Goal: Task Accomplishment & Management: Manage account settings

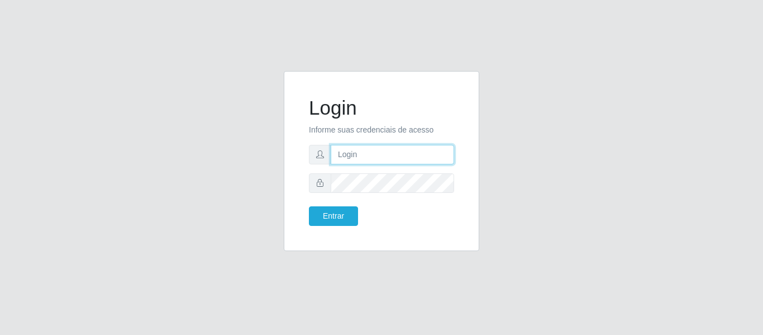
click at [383, 148] on input "text" at bounding box center [392, 155] width 123 height 20
type input "chris.brito6@gmail.com"
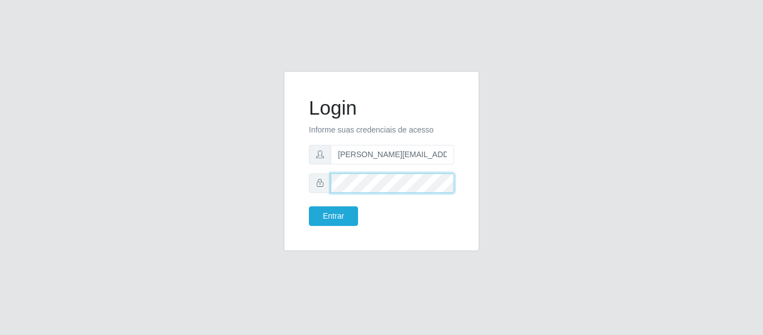
click at [309, 206] on button "Entrar" at bounding box center [333, 216] width 49 height 20
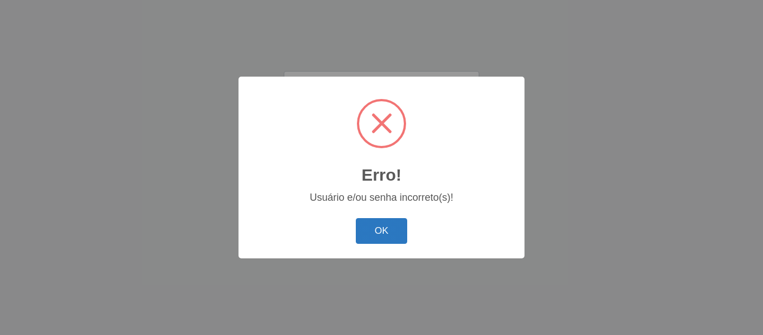
click at [388, 233] on button "OK" at bounding box center [382, 231] width 52 height 26
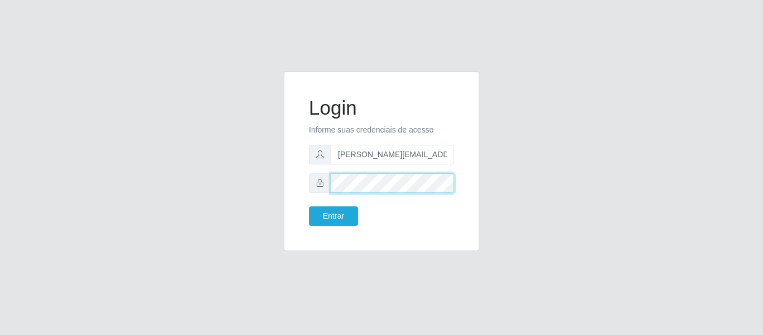
click at [309, 206] on button "Entrar" at bounding box center [333, 216] width 49 height 20
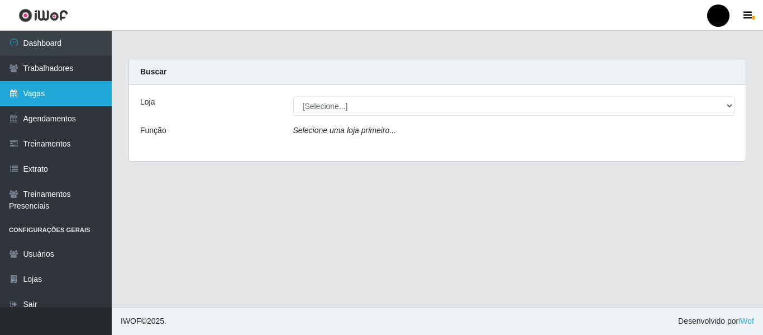
click at [40, 95] on link "Vagas" at bounding box center [56, 93] width 112 height 25
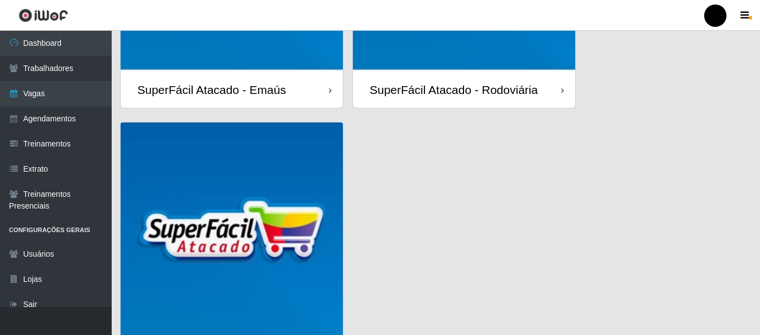
scroll to position [279, 0]
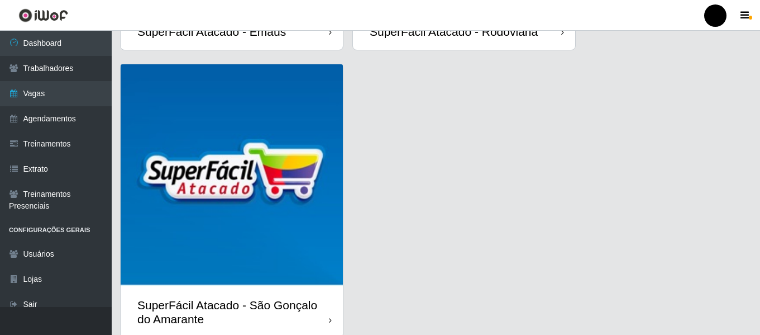
click at [259, 301] on div "SuperFácil Atacado - São Gonçalo do Amarante" at bounding box center [233, 312] width 192 height 28
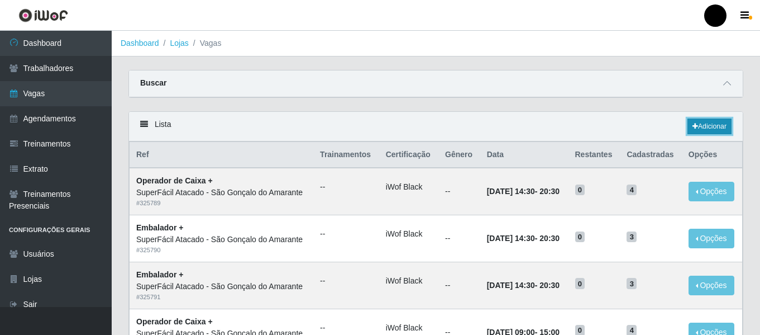
click at [694, 125] on icon at bounding box center [696, 126] width 6 height 7
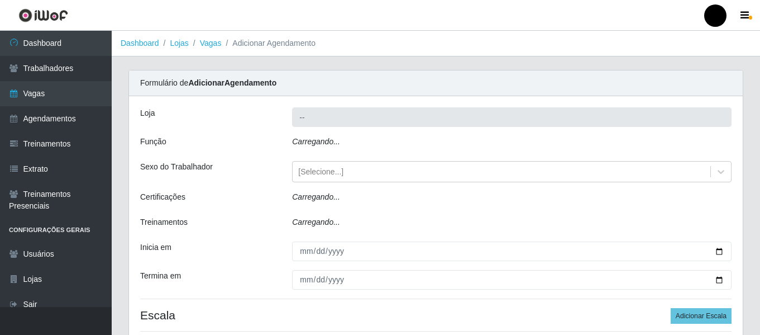
type input "SuperFácil Atacado - São Gonçalo do Amarante"
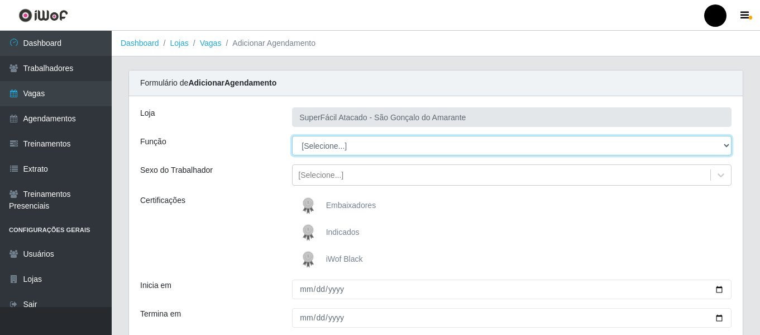
click at [727, 142] on select "[Selecione...] Auxiliar de Estacionamento Auxiliar de Estacionamento + Auxiliar…" at bounding box center [512, 146] width 440 height 20
select select "72"
click at [292, 136] on select "[Selecione...] Auxiliar de Estacionamento Auxiliar de Estacionamento + Auxiliar…" at bounding box center [512, 146] width 440 height 20
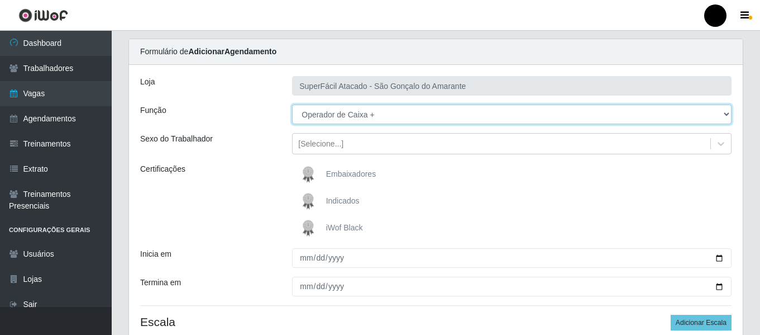
scroll to position [56, 0]
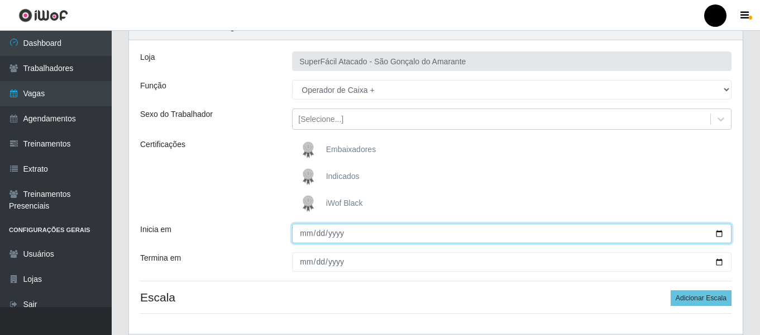
click at [722, 233] on input "Inicia em" at bounding box center [512, 233] width 440 height 20
type input "[DATE]"
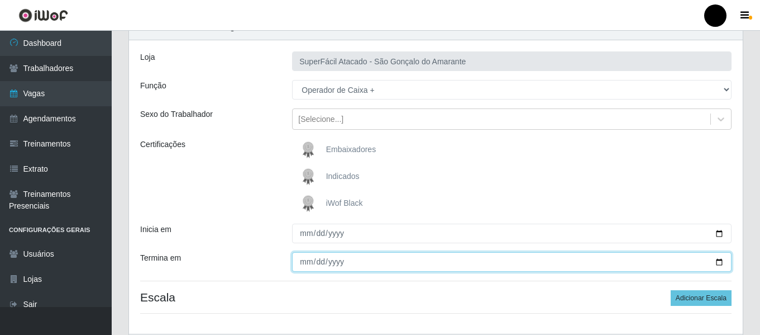
click at [719, 261] on input "Termina em" at bounding box center [512, 262] width 440 height 20
type input "[DATE]"
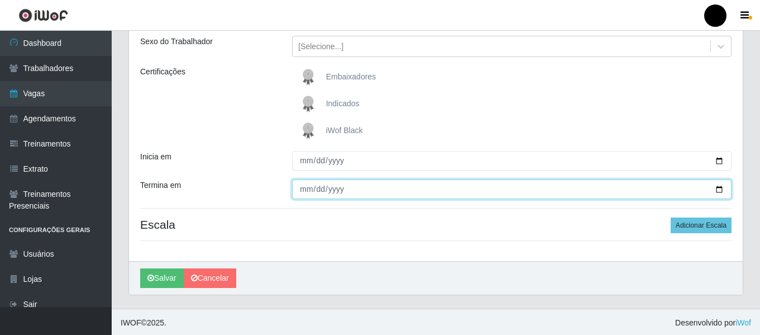
scroll to position [130, 0]
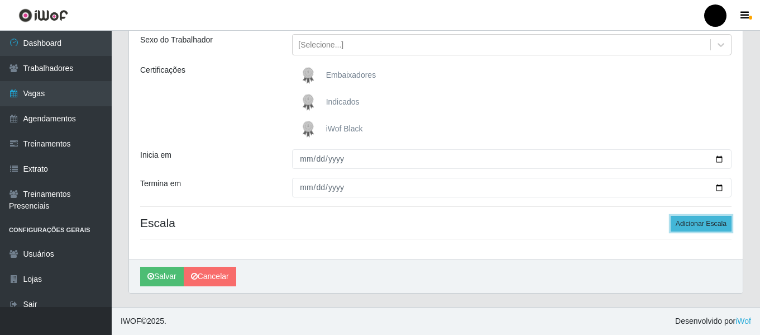
click at [686, 226] on button "Adicionar Escala" at bounding box center [701, 224] width 61 height 16
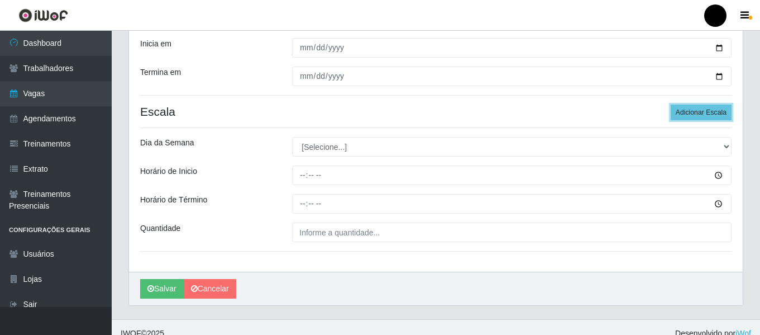
scroll to position [242, 0]
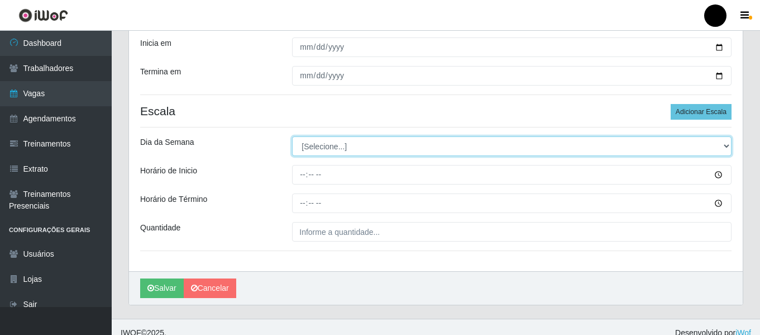
click at [727, 147] on select "[Selecione...] Segunda Terça Quarta Quinta Sexta Sábado Domingo" at bounding box center [512, 146] width 440 height 20
select select "0"
click at [292, 136] on select "[Selecione...] Segunda Terça Quarta Quinta Sexta Sábado Domingo" at bounding box center [512, 146] width 440 height 20
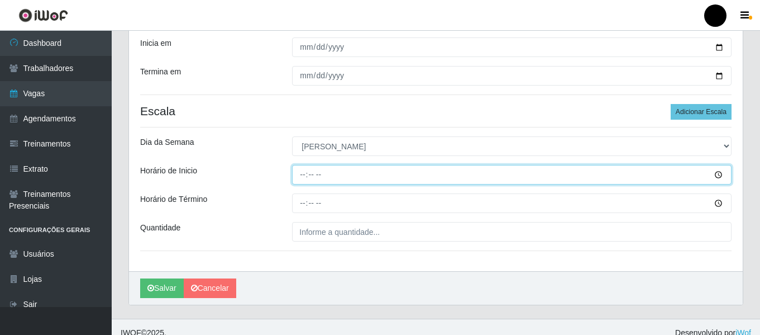
click at [301, 173] on input "Horário de Inicio" at bounding box center [512, 175] width 440 height 20
type input "15:00"
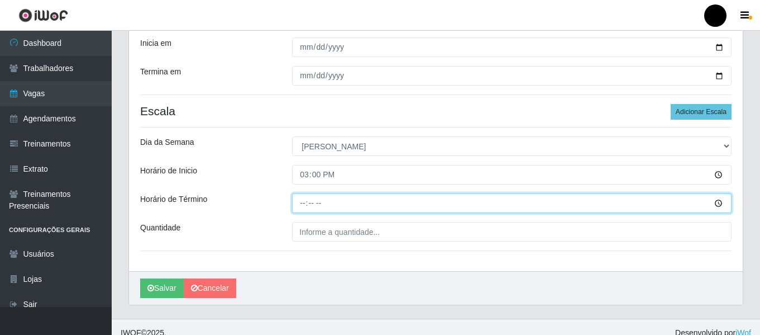
click at [302, 201] on input "Horário de Término" at bounding box center [512, 203] width 440 height 20
type input "21:00"
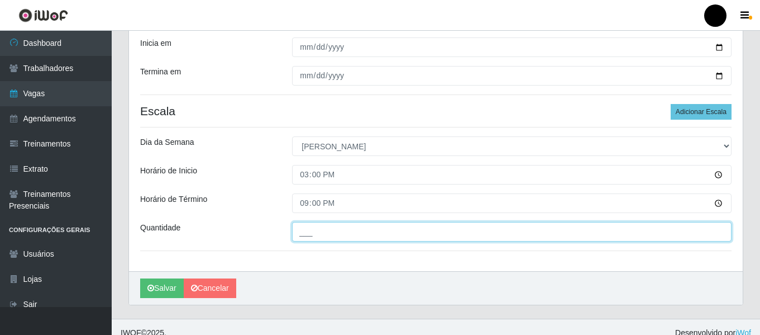
click at [302, 230] on input "___" at bounding box center [512, 232] width 440 height 20
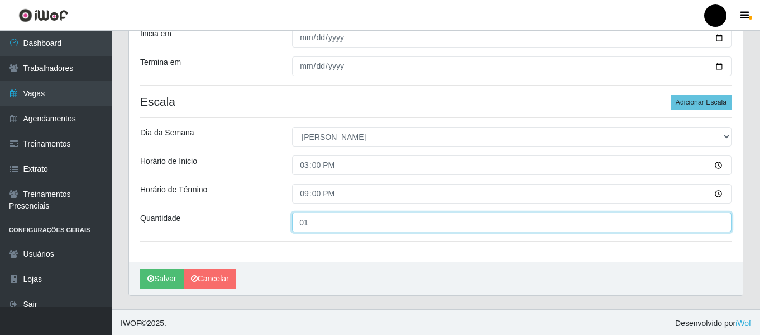
scroll to position [254, 0]
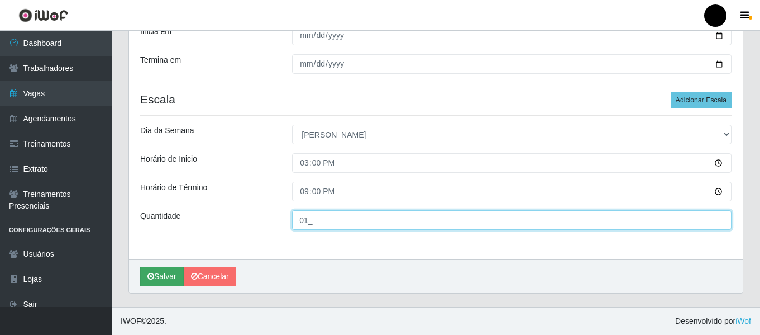
type input "01_"
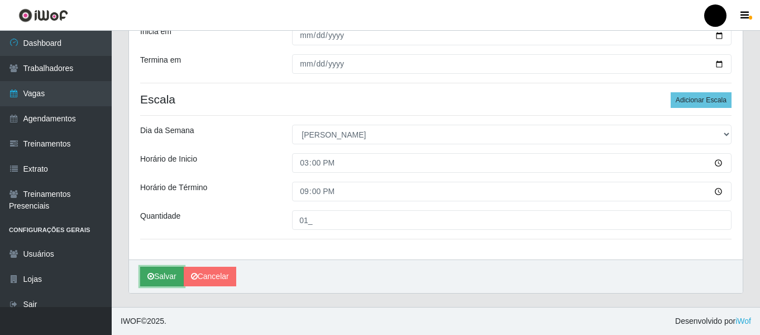
click at [164, 280] on button "Salvar" at bounding box center [162, 277] width 44 height 20
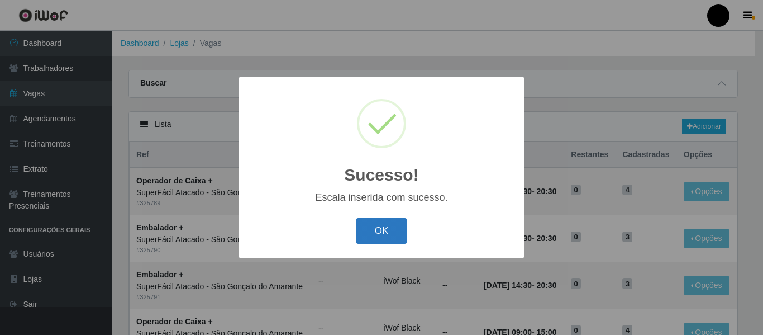
click at [379, 228] on button "OK" at bounding box center [382, 231] width 52 height 26
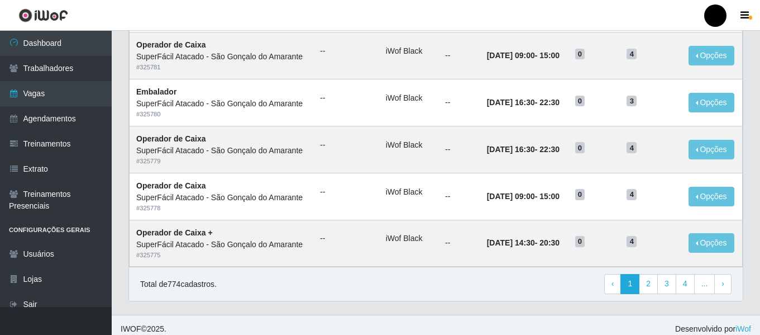
scroll to position [612, 0]
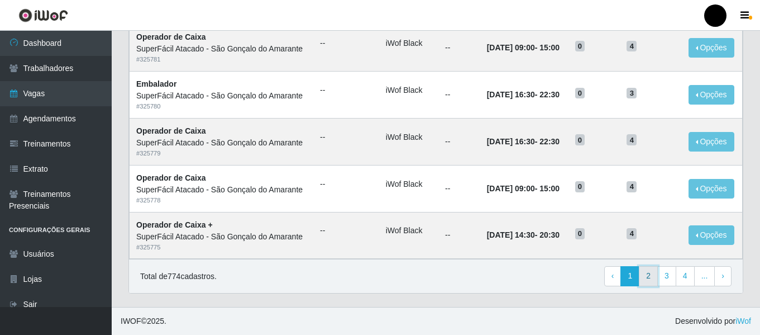
click at [649, 278] on link "2" at bounding box center [648, 276] width 19 height 20
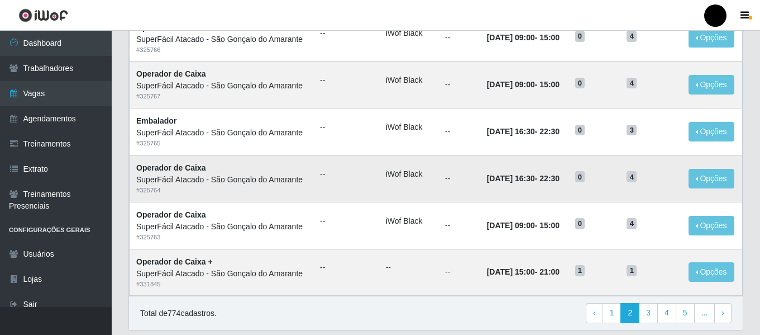
scroll to position [612, 0]
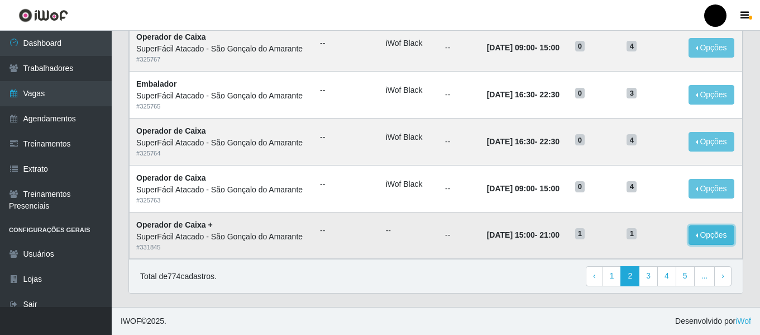
click at [704, 235] on button "Opções" at bounding box center [712, 235] width 46 height 20
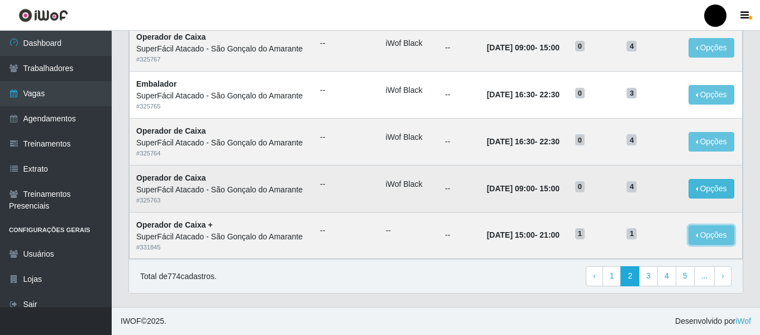
scroll to position [718, 0]
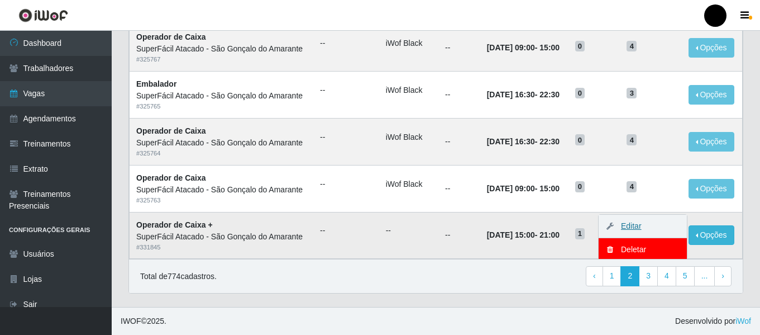
click at [625, 230] on link "Editar" at bounding box center [626, 225] width 32 height 9
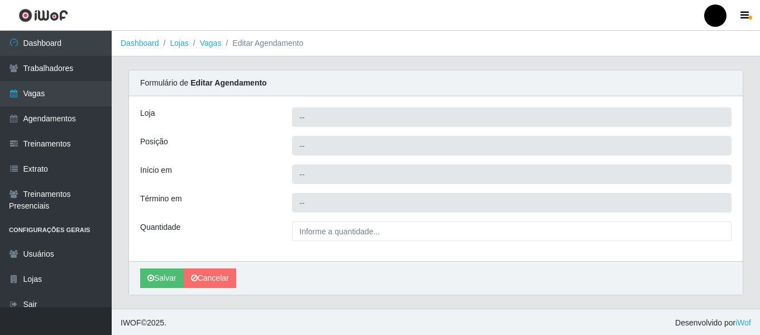
type input "SuperFácil Atacado - São Gonçalo do Amarante"
type input "Operador de Caixa +"
type input "2025-08-17 15:00:00"
type input "2025-08-17 21:00:00"
type input "1__"
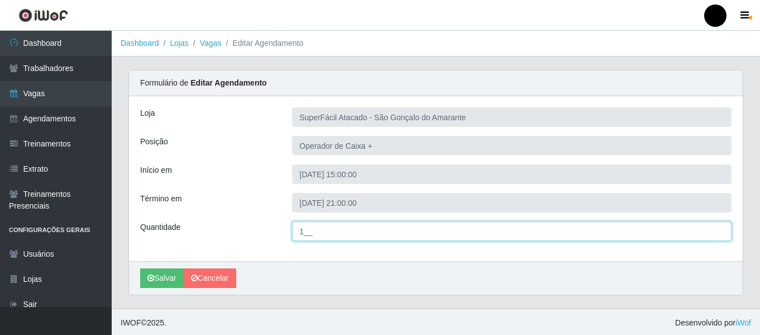
click at [336, 225] on input "1__" at bounding box center [512, 231] width 440 height 20
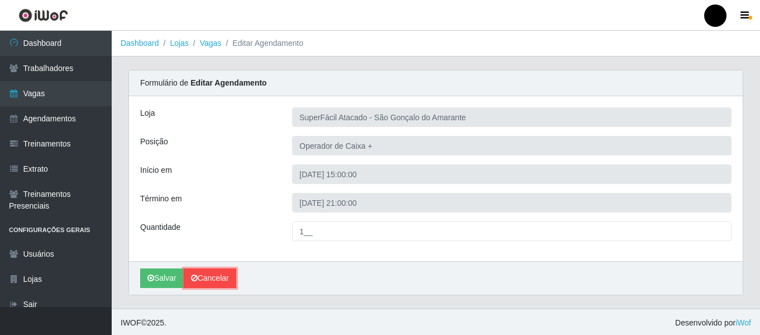
click at [204, 278] on link "Cancelar" at bounding box center [210, 278] width 53 height 20
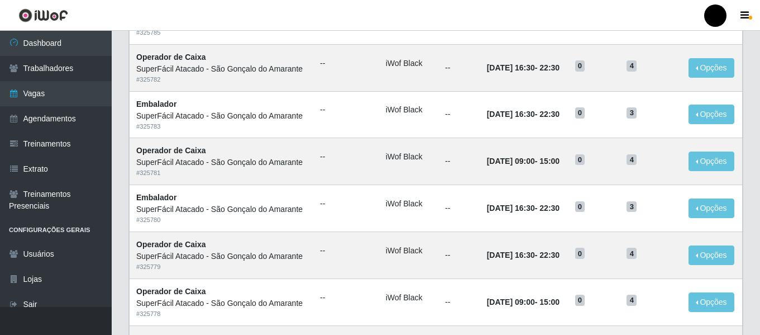
scroll to position [612, 0]
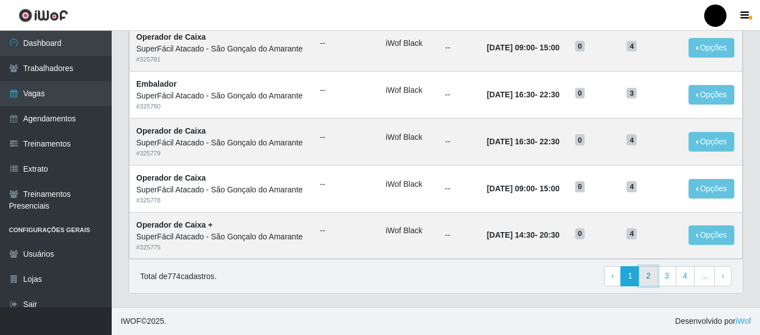
click at [648, 274] on link "2" at bounding box center [648, 276] width 19 height 20
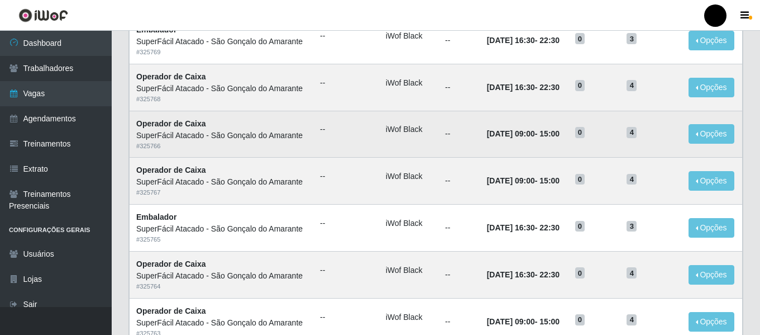
scroll to position [612, 0]
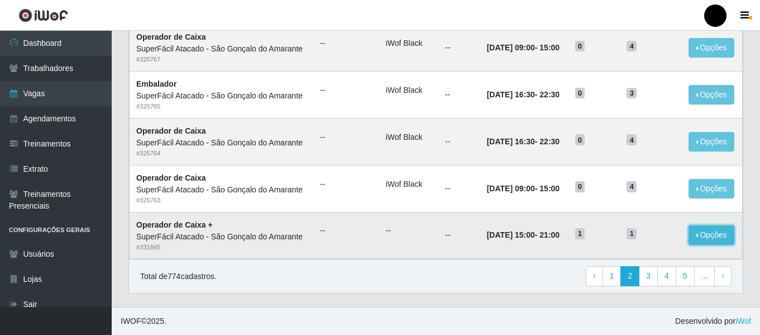
click at [706, 235] on button "Opções" at bounding box center [712, 235] width 46 height 20
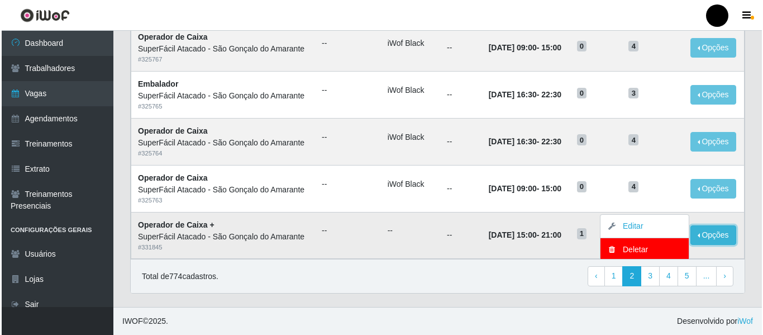
scroll to position [718, 0]
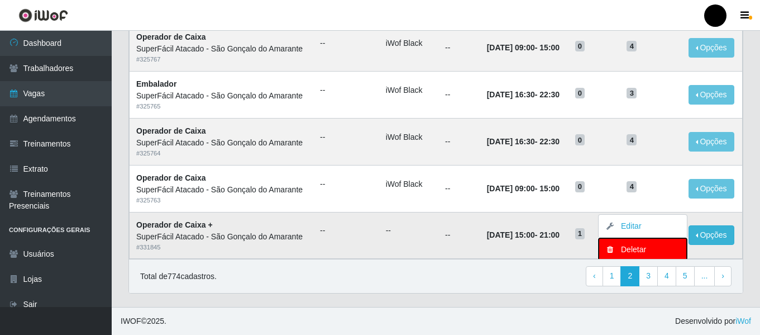
click at [643, 255] on div "Deletar" at bounding box center [643, 250] width 66 height 12
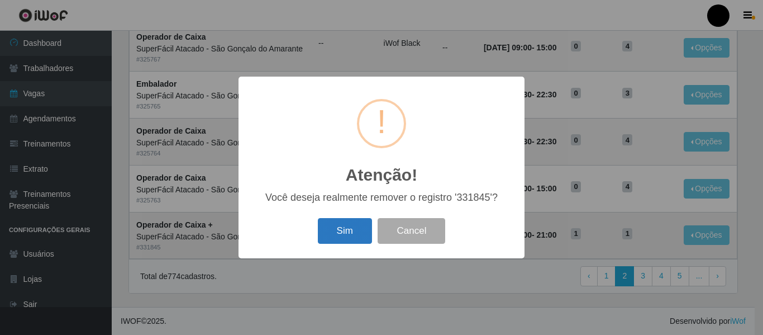
click at [350, 234] on button "Sim" at bounding box center [345, 231] width 54 height 26
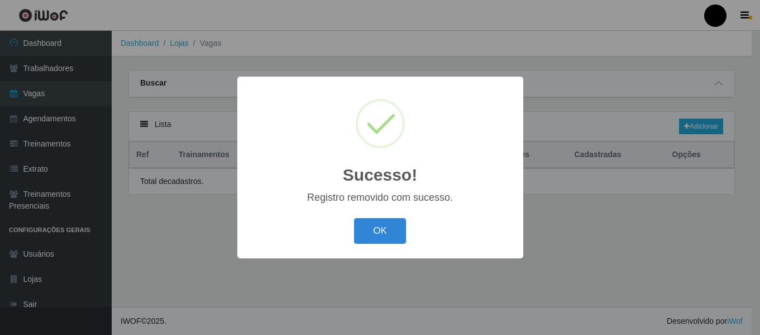
scroll to position [0, 0]
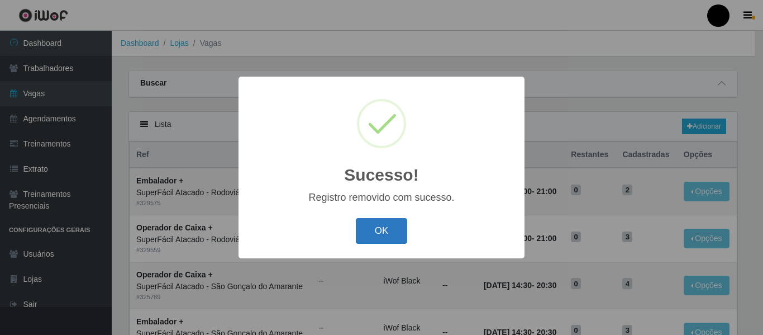
click at [390, 228] on button "OK" at bounding box center [382, 231] width 52 height 26
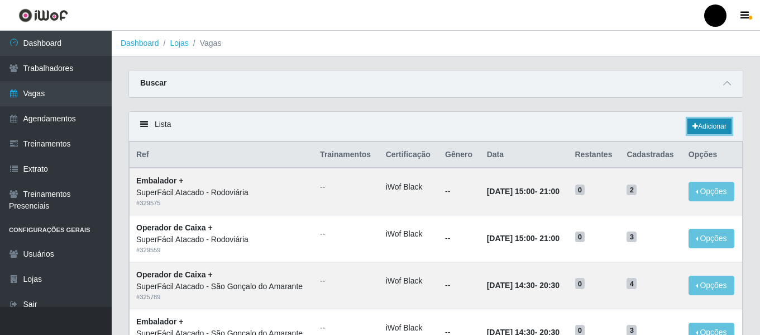
click at [695, 126] on icon at bounding box center [696, 126] width 6 height 7
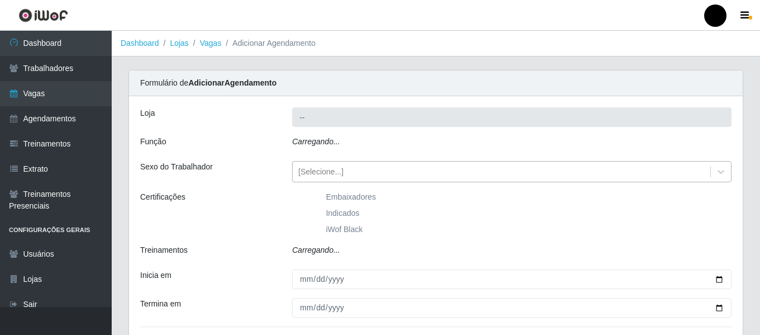
type input "SuperFácil Atacado - São Gonçalo do Amarante"
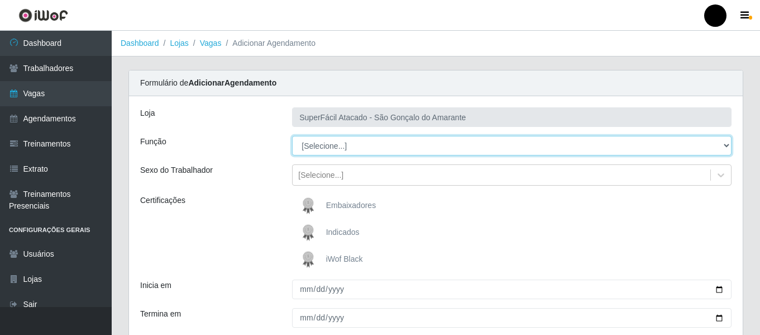
click at [726, 142] on select "[Selecione...] Auxiliar de Estacionamento Auxiliar de Estacionamento + Auxiliar…" at bounding box center [512, 146] width 440 height 20
select select "72"
click at [292, 136] on select "[Selecione...] Auxiliar de Estacionamento Auxiliar de Estacionamento + Auxiliar…" at bounding box center [512, 146] width 440 height 20
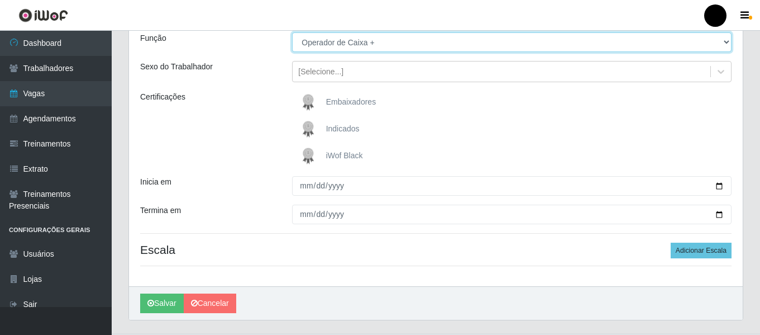
scroll to position [112, 0]
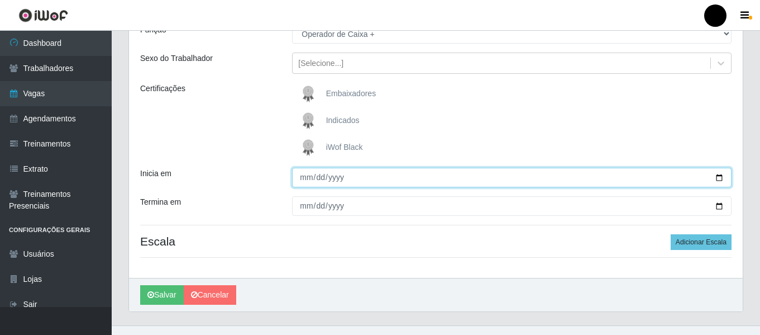
click at [722, 175] on input "Inicia em" at bounding box center [512, 178] width 440 height 20
type input "[DATE]"
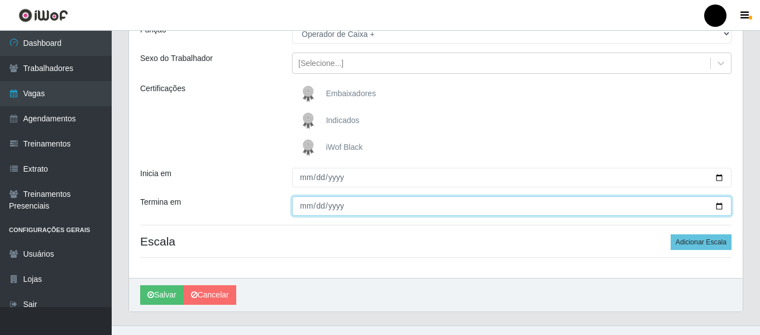
click at [720, 207] on input "Termina em" at bounding box center [512, 206] width 440 height 20
type input "[DATE]"
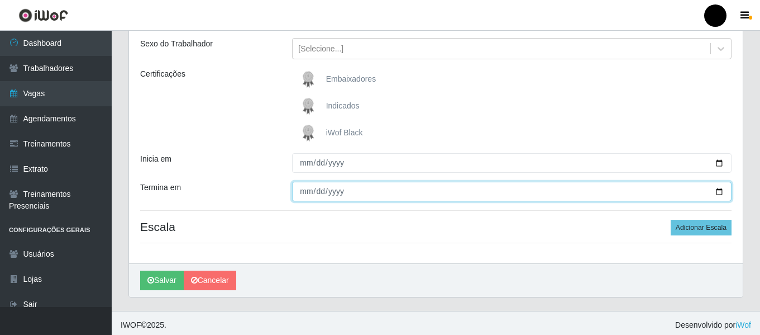
scroll to position [130, 0]
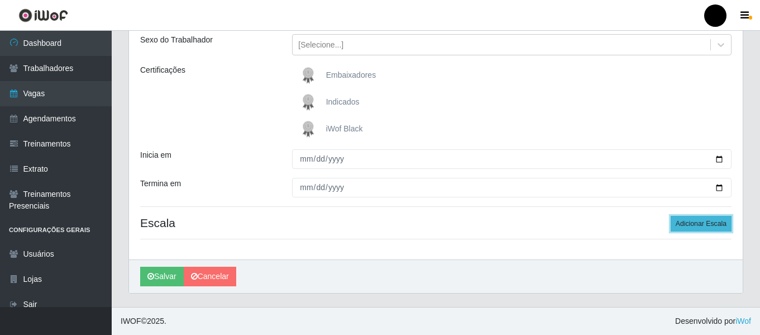
click at [711, 225] on button "Adicionar Escala" at bounding box center [701, 224] width 61 height 16
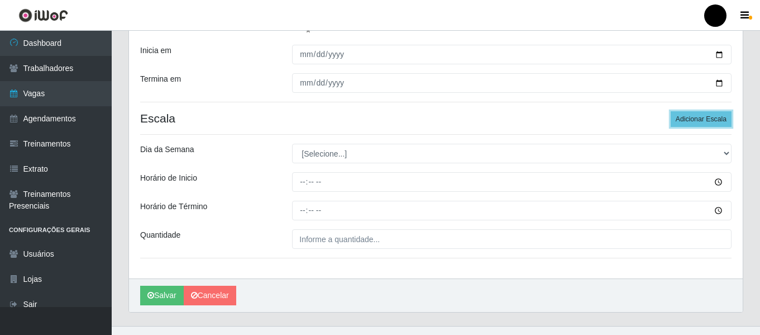
scroll to position [242, 0]
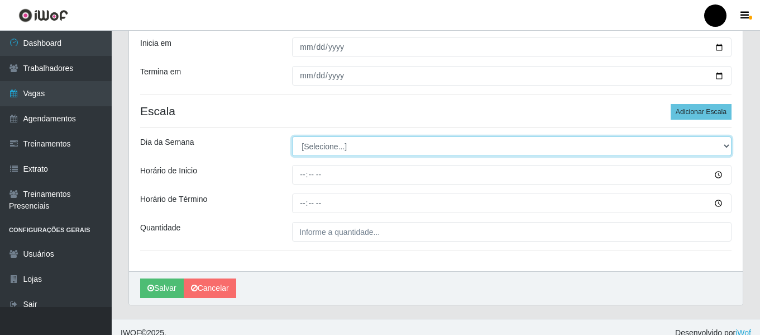
click at [726, 142] on select "[Selecione...] Segunda Terça Quarta Quinta Sexta Sábado Domingo" at bounding box center [512, 146] width 440 height 20
select select "0"
click at [292, 136] on select "[Selecione...] Segunda Terça Quarta Quinta Sexta Sábado Domingo" at bounding box center [512, 146] width 440 height 20
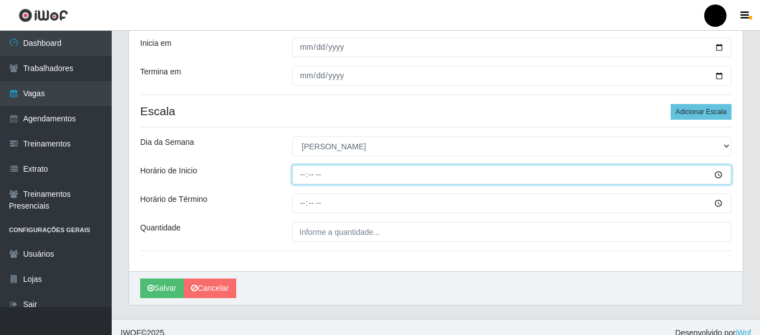
click at [302, 172] on input "Horário de Inicio" at bounding box center [512, 175] width 440 height 20
type input "15:30"
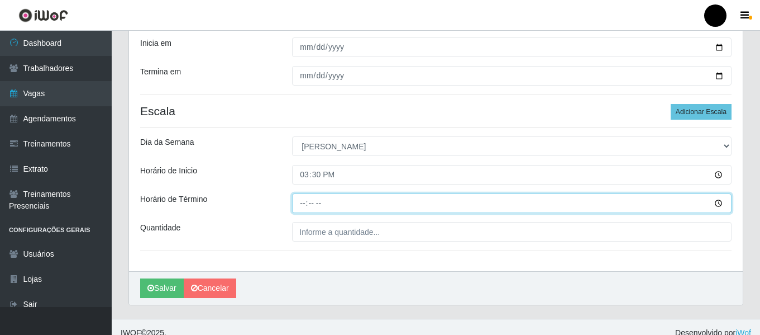
click at [300, 206] on input "Horário de Término" at bounding box center [512, 203] width 440 height 20
type input "21:30"
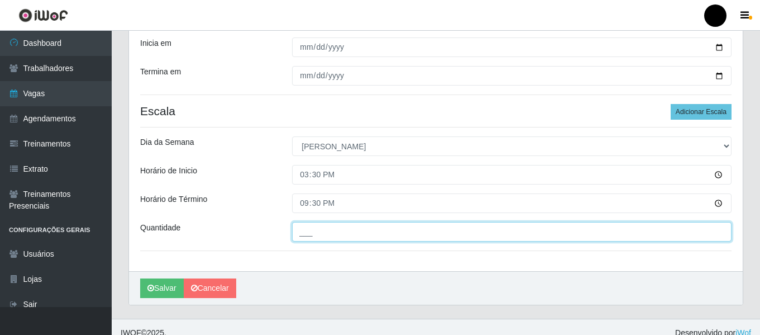
click at [309, 232] on input "___" at bounding box center [512, 232] width 440 height 20
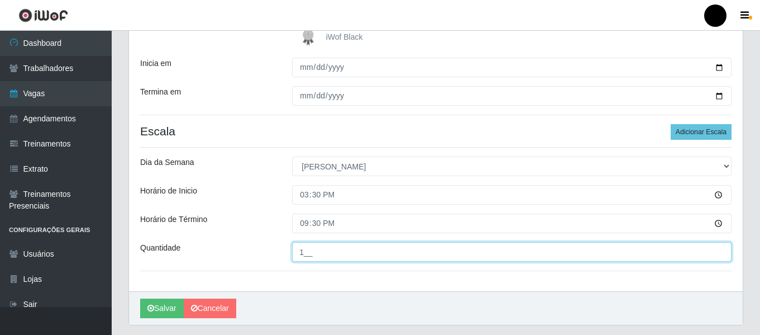
scroll to position [254, 0]
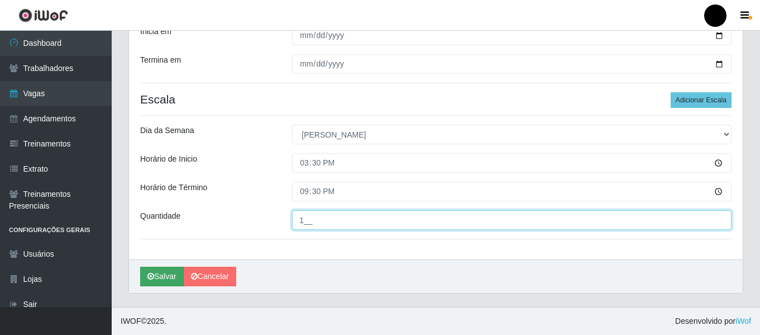
type input "1__"
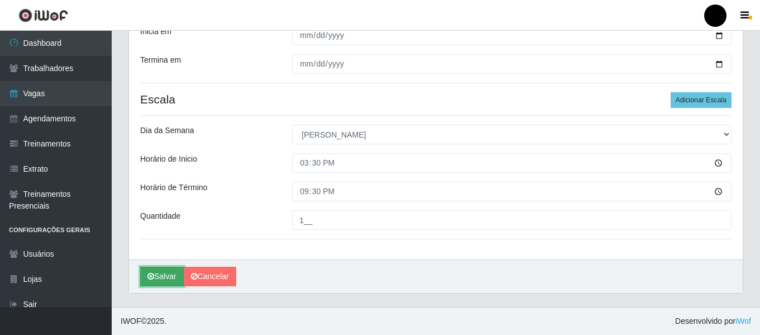
click at [156, 274] on button "Salvar" at bounding box center [162, 277] width 44 height 20
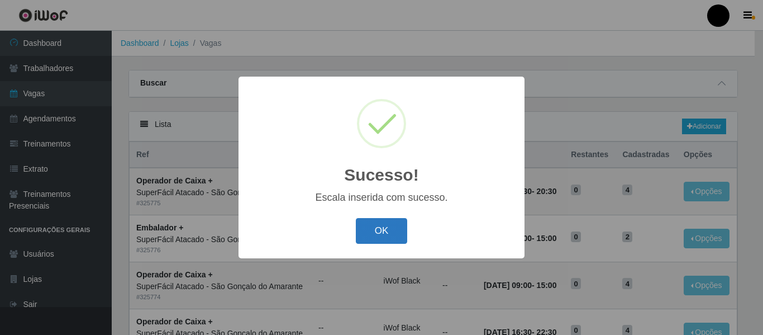
click at [393, 227] on button "OK" at bounding box center [382, 231] width 52 height 26
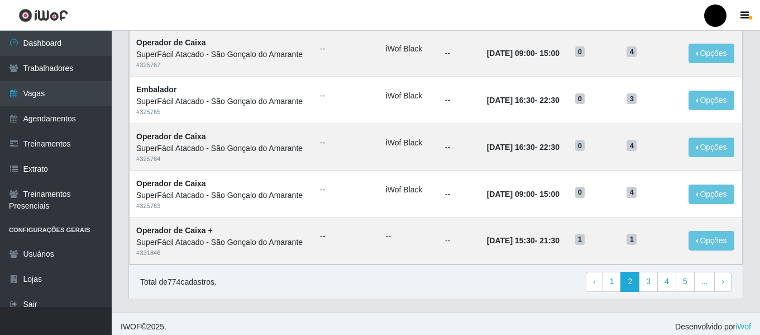
scroll to position [612, 0]
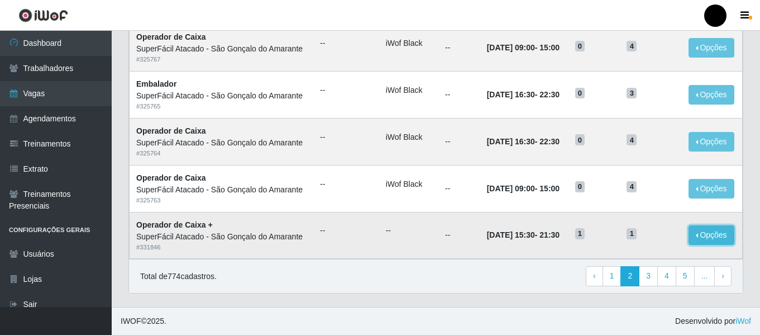
click at [714, 232] on button "Opções" at bounding box center [712, 235] width 46 height 20
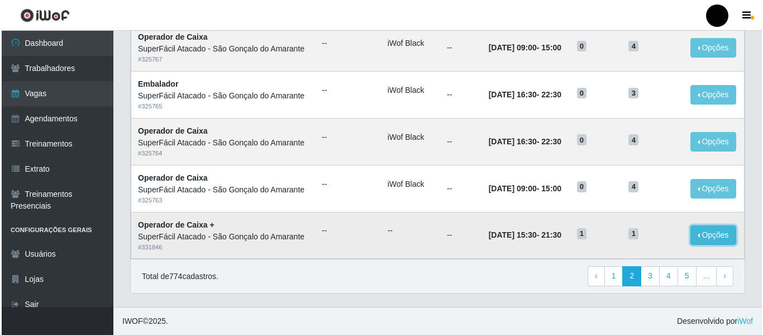
scroll to position [718, 0]
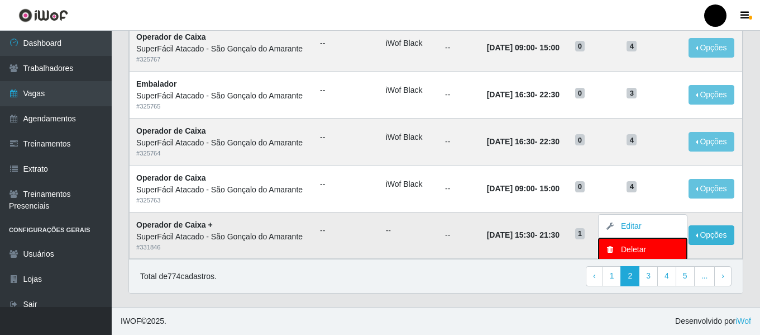
click at [620, 255] on div "Deletar" at bounding box center [643, 250] width 66 height 12
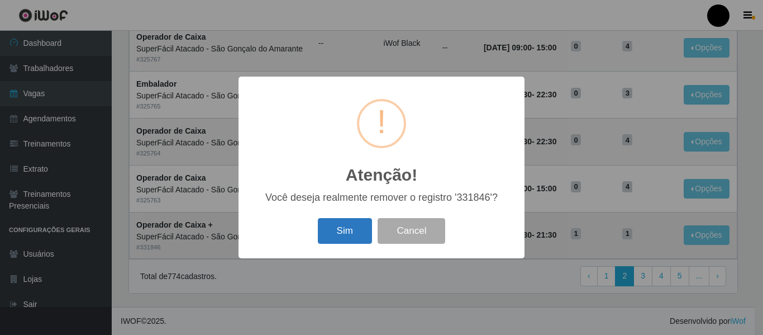
click at [351, 232] on button "Sim" at bounding box center [345, 231] width 54 height 26
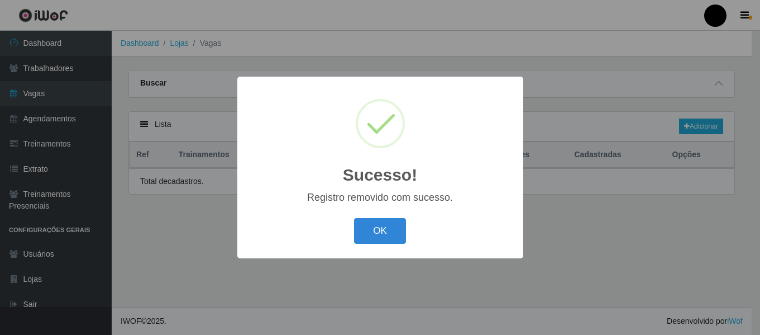
scroll to position [0, 0]
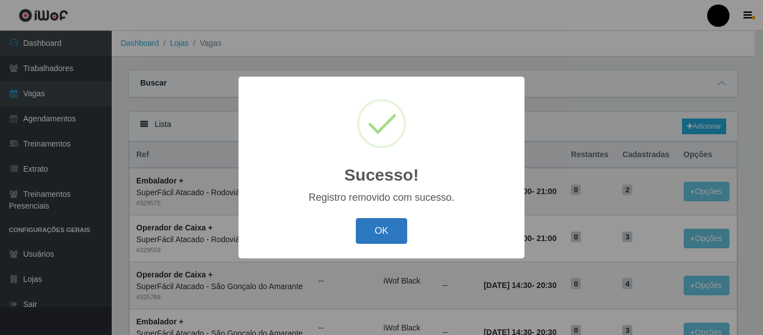
click at [383, 232] on button "OK" at bounding box center [382, 231] width 52 height 26
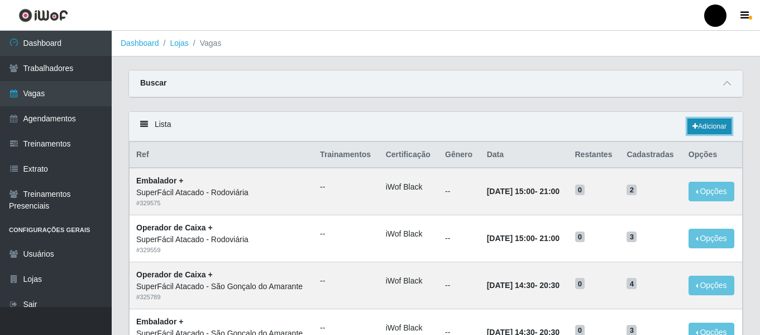
click at [705, 130] on link "Adicionar" at bounding box center [710, 126] width 44 height 16
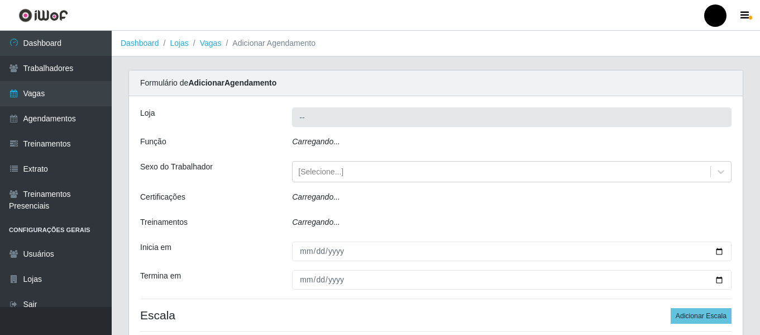
type input "SuperFácil Atacado - São Gonçalo do Amarante"
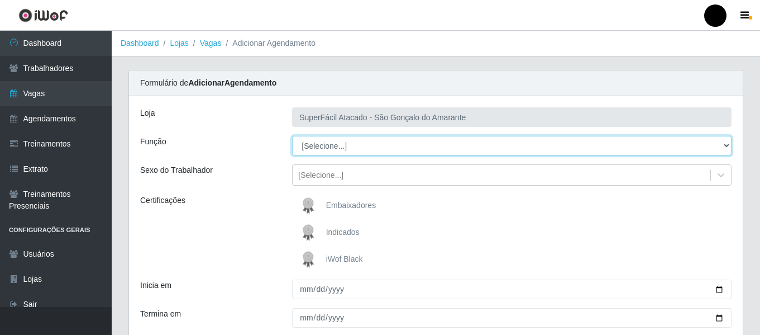
click at [727, 146] on select "[Selecione...] Auxiliar de Estacionamento Auxiliar de Estacionamento + Auxiliar…" at bounding box center [512, 146] width 440 height 20
select select "72"
click at [292, 136] on select "[Selecione...] Auxiliar de Estacionamento Auxiliar de Estacionamento + Auxiliar…" at bounding box center [512, 146] width 440 height 20
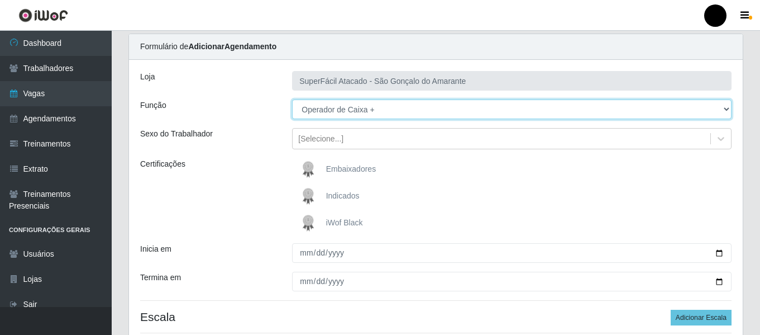
scroll to position [56, 0]
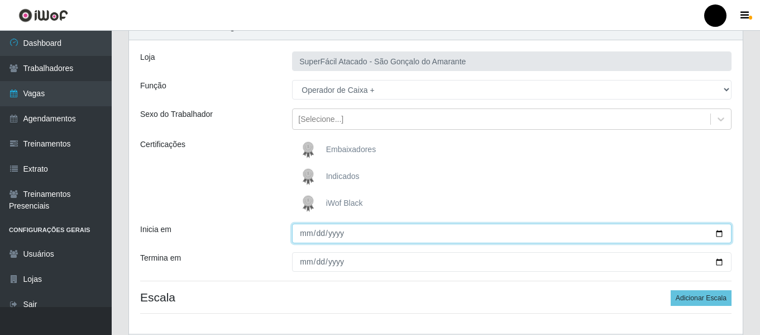
click at [719, 232] on input "Inicia em" at bounding box center [512, 233] width 440 height 20
type input "[DATE]"
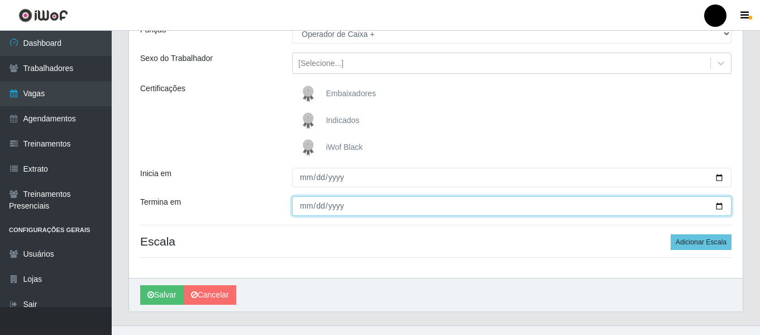
click at [719, 204] on input "Termina em" at bounding box center [512, 206] width 440 height 20
type input "[DATE]"
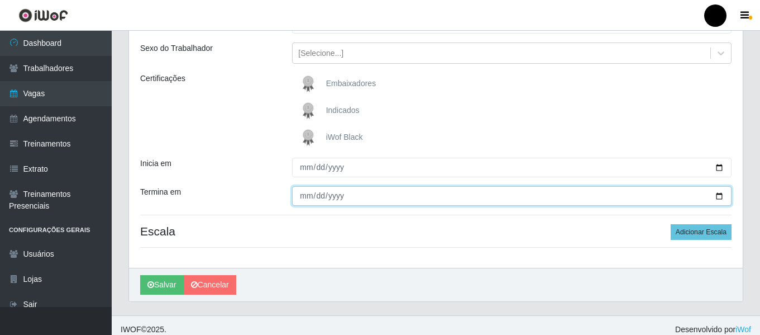
scroll to position [130, 0]
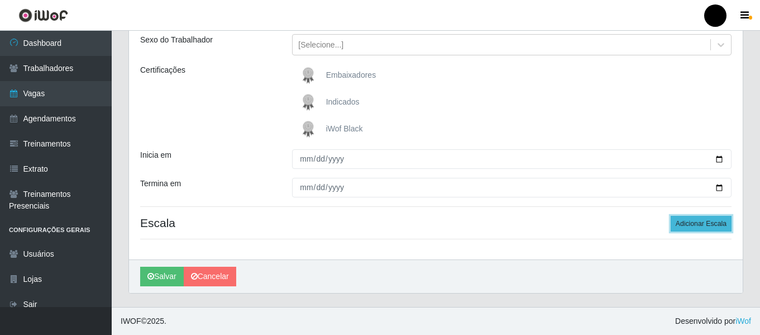
click at [680, 222] on button "Adicionar Escala" at bounding box center [701, 224] width 61 height 16
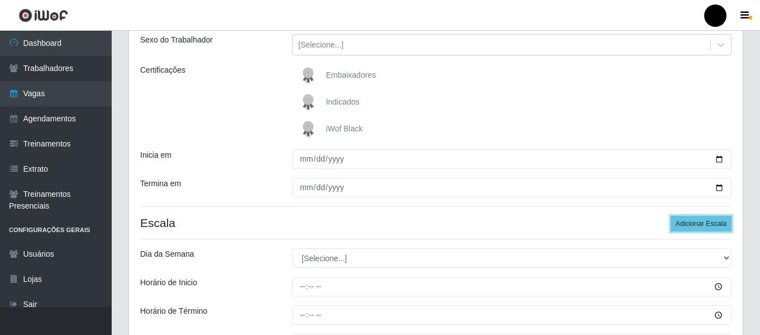
scroll to position [186, 0]
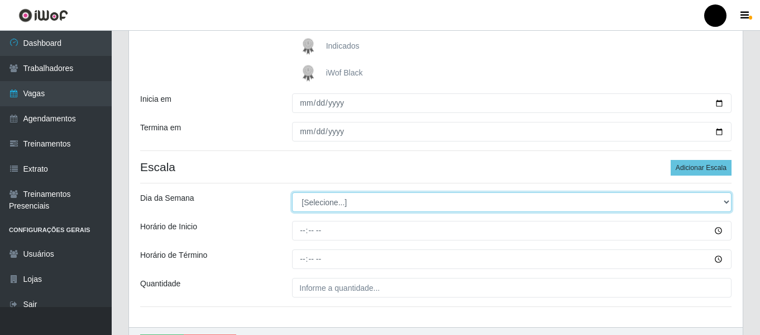
click at [725, 204] on select "[Selecione...] Segunda Terça Quarta Quinta Sexta Sábado Domingo" at bounding box center [512, 202] width 440 height 20
select select "0"
click at [292, 192] on select "[Selecione...] Segunda Terça Quarta Quinta Sexta Sábado Domingo" at bounding box center [512, 202] width 440 height 20
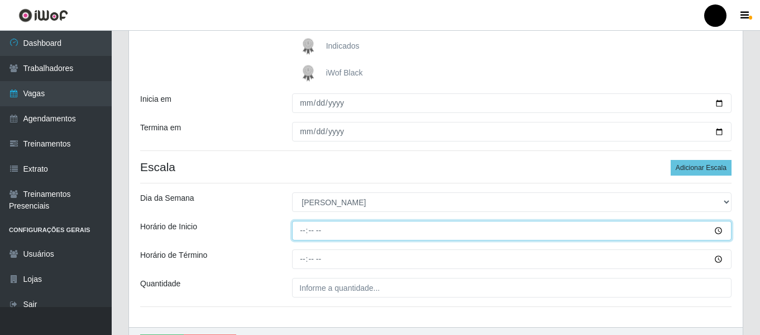
click at [301, 230] on input "Horário de Inicio" at bounding box center [512, 231] width 440 height 20
type input "16:20"
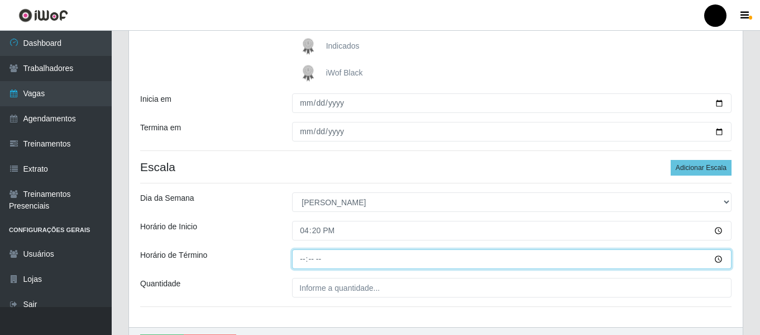
click at [302, 254] on input "Horário de Término" at bounding box center [512, 259] width 440 height 20
type input "21:20"
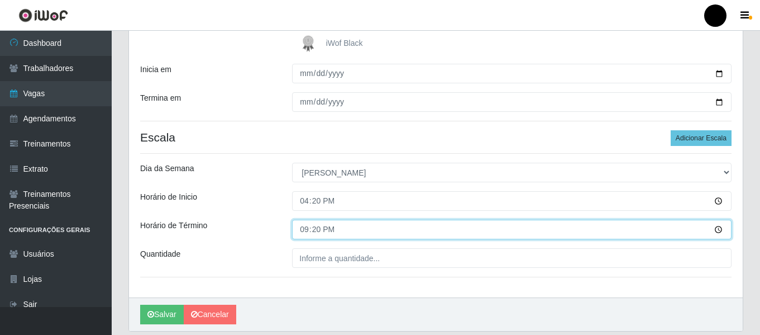
scroll to position [242, 0]
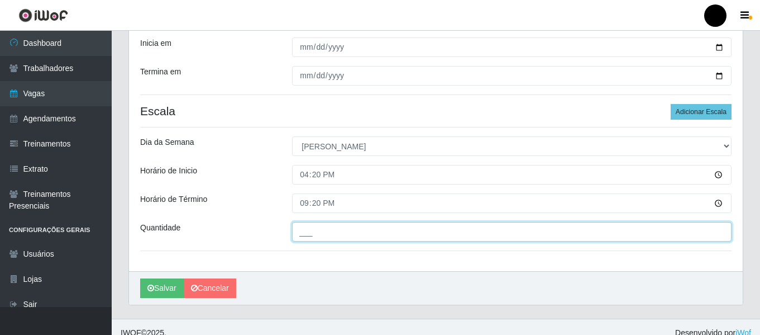
click at [304, 236] on input "___" at bounding box center [512, 232] width 440 height 20
type input "1__"
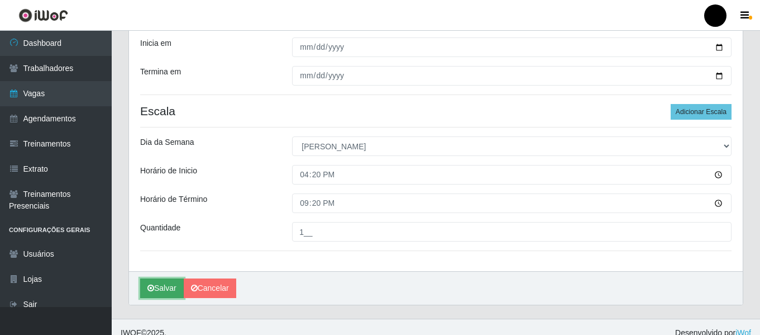
click at [152, 288] on icon "submit" at bounding box center [151, 288] width 7 height 8
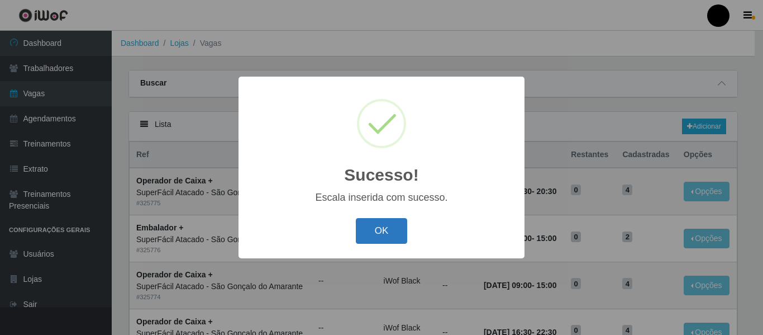
click at [377, 232] on button "OK" at bounding box center [382, 231] width 52 height 26
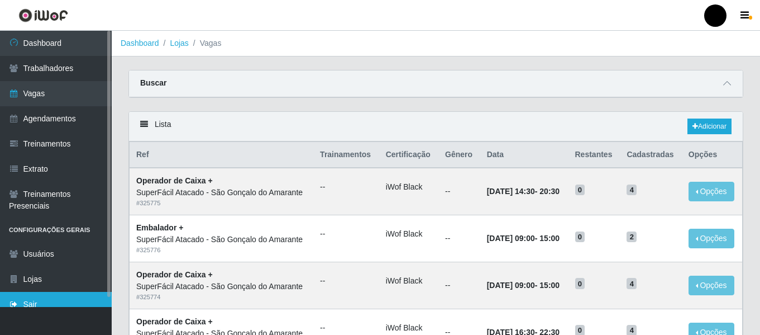
click at [33, 301] on link "Sair" at bounding box center [56, 304] width 112 height 25
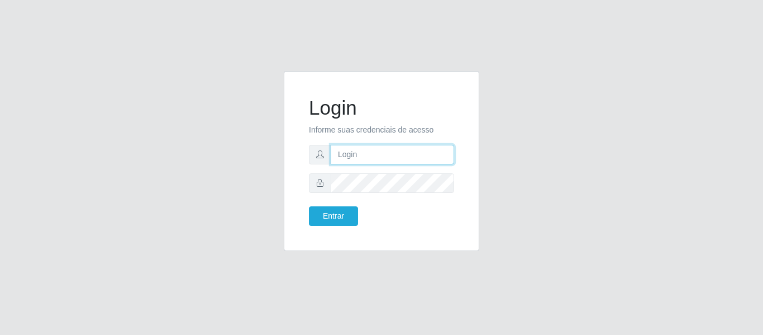
click at [407, 159] on input "text" at bounding box center [392, 155] width 123 height 20
type input "chris.brito6@gmail.com"
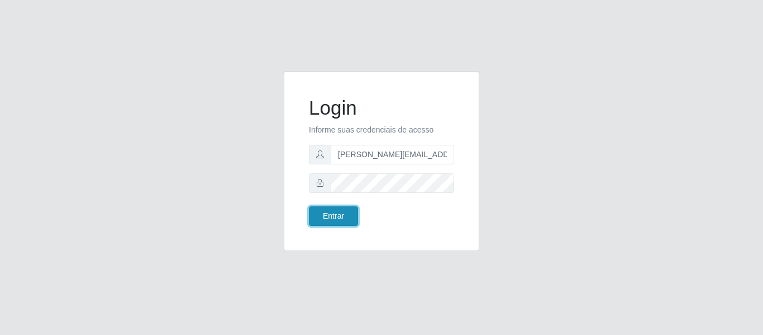
click at [338, 219] on button "Entrar" at bounding box center [333, 216] width 49 height 20
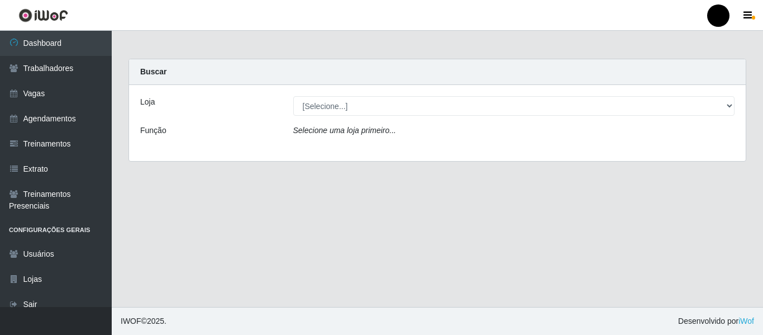
drag, startPoint x: 411, startPoint y: 218, endPoint x: 397, endPoint y: 212, distance: 16.0
click at [411, 218] on main "Carregando... Buscar Loja [Selecione...] SuperFácil Atacado - Emaús SuperFácil …" at bounding box center [437, 169] width 651 height 276
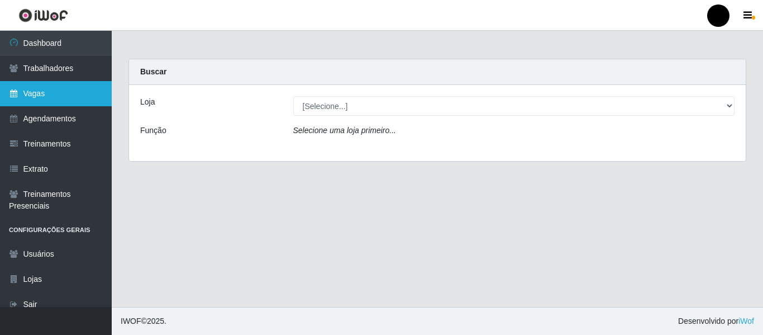
click at [39, 95] on link "Vagas" at bounding box center [56, 93] width 112 height 25
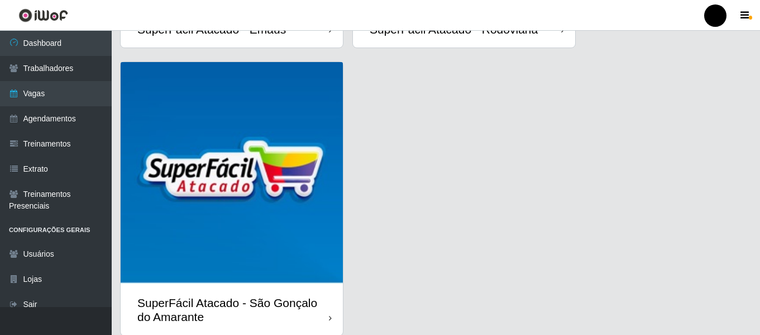
scroll to position [324, 0]
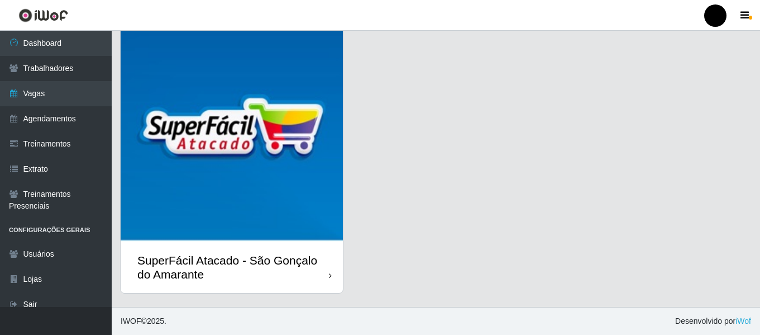
click at [280, 264] on div "SuperFácil Atacado - São Gonçalo do Amarante" at bounding box center [233, 267] width 192 height 28
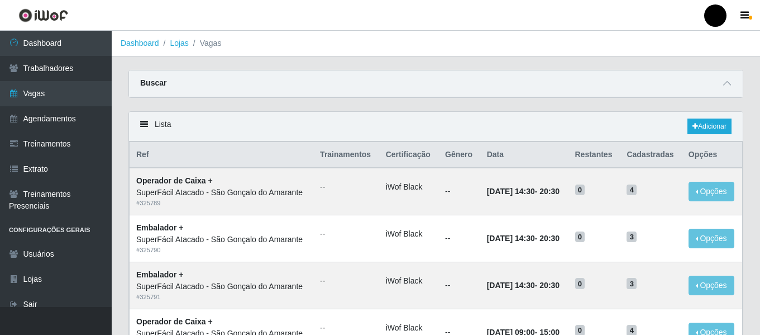
click at [423, 79] on div "Buscar" at bounding box center [436, 83] width 614 height 27
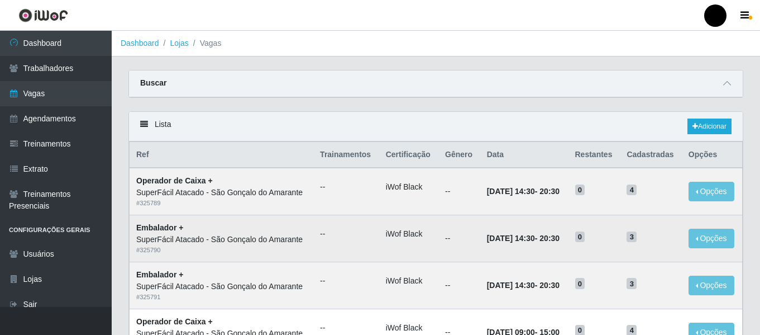
scroll to position [56, 0]
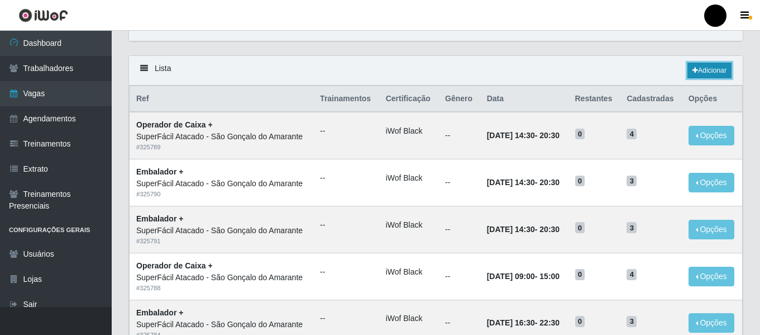
click at [724, 71] on link "Adicionar" at bounding box center [710, 71] width 44 height 16
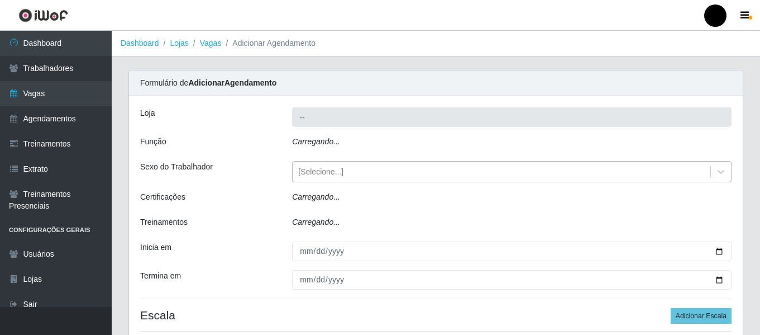
type input "SuperFácil Atacado - São Gonçalo do Amarante"
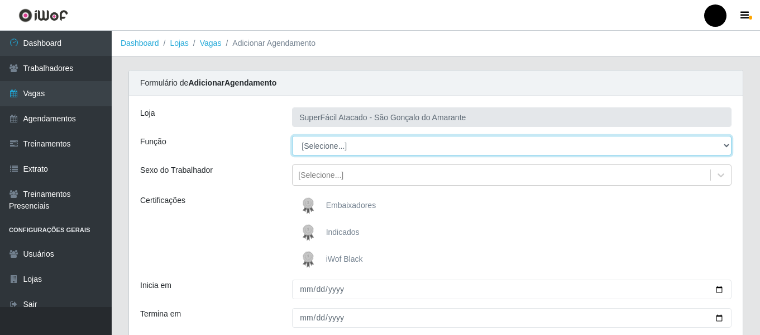
click at [726, 145] on select "[Selecione...] Auxiliar de Estacionamento Auxiliar de Estacionamento + Auxiliar…" at bounding box center [512, 146] width 440 height 20
select select "22"
click at [292, 136] on select "[Selecione...] Auxiliar de Estacionamento Auxiliar de Estacionamento + Auxiliar…" at bounding box center [512, 146] width 440 height 20
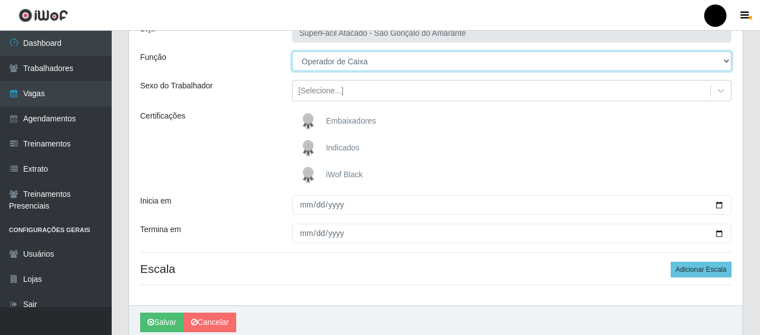
scroll to position [112, 0]
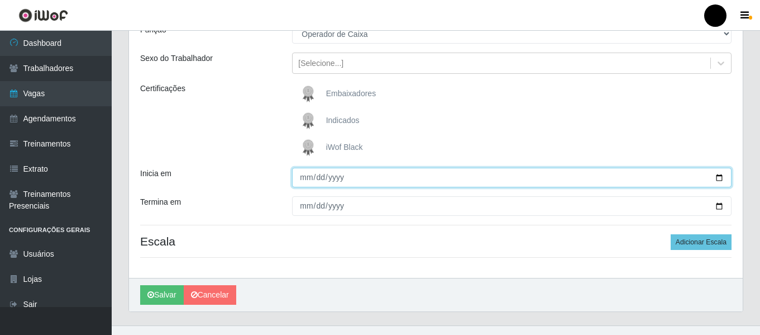
click at [720, 178] on input "Inicia em" at bounding box center [512, 178] width 440 height 20
type input "2025-09-01"
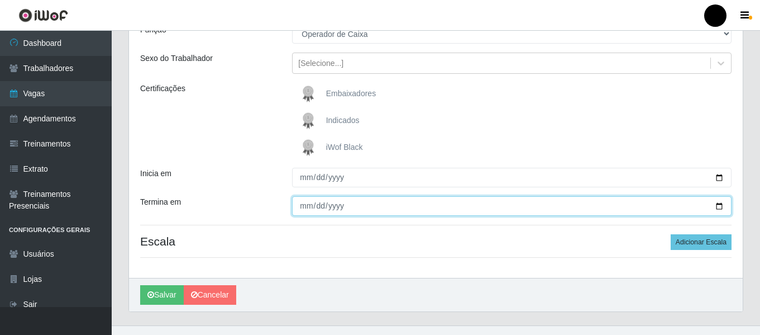
click at [721, 204] on input "Termina em" at bounding box center [512, 206] width 440 height 20
type input "2025-09-01"
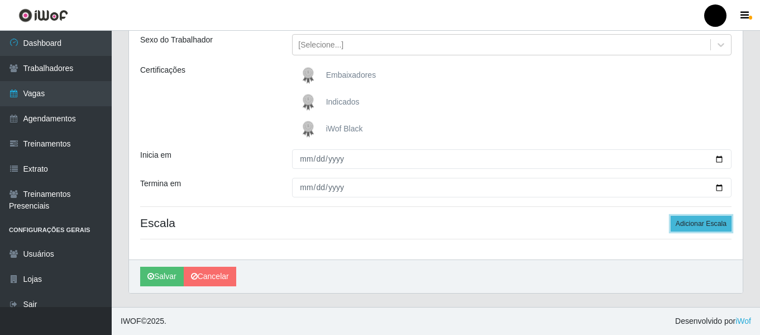
click at [695, 228] on button "Adicionar Escala" at bounding box center [701, 224] width 61 height 16
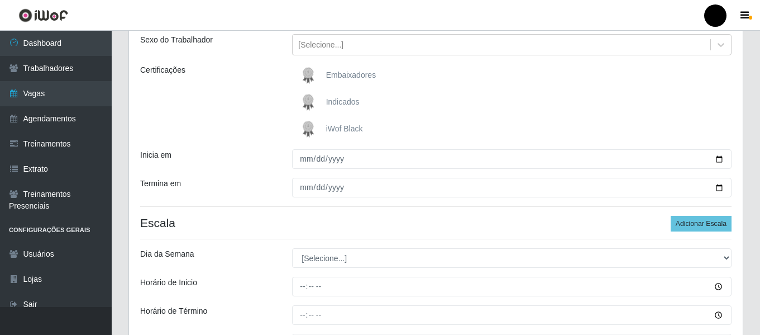
click at [356, 129] on span "iWof Black" at bounding box center [344, 128] width 37 height 9
click at [0, 0] on input "iWof Black" at bounding box center [0, 0] width 0 height 0
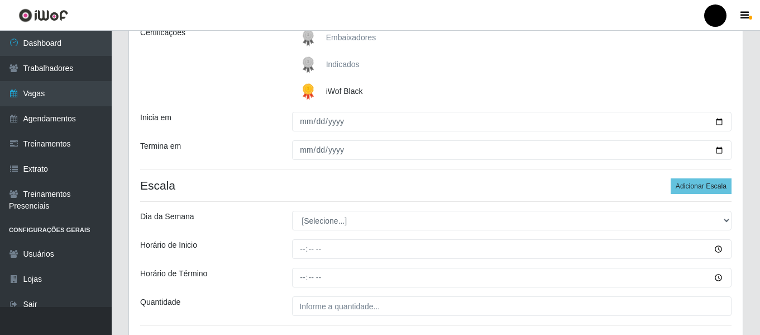
scroll to position [223, 0]
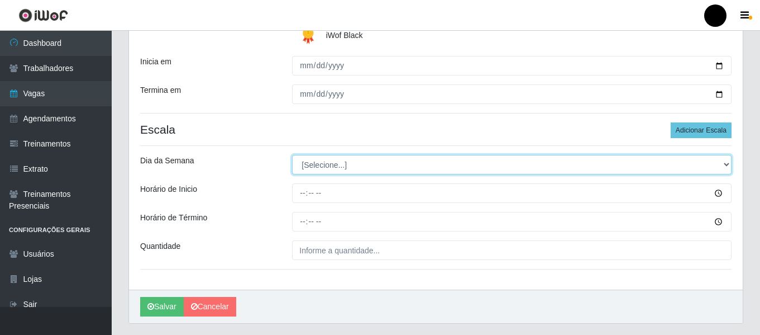
click at [722, 161] on select "[Selecione...] Segunda Terça Quarta Quinta Sexta Sábado Domingo" at bounding box center [512, 165] width 440 height 20
select select "1"
click at [292, 155] on select "[Selecione...] Segunda Terça Quarta Quinta Sexta Sábado Domingo" at bounding box center [512, 165] width 440 height 20
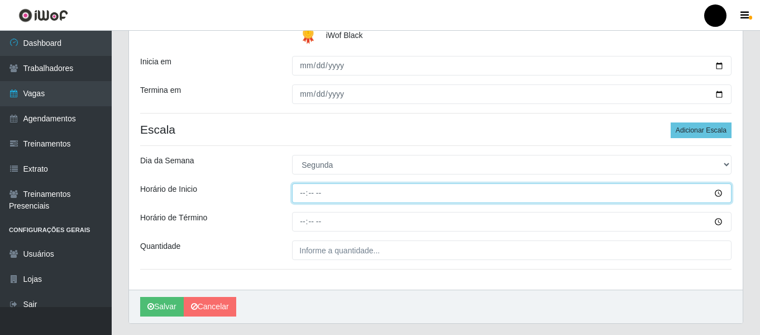
click at [298, 194] on input "Horário de Inicio" at bounding box center [512, 193] width 440 height 20
type input "09:00"
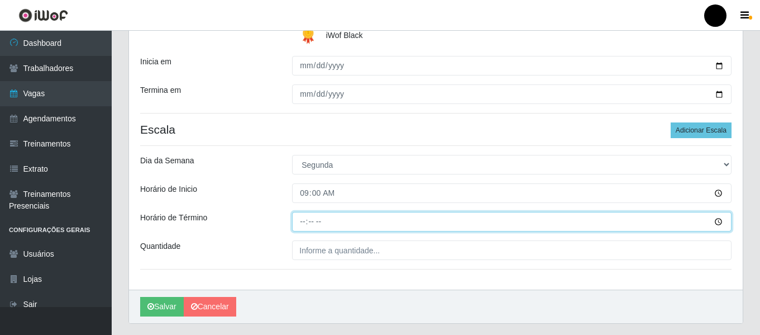
click at [301, 222] on input "Horário de Término" at bounding box center [512, 222] width 440 height 20
type input "15:00"
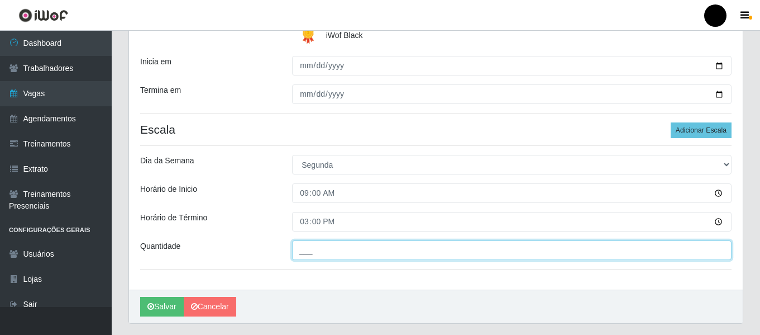
click at [303, 253] on input "___" at bounding box center [512, 250] width 440 height 20
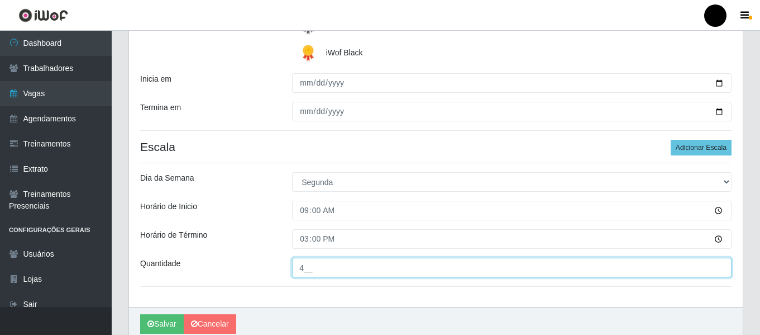
scroll to position [254, 0]
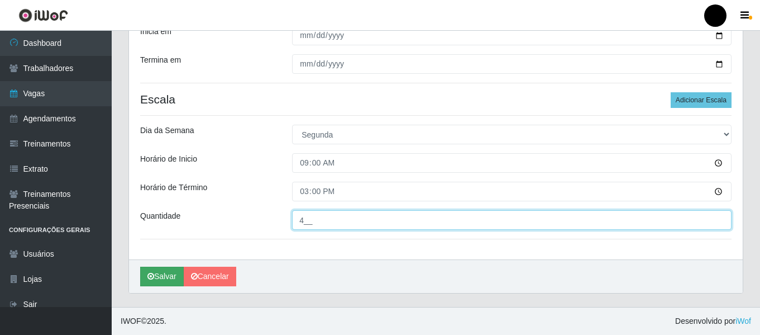
type input "4__"
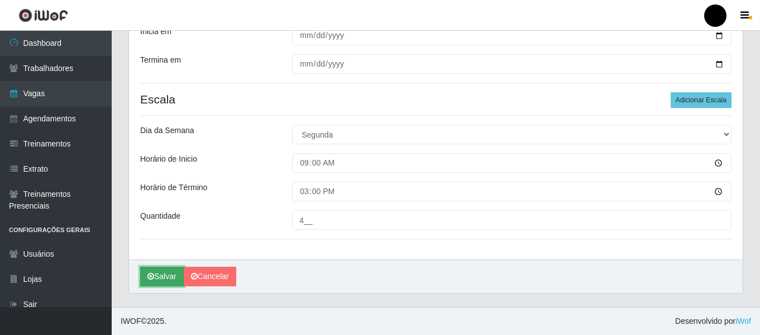
click at [155, 281] on button "Salvar" at bounding box center [162, 277] width 44 height 20
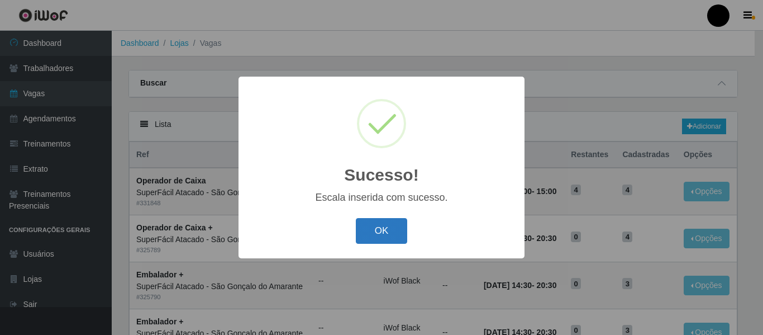
click at [366, 227] on button "OK" at bounding box center [382, 231] width 52 height 26
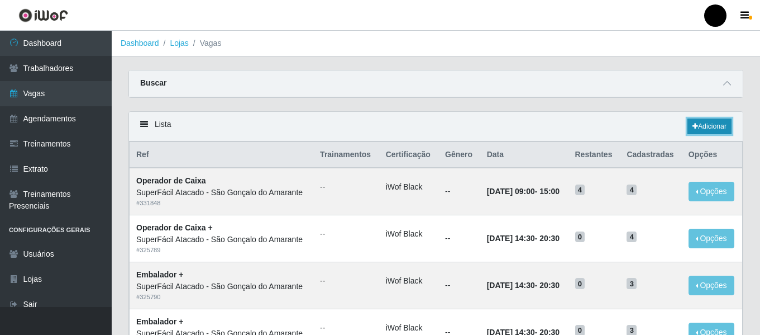
click at [698, 129] on link "Adicionar" at bounding box center [710, 126] width 44 height 16
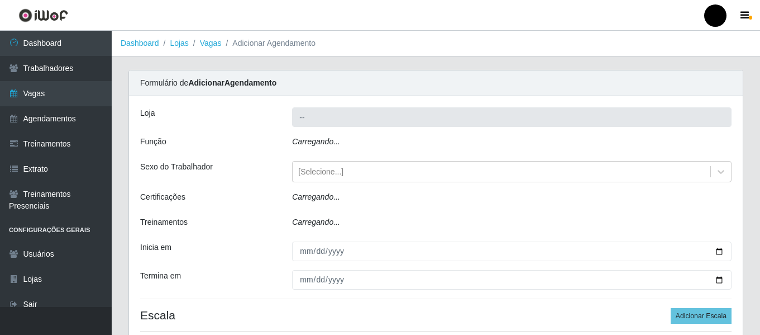
type input "SuperFácil Atacado - São Gonçalo do Amarante"
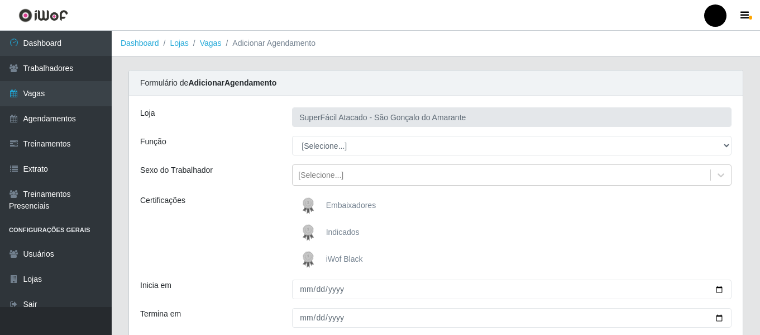
click at [347, 259] on span "iWof Black" at bounding box center [344, 258] width 37 height 9
click at [0, 0] on input "iWof Black" at bounding box center [0, 0] width 0 height 0
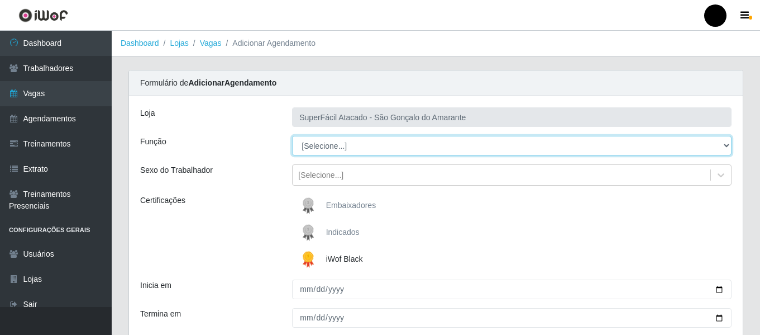
click at [725, 145] on select "[Selecione...] Auxiliar de Estacionamento Auxiliar de Estacionamento + Auxiliar…" at bounding box center [512, 146] width 440 height 20
select select "1"
click at [292, 136] on select "[Selecione...] Auxiliar de Estacionamento Auxiliar de Estacionamento + Auxiliar…" at bounding box center [512, 146] width 440 height 20
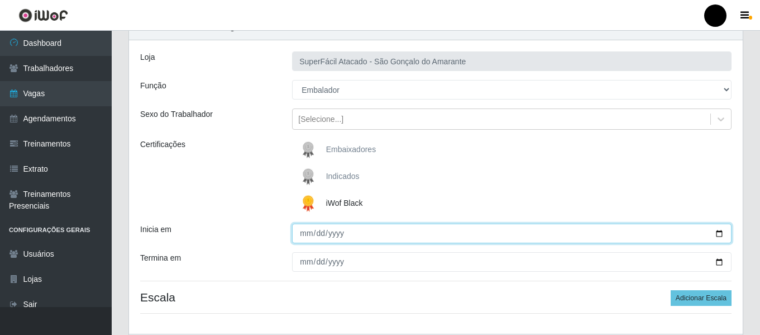
click at [719, 232] on input "Inicia em" at bounding box center [512, 233] width 440 height 20
type input "2025-09-01"
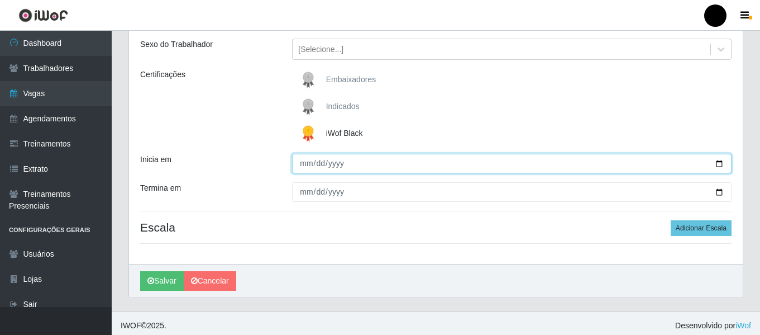
scroll to position [130, 0]
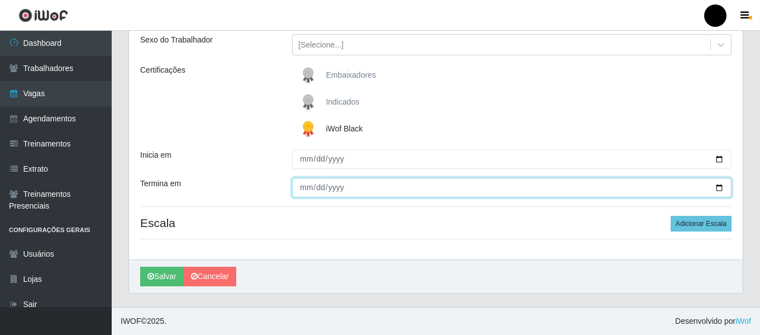
drag, startPoint x: 720, startPoint y: 187, endPoint x: 640, endPoint y: 183, distance: 80.0
click at [718, 187] on input "Termina em" at bounding box center [512, 188] width 440 height 20
type input "2025-09-01"
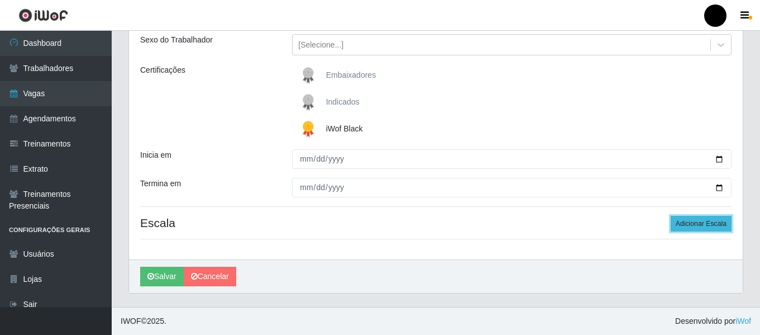
click at [719, 220] on button "Adicionar Escala" at bounding box center [701, 224] width 61 height 16
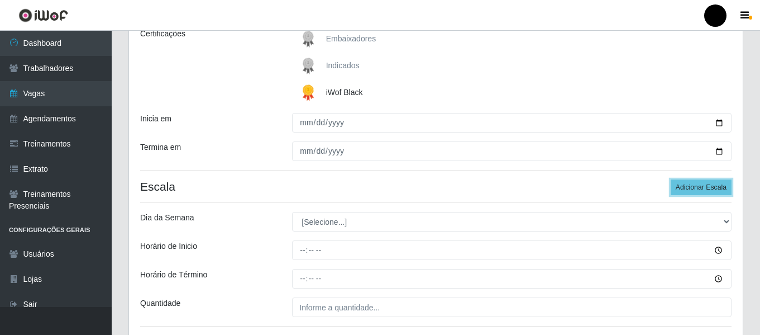
scroll to position [186, 0]
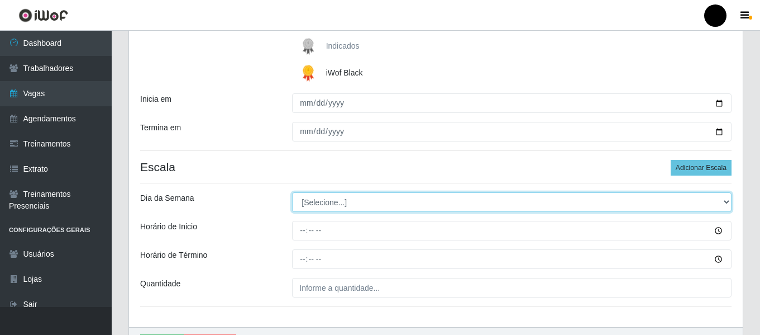
click at [726, 202] on select "[Selecione...] Segunda Terça Quarta Quinta Sexta Sábado Domingo" at bounding box center [512, 202] width 440 height 20
select select "1"
click at [292, 192] on select "[Selecione...] Segunda Terça Quarta Quinta Sexta Sábado Domingo" at bounding box center [512, 202] width 440 height 20
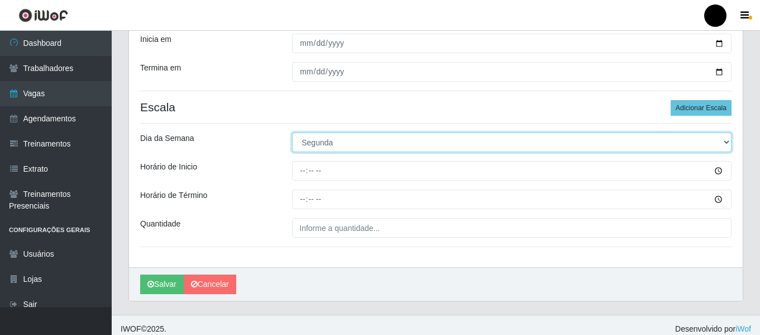
scroll to position [254, 0]
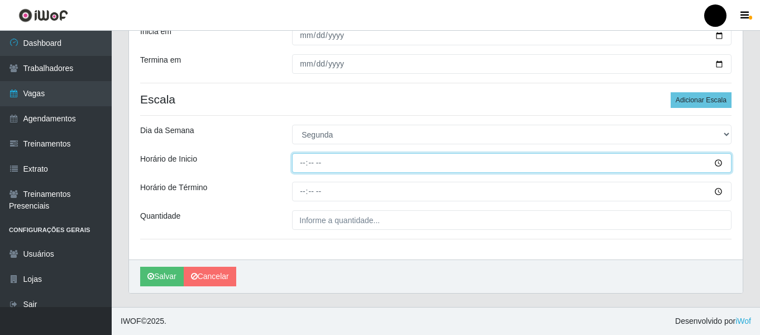
click at [303, 162] on input "Horário de Inicio" at bounding box center [512, 163] width 440 height 20
type input "09:00"
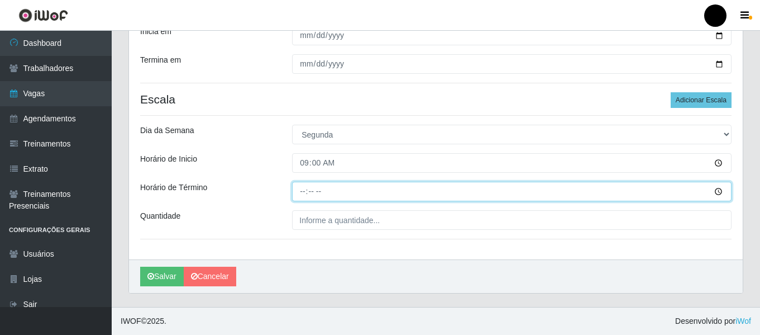
click at [298, 191] on input "Horário de Término" at bounding box center [512, 192] width 440 height 20
type input "15:00"
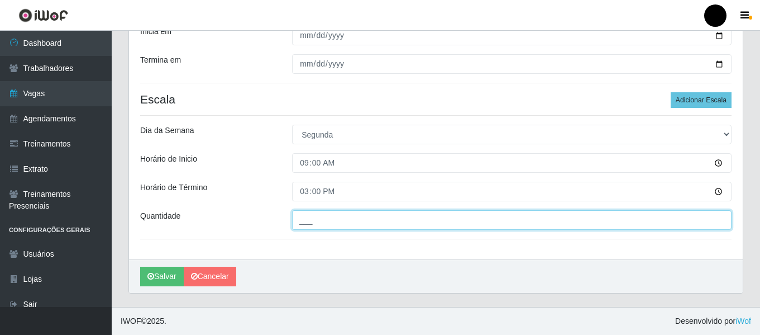
click at [302, 219] on input "___" at bounding box center [512, 220] width 440 height 20
type input "4__"
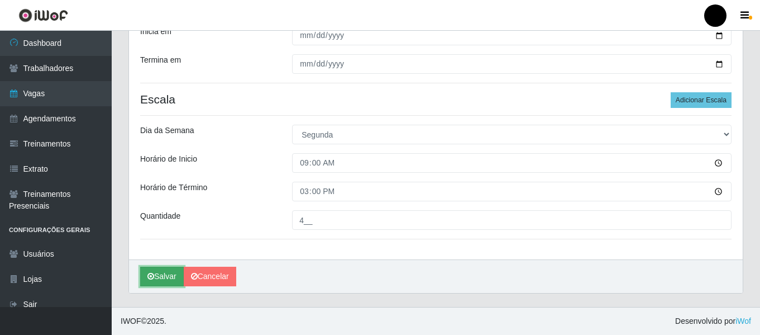
click at [164, 274] on button "Salvar" at bounding box center [162, 277] width 44 height 20
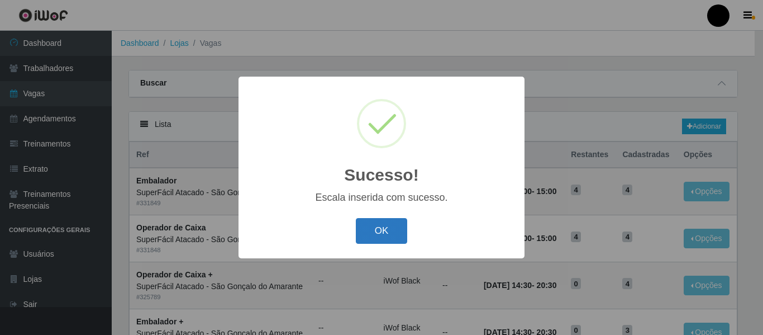
click at [392, 234] on button "OK" at bounding box center [382, 231] width 52 height 26
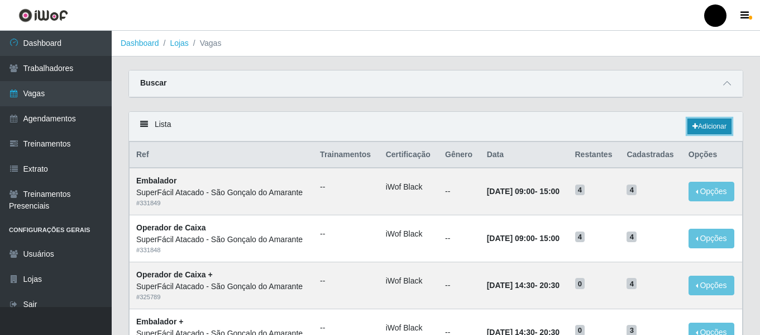
click at [698, 127] on link "Adicionar" at bounding box center [710, 126] width 44 height 16
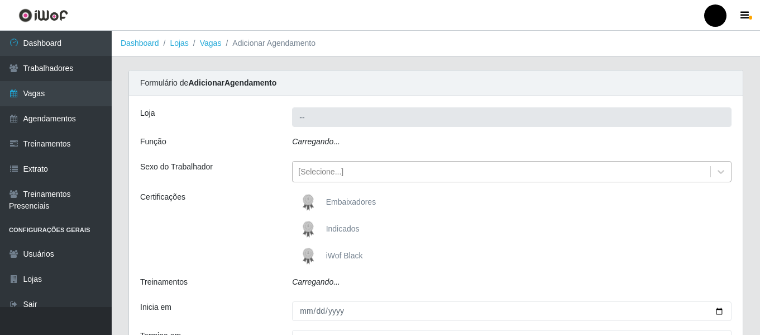
type input "SuperFácil Atacado - São Gonçalo do Amarante"
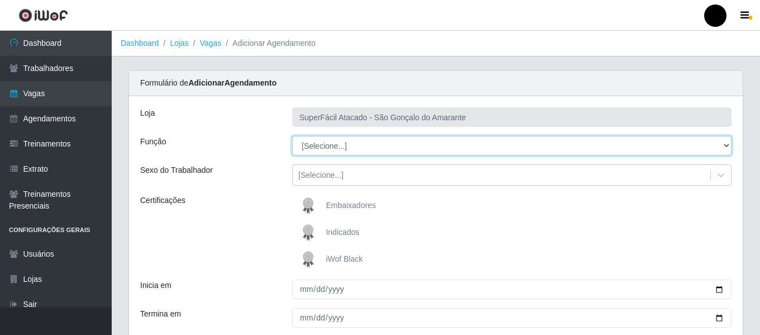
click at [726, 146] on select "[Selecione...] Auxiliar de Estacionamento Auxiliar de Estacionamento + Auxiliar…" at bounding box center [512, 146] width 440 height 20
select select "22"
click at [292, 136] on select "[Selecione...] Auxiliar de Estacionamento Auxiliar de Estacionamento + Auxiliar…" at bounding box center [512, 146] width 440 height 20
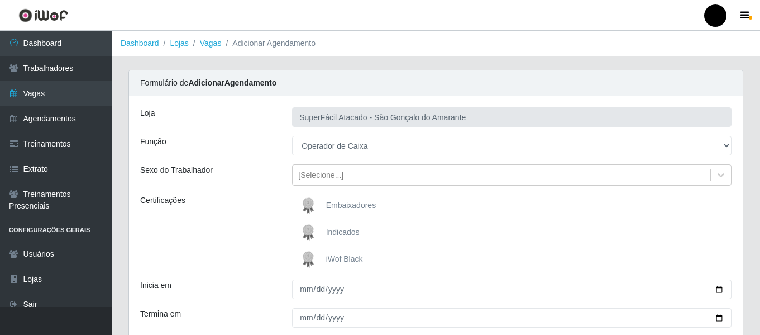
click at [340, 260] on span "iWof Black" at bounding box center [344, 258] width 37 height 9
click at [0, 0] on input "iWof Black" at bounding box center [0, 0] width 0 height 0
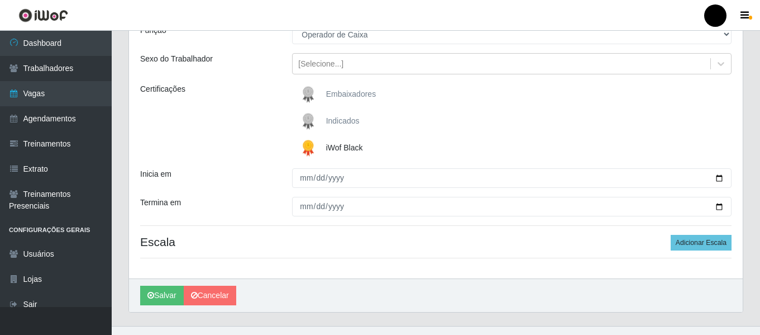
scroll to position [130, 0]
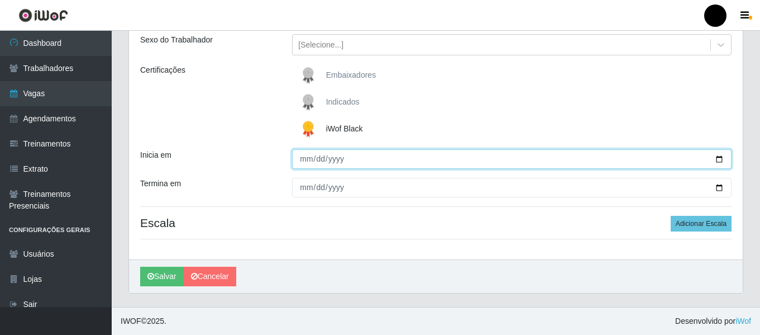
click at [721, 161] on input "Inicia em" at bounding box center [512, 159] width 440 height 20
type input "2025-09-01"
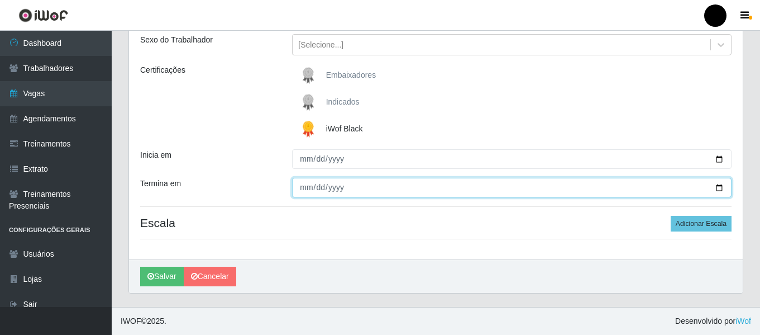
drag, startPoint x: 717, startPoint y: 187, endPoint x: 706, endPoint y: 184, distance: 12.1
click at [713, 187] on input "Termina em" at bounding box center [512, 188] width 440 height 20
click at [722, 187] on input "Termina em" at bounding box center [512, 188] width 440 height 20
type input "2025-09-01"
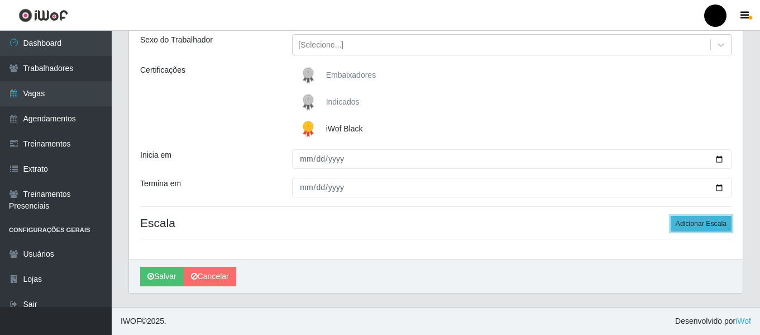
click at [705, 227] on button "Adicionar Escala" at bounding box center [701, 224] width 61 height 16
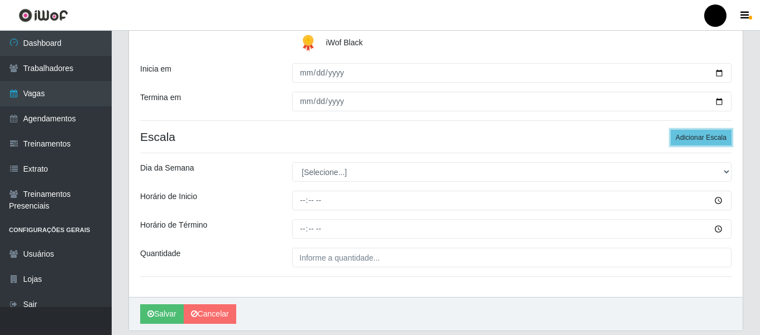
scroll to position [223, 0]
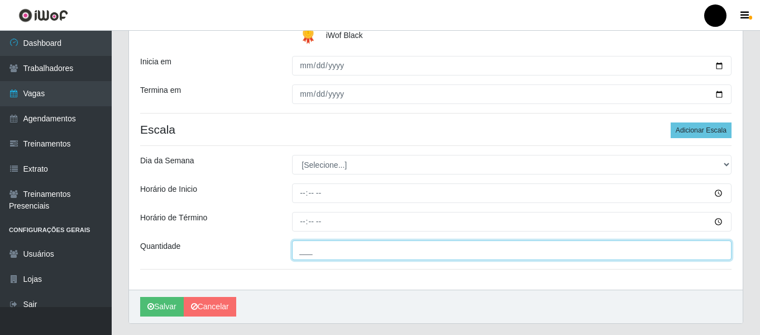
click at [317, 252] on input "___" at bounding box center [512, 250] width 440 height 20
type input "4__"
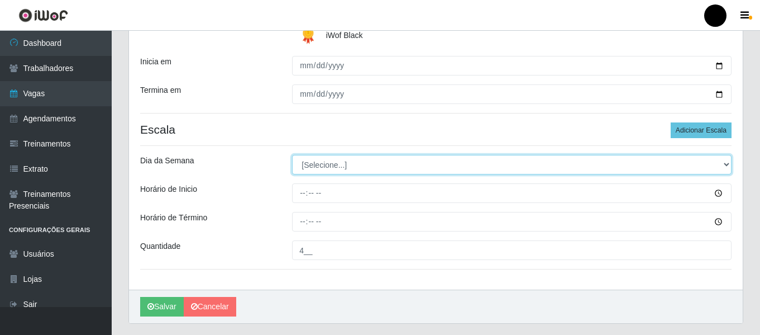
click at [724, 164] on select "[Selecione...] Segunda Terça Quarta Quinta Sexta Sábado Domingo" at bounding box center [512, 165] width 440 height 20
select select "1"
click at [292, 155] on select "[Selecione...] Segunda Terça Quarta Quinta Sexta Sábado Domingo" at bounding box center [512, 165] width 440 height 20
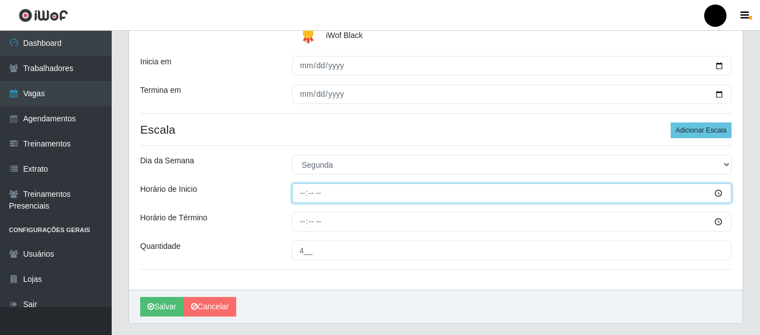
click at [296, 193] on input "Horário de Inicio" at bounding box center [512, 193] width 440 height 20
type input "16:30"
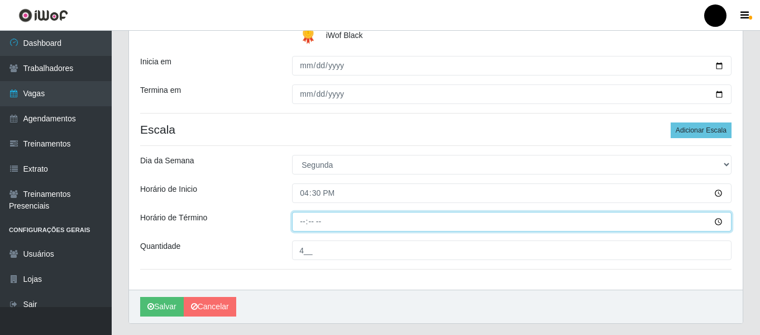
click at [297, 229] on input "Horário de Término" at bounding box center [512, 222] width 440 height 20
type input "22:30"
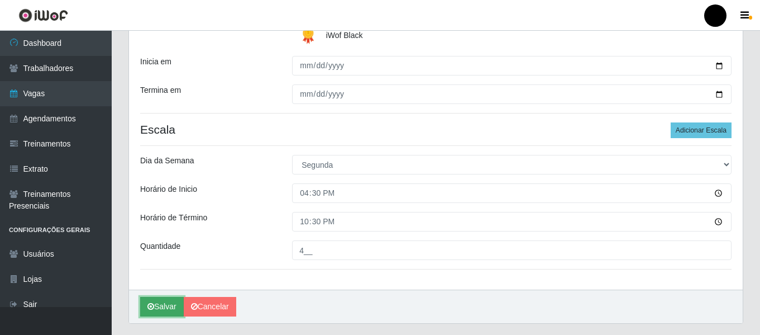
click at [165, 306] on button "Salvar" at bounding box center [162, 307] width 44 height 20
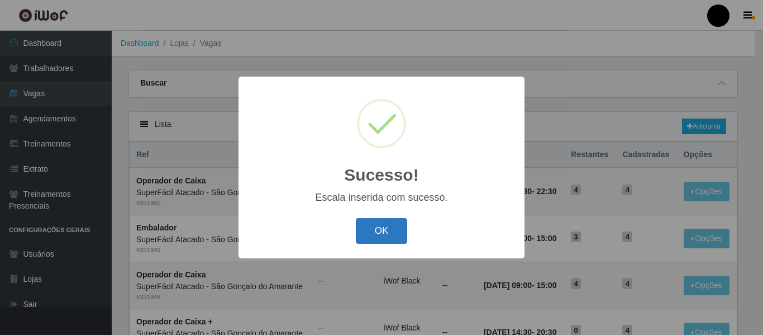
click at [399, 229] on button "OK" at bounding box center [382, 231] width 52 height 26
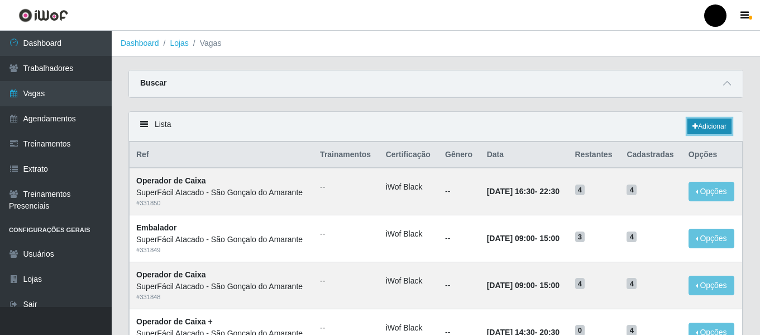
click at [693, 127] on icon at bounding box center [696, 126] width 6 height 7
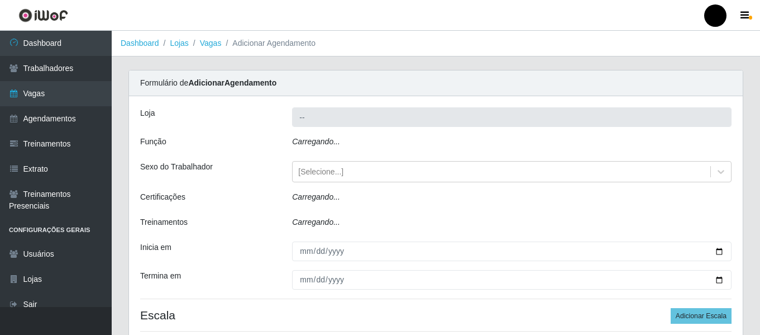
type input "SuperFácil Atacado - São Gonçalo do Amarante"
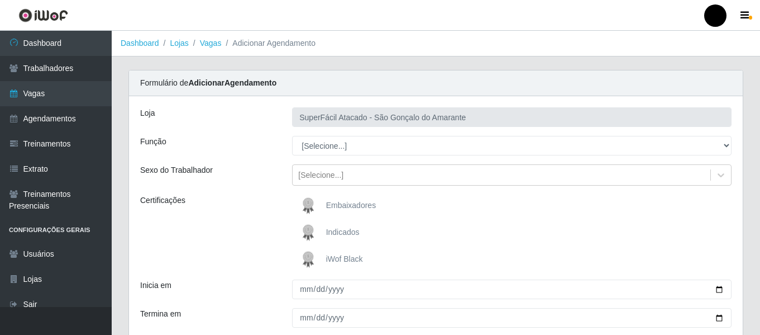
click at [308, 255] on img at bounding box center [310, 259] width 27 height 22
click at [0, 0] on input "iWof Black" at bounding box center [0, 0] width 0 height 0
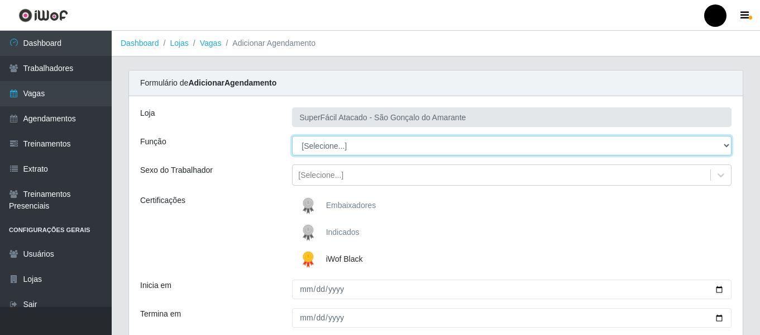
click at [725, 146] on select "[Selecione...] Auxiliar de Estacionamento Auxiliar de Estacionamento + Auxiliar…" at bounding box center [512, 146] width 440 height 20
select select "1"
click at [292, 136] on select "[Selecione...] Auxiliar de Estacionamento Auxiliar de Estacionamento + Auxiliar…" at bounding box center [512, 146] width 440 height 20
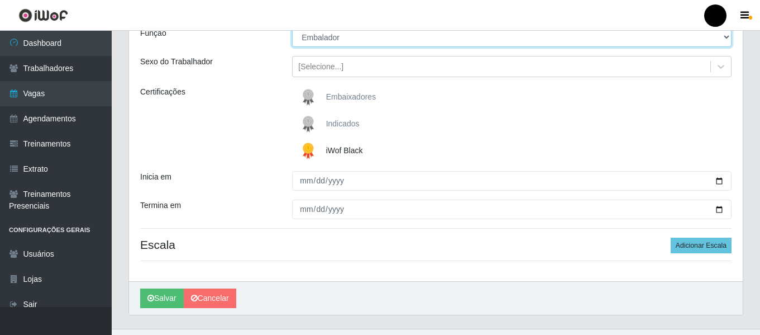
scroll to position [112, 0]
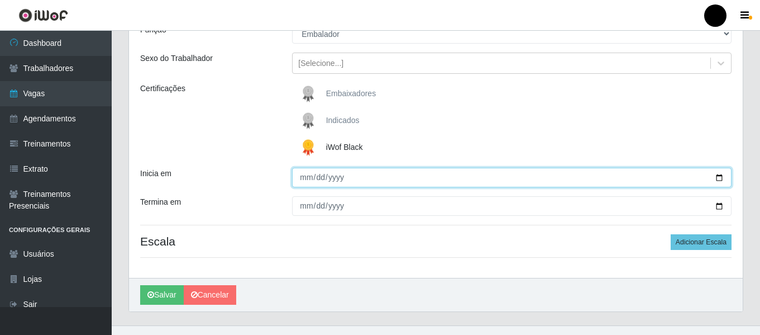
click at [722, 176] on input "Inicia em" at bounding box center [512, 178] width 440 height 20
type input "2025-09-01"
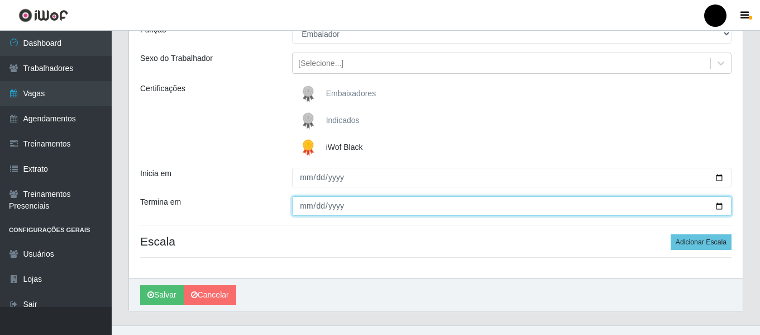
click at [720, 204] on input "Termina em" at bounding box center [512, 206] width 440 height 20
type input "2025-09-01"
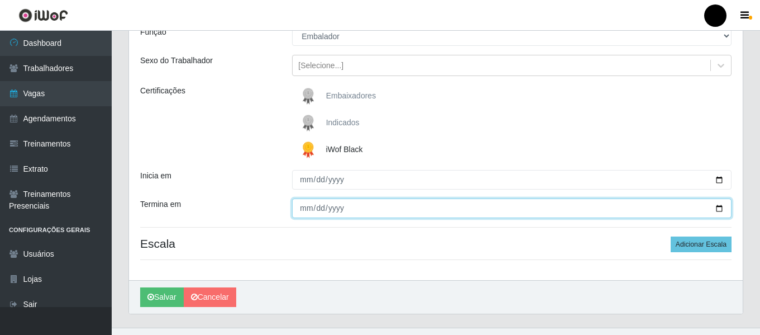
scroll to position [130, 0]
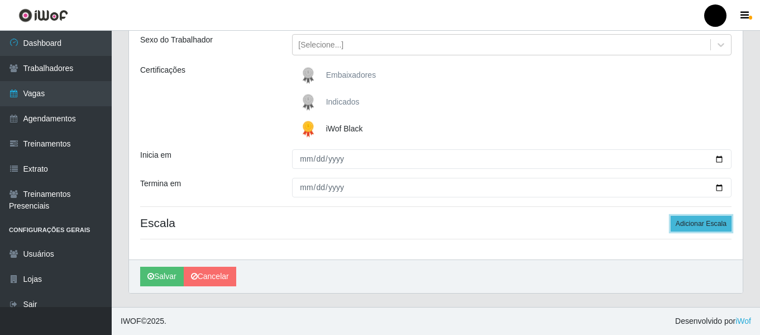
click at [692, 220] on button "Adicionar Escala" at bounding box center [701, 224] width 61 height 16
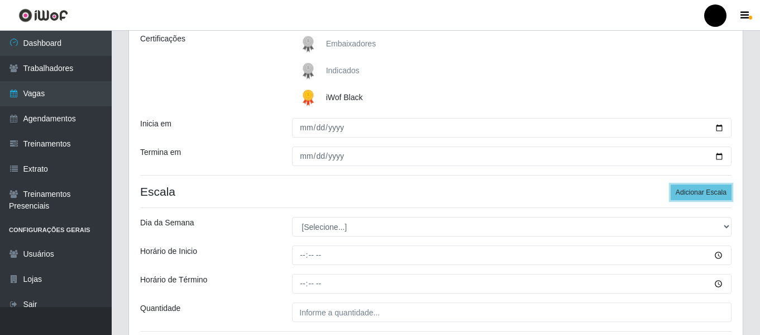
scroll to position [186, 0]
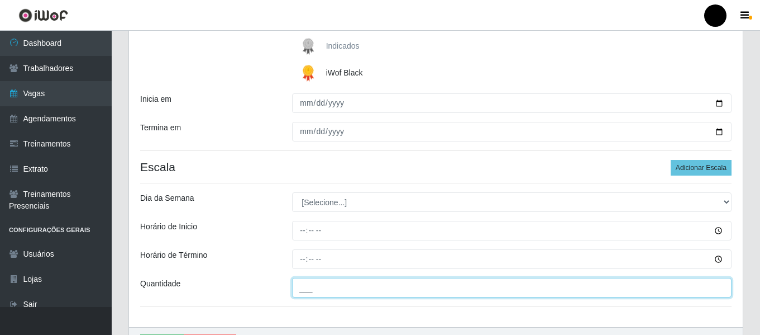
click at [320, 281] on input "___" at bounding box center [512, 288] width 440 height 20
type input "6__"
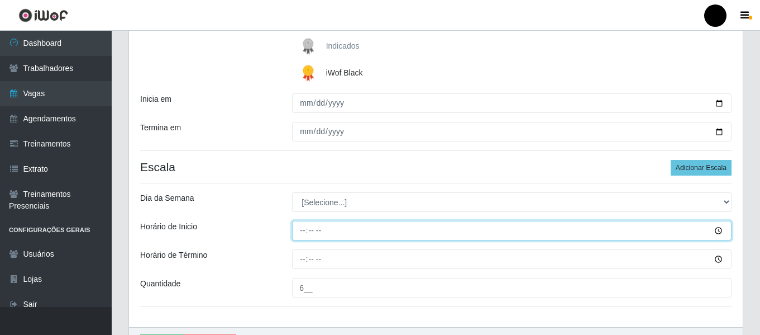
click at [302, 231] on input "Horário de Inicio" at bounding box center [512, 231] width 440 height 20
type input "16:30"
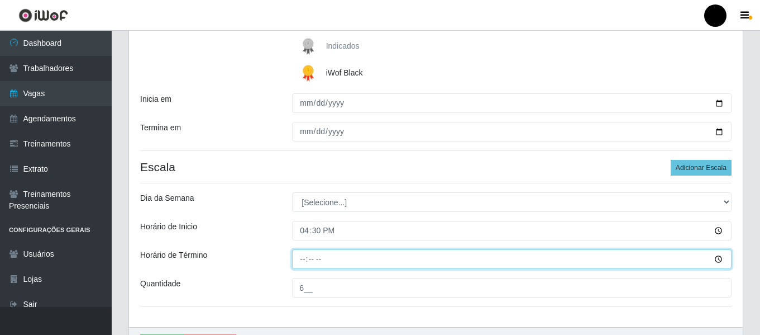
click at [302, 262] on input "Horário de Término" at bounding box center [512, 259] width 440 height 20
type input "22:30"
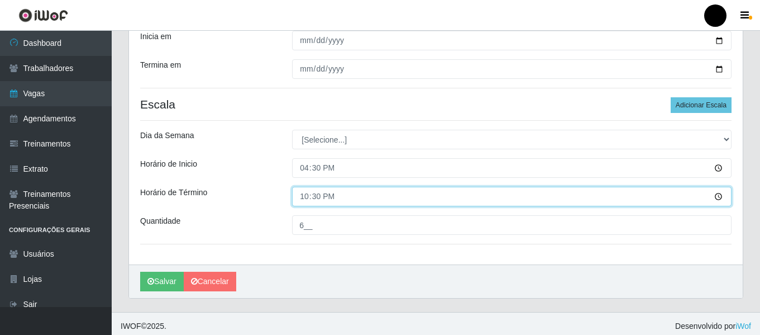
scroll to position [254, 0]
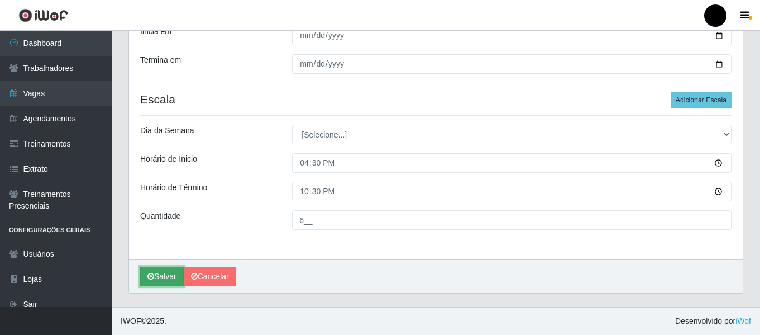
click at [176, 278] on button "Salvar" at bounding box center [162, 277] width 44 height 20
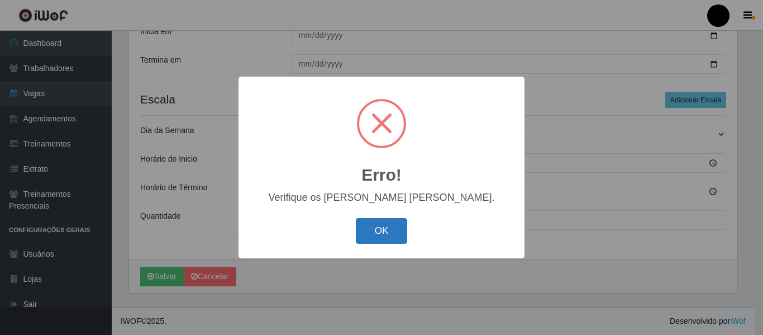
click at [387, 240] on button "OK" at bounding box center [382, 231] width 52 height 26
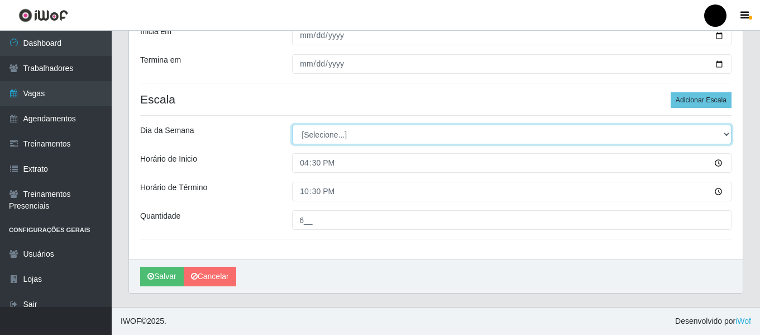
click at [725, 136] on select "[Selecione...] Segunda Terça Quarta Quinta Sexta Sábado Domingo" at bounding box center [512, 135] width 440 height 20
select select "1"
click at [292, 125] on select "[Selecione...] Segunda Terça Quarta Quinta Sexta Sábado Domingo" at bounding box center [512, 135] width 440 height 20
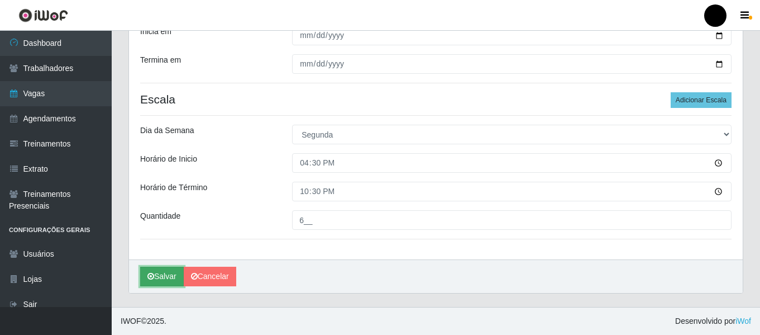
click at [167, 277] on button "Salvar" at bounding box center [162, 277] width 44 height 20
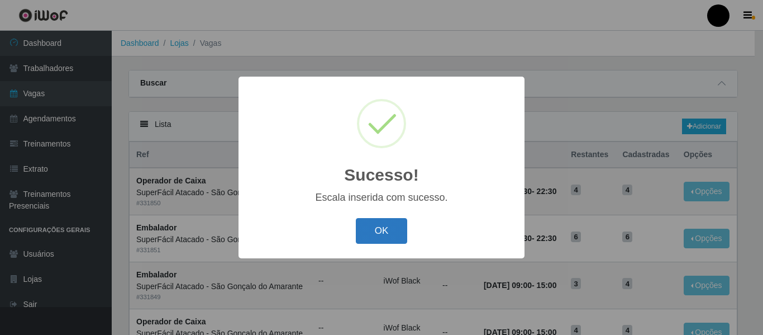
click at [378, 224] on button "OK" at bounding box center [382, 231] width 52 height 26
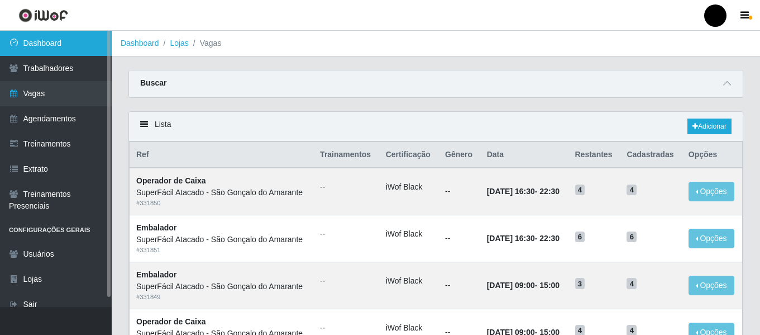
click at [34, 42] on link "Dashboard" at bounding box center [56, 43] width 112 height 25
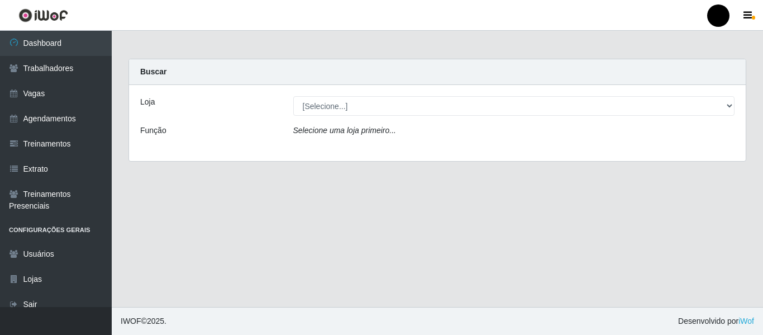
click at [739, 116] on div "Loja [Selecione...] SuperFácil Atacado - Emaús SuperFácil Atacado - Rodoviária …" at bounding box center [437, 123] width 617 height 76
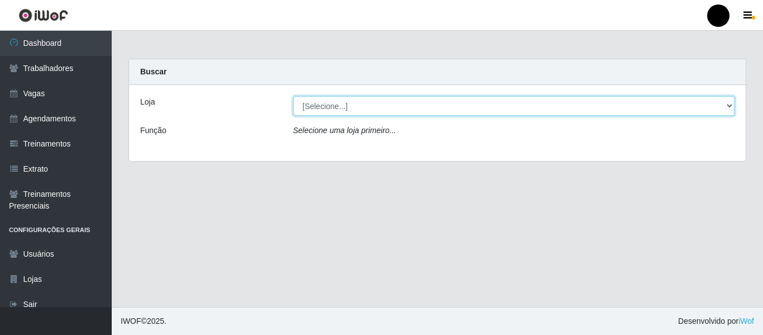
click at [729, 103] on select "[Selecione...] SuperFácil Atacado - Emaús SuperFácil Atacado - Rodoviária Super…" at bounding box center [514, 106] width 442 height 20
select select "408"
click at [293, 96] on select "[Selecione...] SuperFácil Atacado - Emaús SuperFácil Atacado - Rodoviária Super…" at bounding box center [514, 106] width 442 height 20
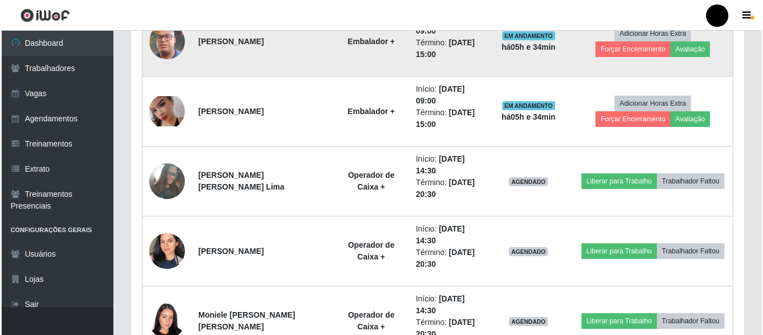
scroll to position [782, 0]
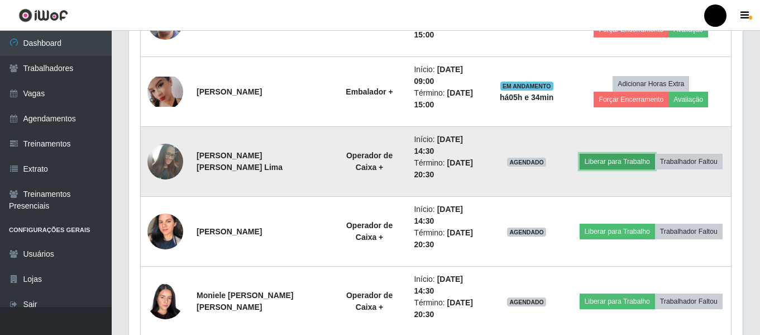
click at [625, 160] on button "Liberar para Trabalho" at bounding box center [617, 162] width 75 height 16
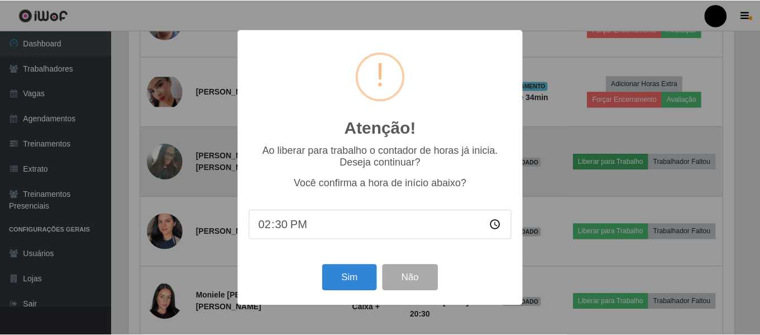
scroll to position [232, 608]
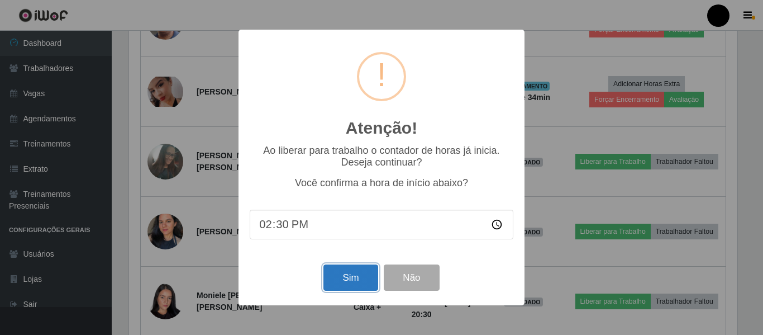
click at [346, 277] on button "Sim" at bounding box center [351, 277] width 54 height 26
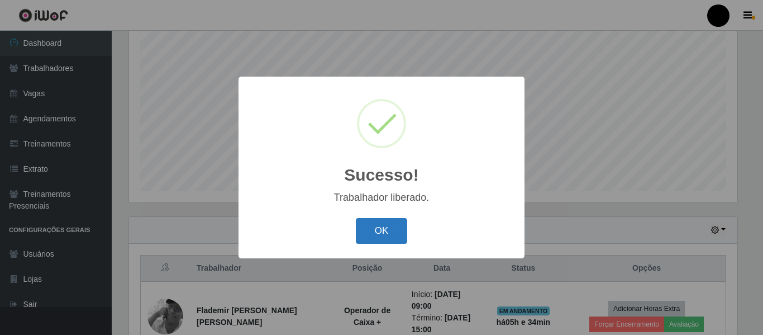
click at [369, 234] on button "OK" at bounding box center [382, 231] width 52 height 26
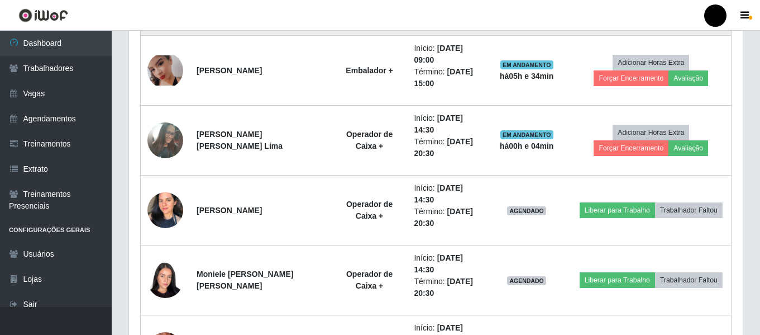
scroll to position [823, 0]
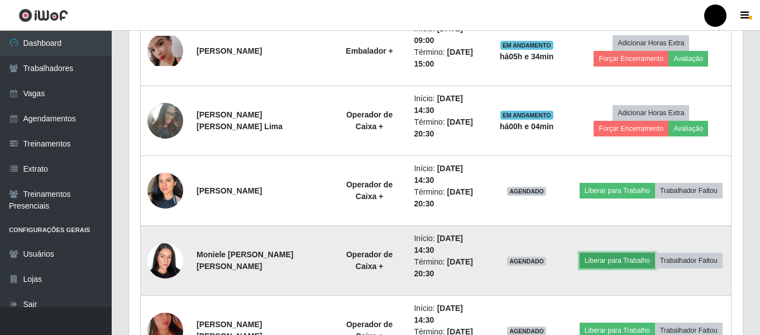
click at [594, 259] on button "Liberar para Trabalho" at bounding box center [617, 261] width 75 height 16
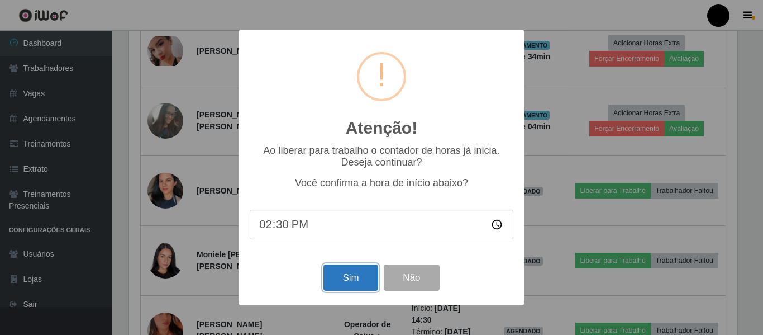
click at [343, 277] on button "Sim" at bounding box center [351, 277] width 54 height 26
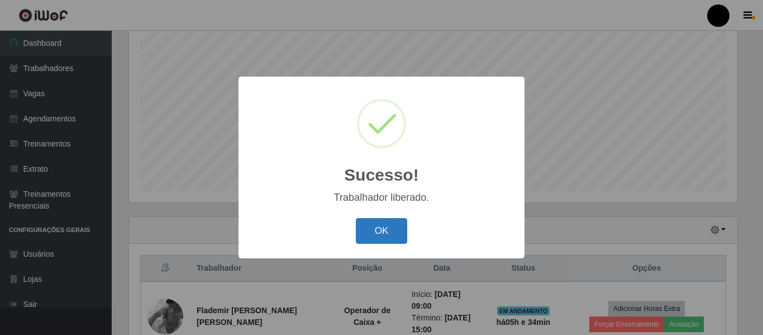
click at [373, 235] on button "OK" at bounding box center [382, 231] width 52 height 26
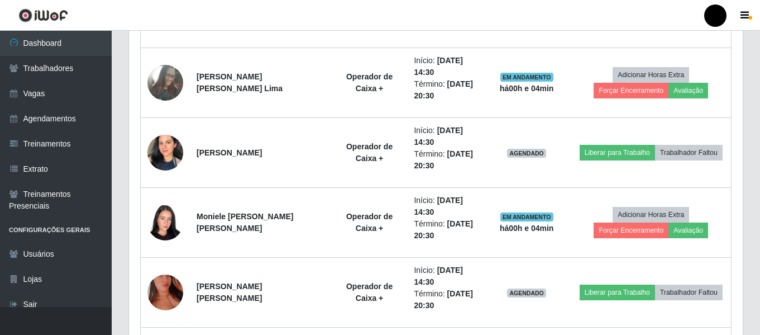
scroll to position [879, 0]
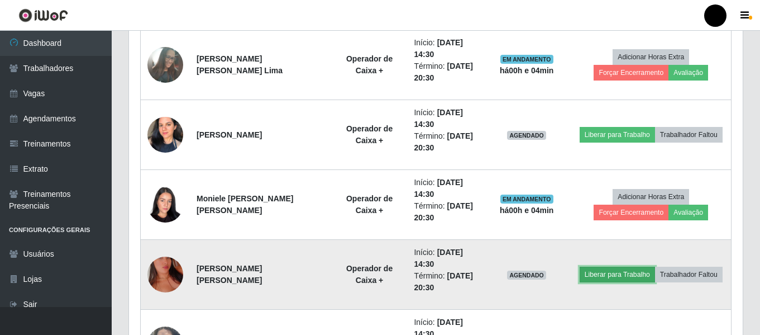
click at [583, 274] on button "Liberar para Trabalho" at bounding box center [617, 275] width 75 height 16
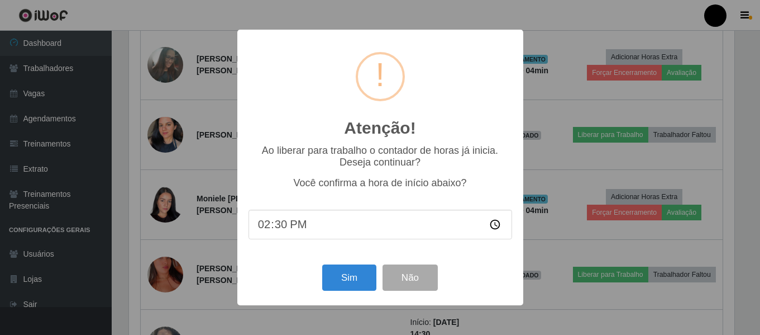
scroll to position [0, 0]
click at [360, 273] on button "Sim" at bounding box center [351, 277] width 54 height 26
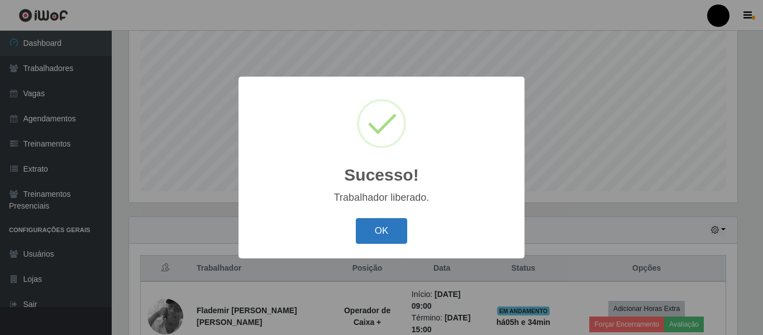
click at [389, 228] on button "OK" at bounding box center [382, 231] width 52 height 26
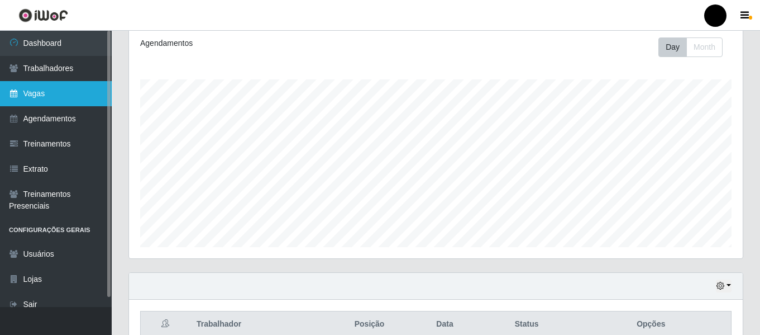
click at [44, 93] on link "Vagas" at bounding box center [56, 93] width 112 height 25
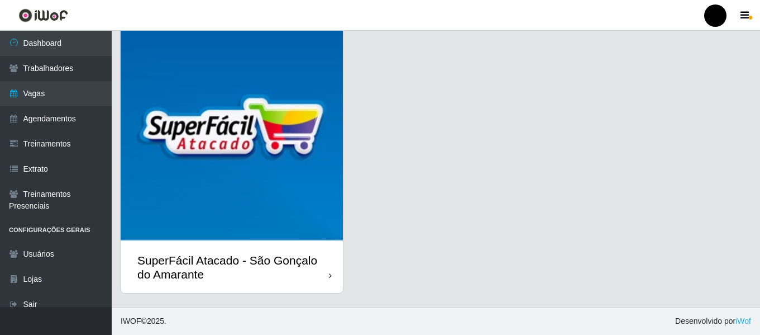
click at [266, 278] on div "SuperFácil Atacado - São Gonçalo do Amarante" at bounding box center [233, 267] width 192 height 28
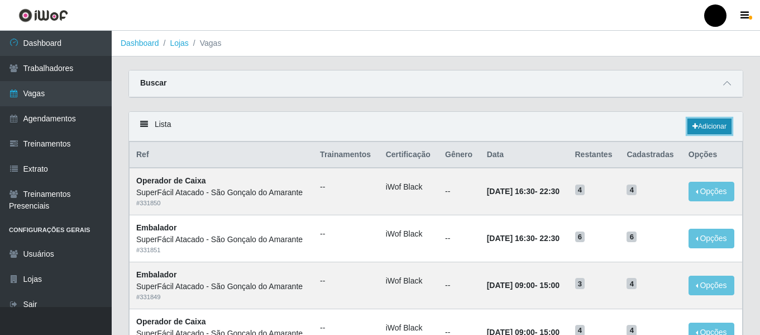
click at [705, 126] on link "Adicionar" at bounding box center [710, 126] width 44 height 16
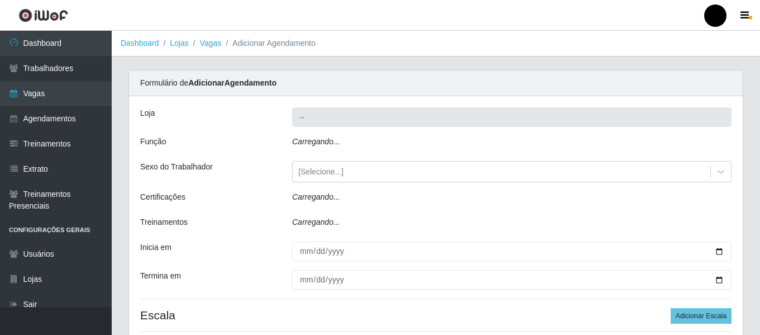
type input "SuperFácil Atacado - São Gonçalo do Amarante"
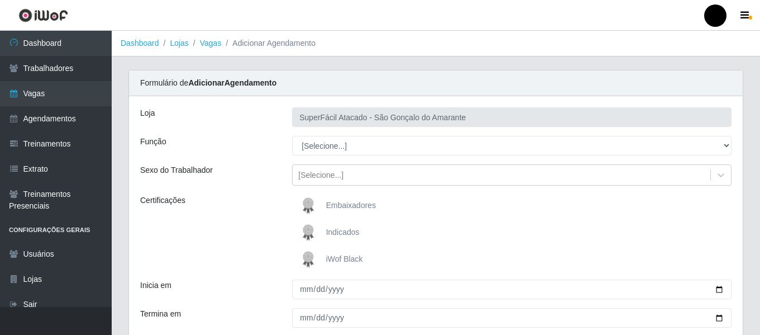
click at [348, 260] on span "iWof Black" at bounding box center [344, 258] width 37 height 9
click at [0, 0] on input "iWof Black" at bounding box center [0, 0] width 0 height 0
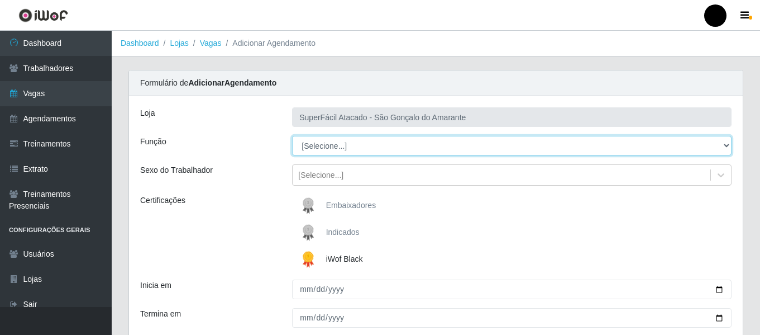
click at [728, 142] on select "[Selecione...] Auxiliar de Estacionamento Auxiliar de Estacionamento + Auxiliar…" at bounding box center [512, 146] width 440 height 20
select select "22"
click at [292, 136] on select "[Selecione...] Auxiliar de Estacionamento Auxiliar de Estacionamento + Auxiliar…" at bounding box center [512, 146] width 440 height 20
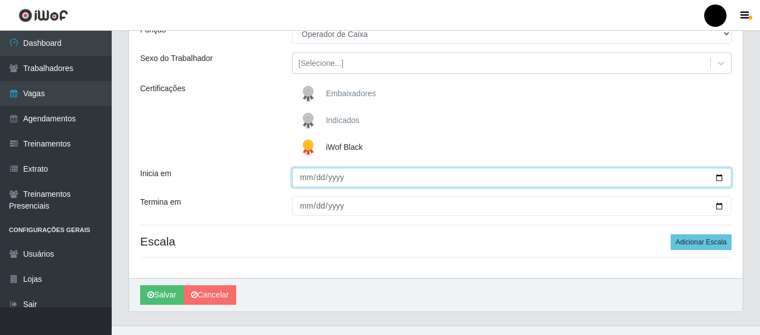
click at [723, 178] on input "Inicia em" at bounding box center [512, 178] width 440 height 20
type input "2025-09-02"
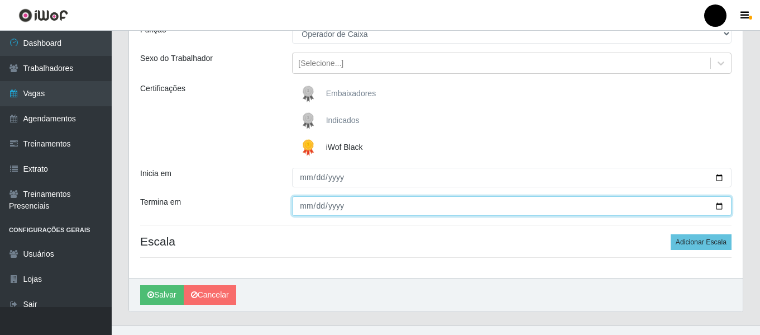
click at [719, 208] on input "Termina em" at bounding box center [512, 206] width 440 height 20
type input "2025-09-02"
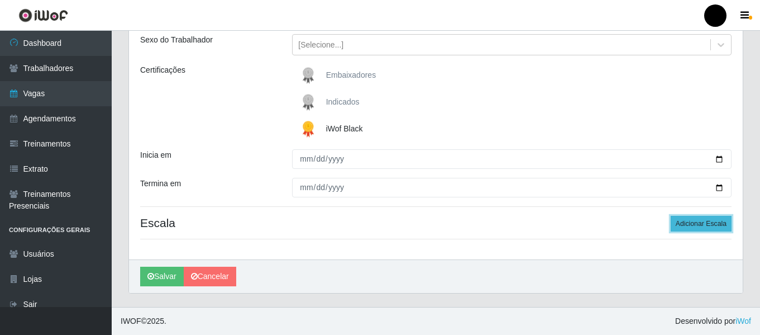
click at [714, 224] on button "Adicionar Escala" at bounding box center [701, 224] width 61 height 16
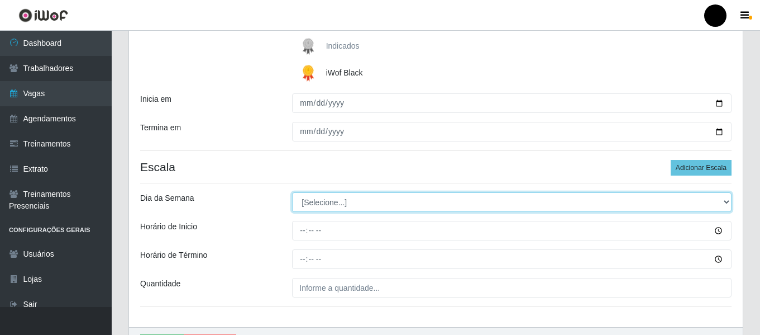
click at [726, 202] on select "[Selecione...] Segunda Terça Quarta Quinta Sexta Sábado Domingo" at bounding box center [512, 202] width 440 height 20
select select "2"
click at [292, 192] on select "[Selecione...] Segunda Terça Quarta Quinta Sexta Sábado Domingo" at bounding box center [512, 202] width 440 height 20
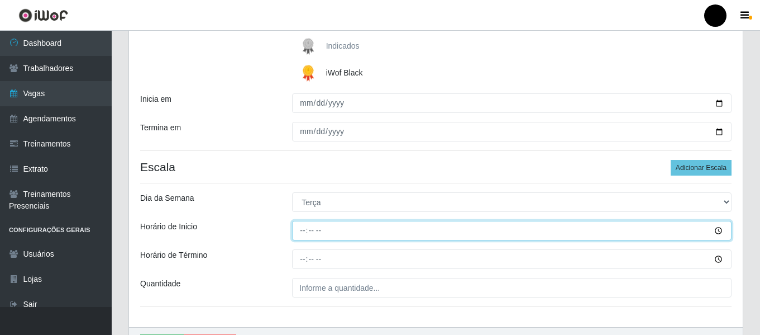
click at [301, 232] on input "Horário de Inicio" at bounding box center [512, 231] width 440 height 20
type input "09:00"
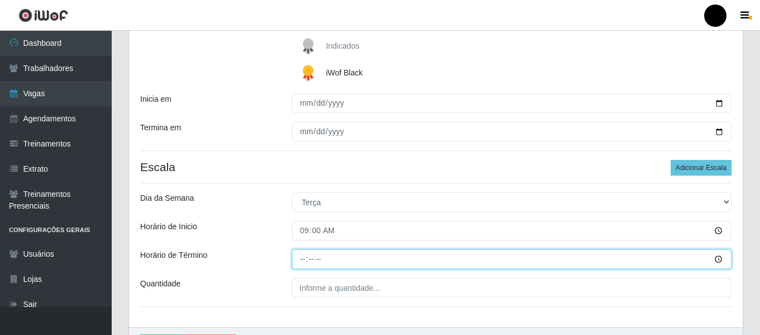
click at [301, 263] on input "Horário de Término" at bounding box center [512, 259] width 440 height 20
type input "15:00"
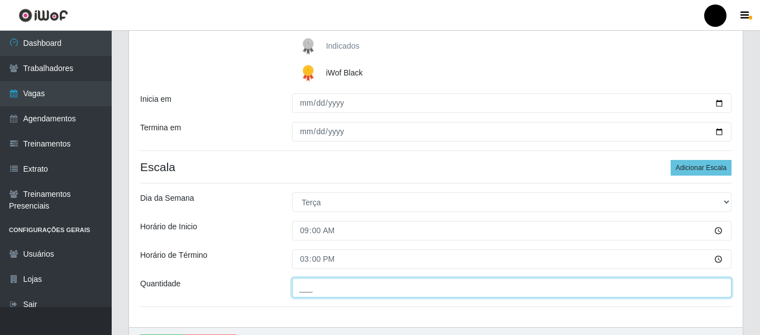
click at [304, 286] on input "___" at bounding box center [512, 288] width 440 height 20
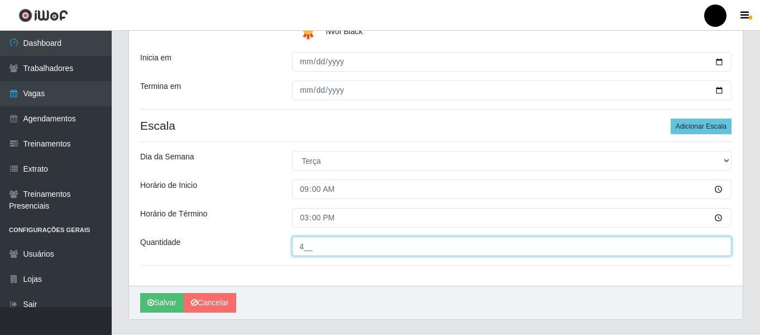
scroll to position [254, 0]
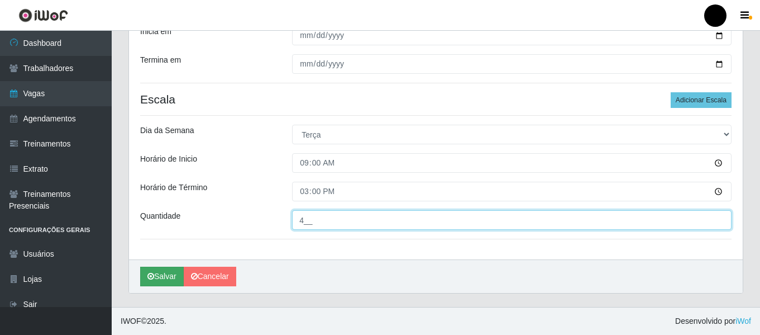
type input "4__"
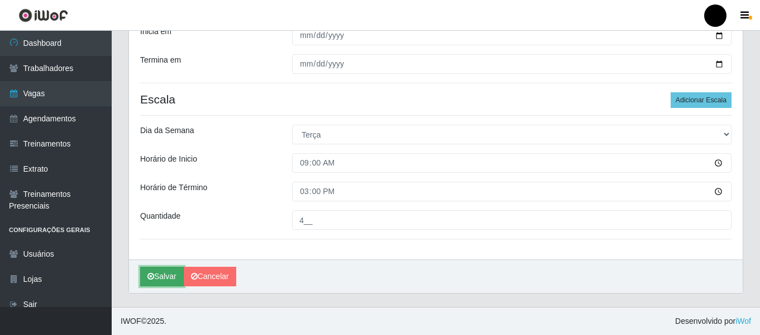
click at [171, 279] on button "Salvar" at bounding box center [162, 277] width 44 height 20
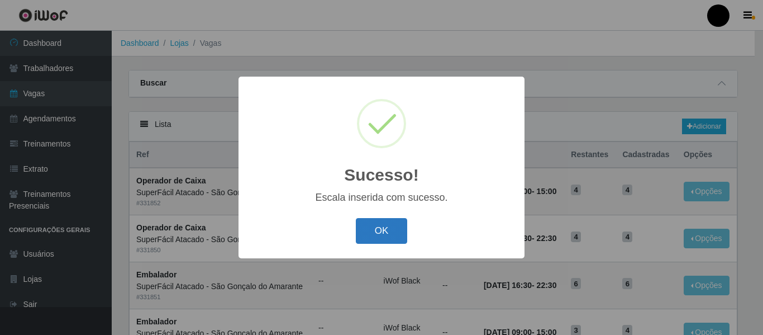
click at [374, 234] on button "OK" at bounding box center [382, 231] width 52 height 26
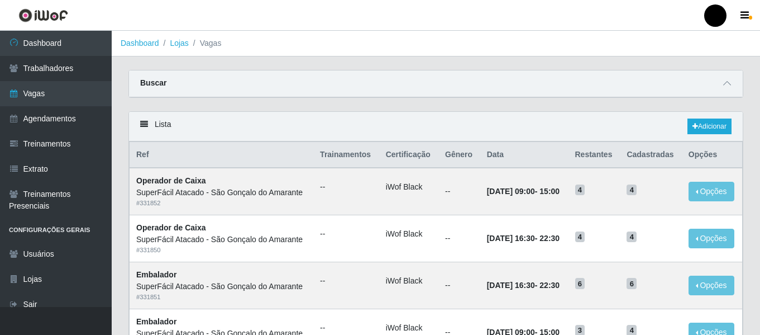
click at [713, 118] on div "Lista Adicionar" at bounding box center [436, 127] width 614 height 30
click at [712, 132] on link "Adicionar" at bounding box center [710, 126] width 44 height 16
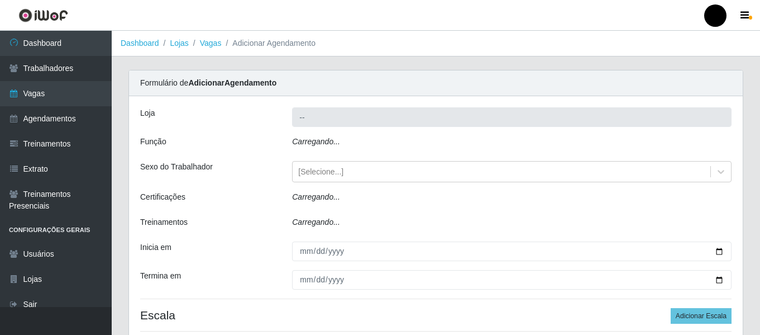
type input "SuperFácil Atacado - São Gonçalo do Amarante"
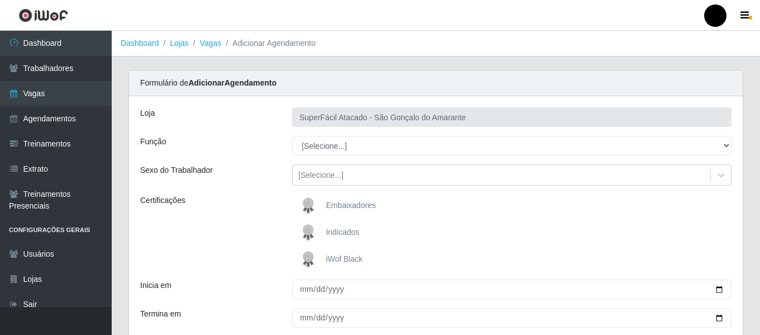
click at [340, 260] on span "iWof Black" at bounding box center [344, 258] width 37 height 9
click at [0, 0] on input "iWof Black" at bounding box center [0, 0] width 0 height 0
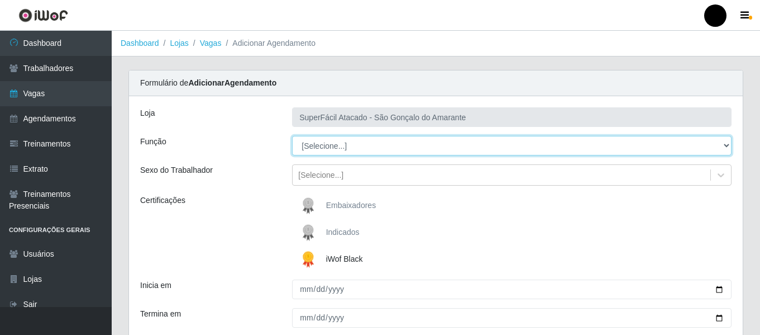
click at [728, 146] on select "[Selecione...] Auxiliar de Estacionamento Auxiliar de Estacionamento + Auxiliar…" at bounding box center [512, 146] width 440 height 20
select select "1"
click at [292, 136] on select "[Selecione...] Auxiliar de Estacionamento Auxiliar de Estacionamento + Auxiliar…" at bounding box center [512, 146] width 440 height 20
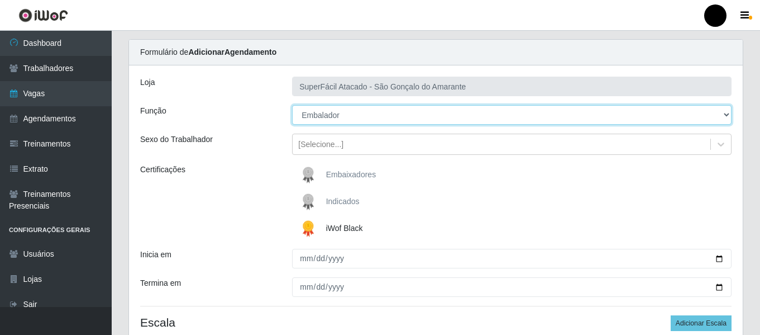
scroll to position [112, 0]
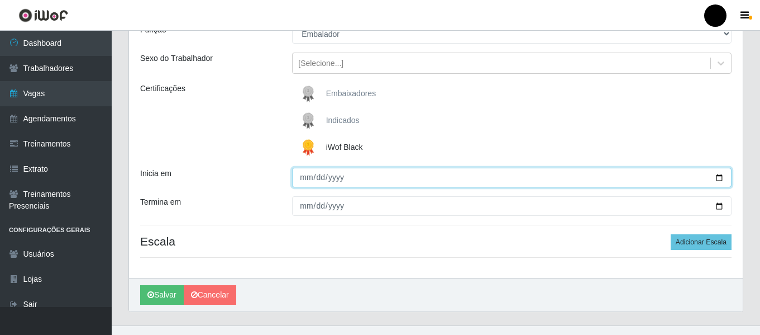
click at [720, 175] on input "Inicia em" at bounding box center [512, 178] width 440 height 20
type input "2025-09-02"
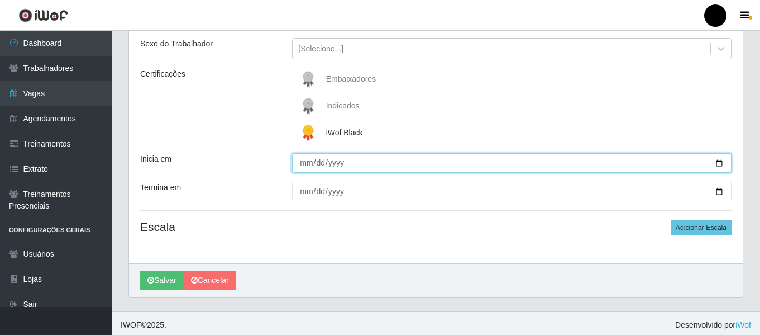
scroll to position [130, 0]
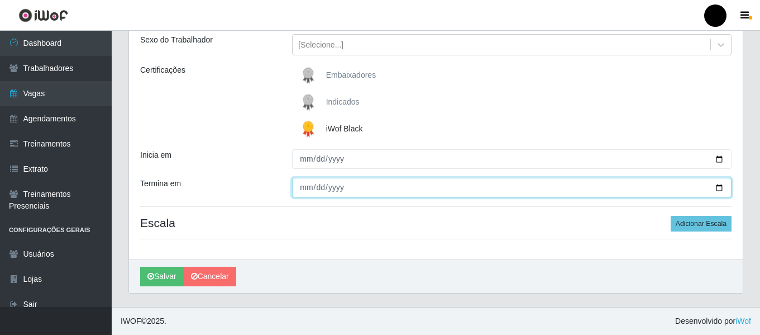
click at [721, 188] on input "Termina em" at bounding box center [512, 188] width 440 height 20
type input "2025-09-02"
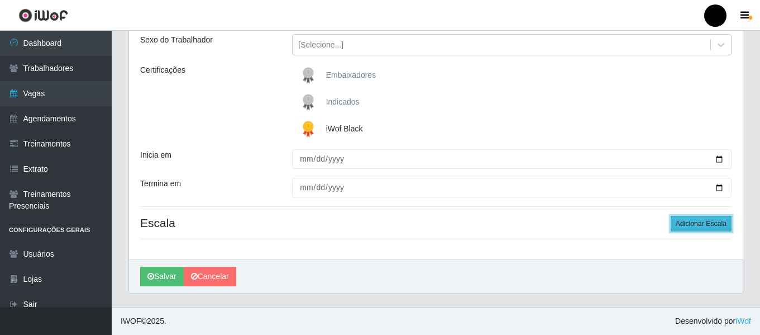
click at [725, 225] on button "Adicionar Escala" at bounding box center [701, 224] width 61 height 16
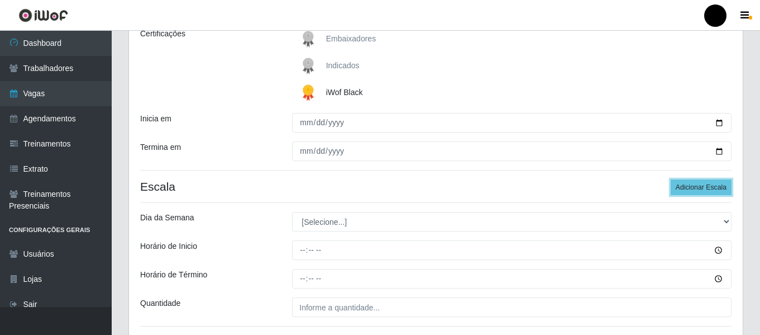
scroll to position [186, 0]
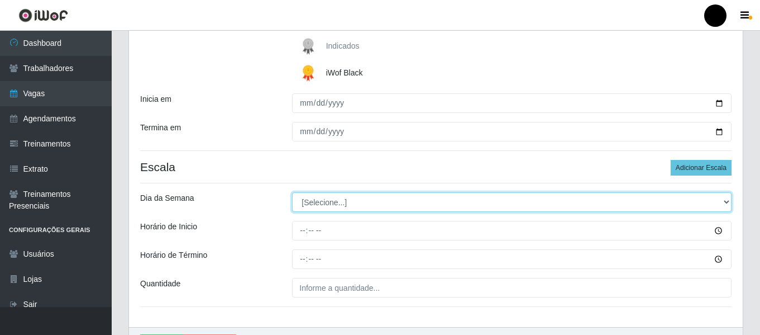
click at [729, 203] on select "[Selecione...] Segunda Terça Quarta Quinta Sexta Sábado Domingo" at bounding box center [512, 202] width 440 height 20
select select "2"
click at [292, 192] on select "[Selecione...] Segunda Terça Quarta Quinta Sexta Sábado Domingo" at bounding box center [512, 202] width 440 height 20
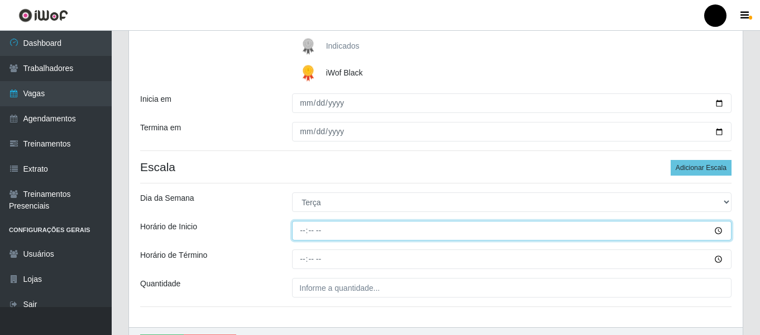
click at [296, 226] on input "Horário de Inicio" at bounding box center [512, 231] width 440 height 20
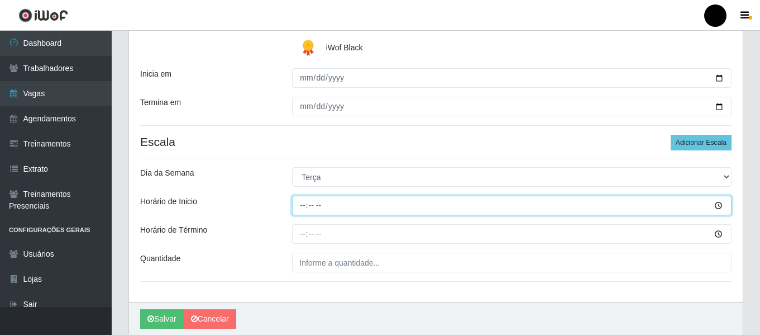
scroll to position [254, 0]
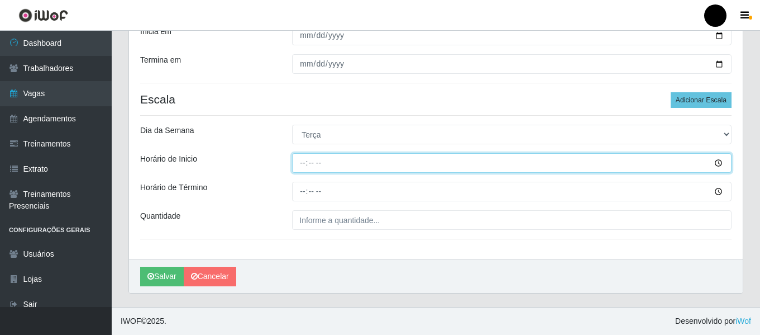
type input "09:00"
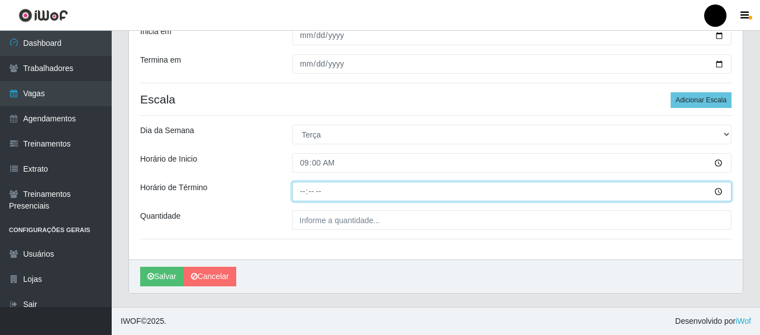
click at [300, 189] on input "Horário de Término" at bounding box center [512, 192] width 440 height 20
type input "15:00"
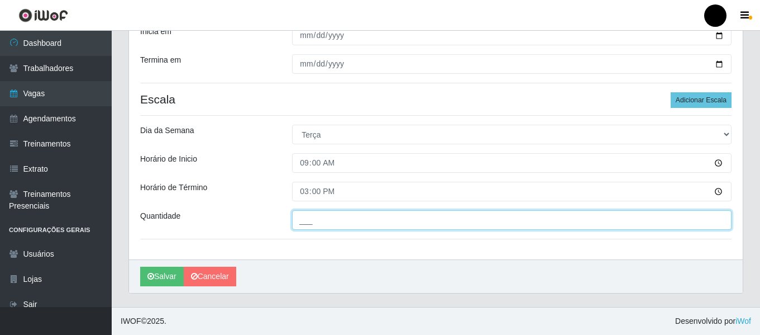
click at [296, 229] on input "___" at bounding box center [512, 220] width 440 height 20
type input "4__"
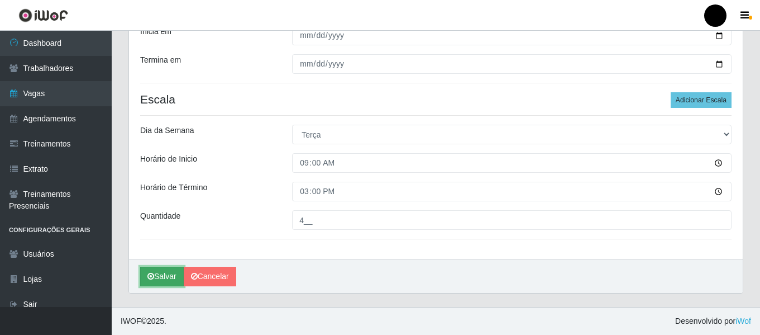
click at [155, 277] on button "Salvar" at bounding box center [162, 277] width 44 height 20
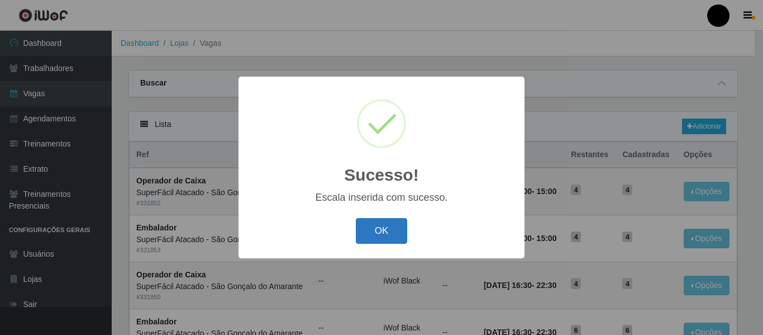
click at [386, 232] on button "OK" at bounding box center [382, 231] width 52 height 26
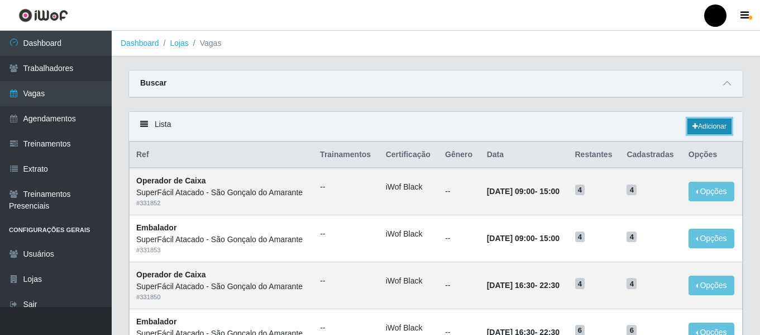
click at [705, 123] on link "Adicionar" at bounding box center [710, 126] width 44 height 16
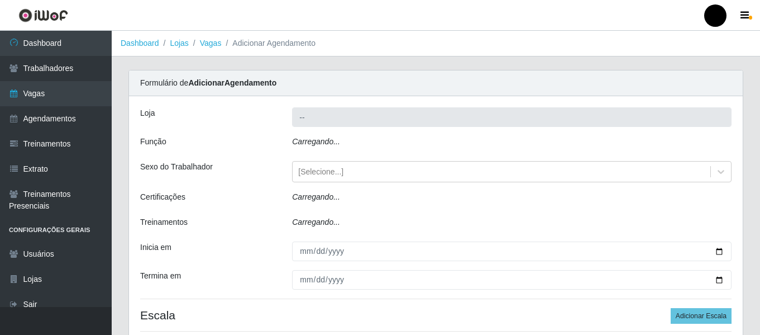
type input "SuperFácil Atacado - São Gonçalo do Amarante"
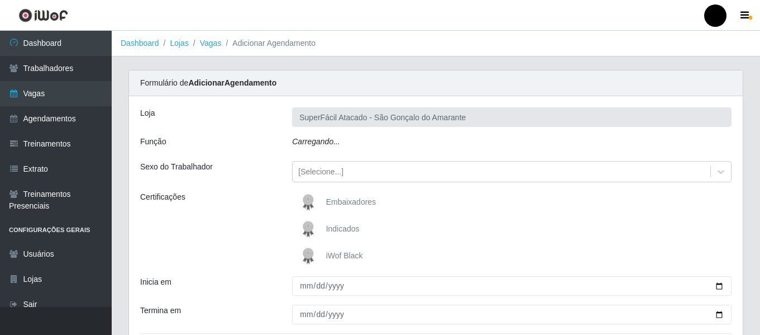
click at [336, 251] on span "iWof Black" at bounding box center [344, 255] width 37 height 9
click at [0, 0] on input "iWof Black" at bounding box center [0, 0] width 0 height 0
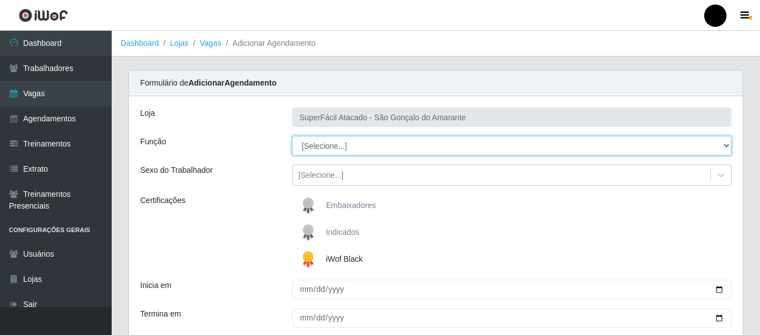
click at [728, 148] on select "[Selecione...] Auxiliar de Estacionamento Auxiliar de Estacionamento + Auxiliar…" at bounding box center [512, 146] width 440 height 20
select select "22"
click at [292, 136] on select "[Selecione...] Auxiliar de Estacionamento Auxiliar de Estacionamento + Auxiliar…" at bounding box center [512, 146] width 440 height 20
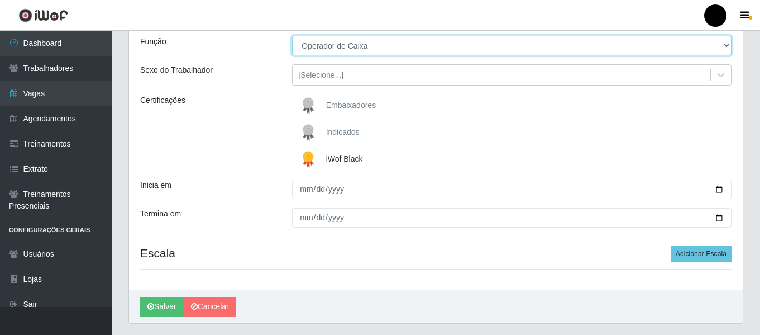
scroll to position [112, 0]
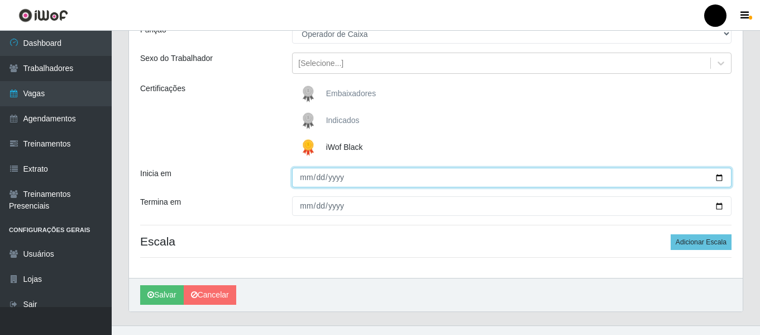
click at [720, 181] on input "Inicia em" at bounding box center [512, 178] width 440 height 20
type input "2025-09-02"
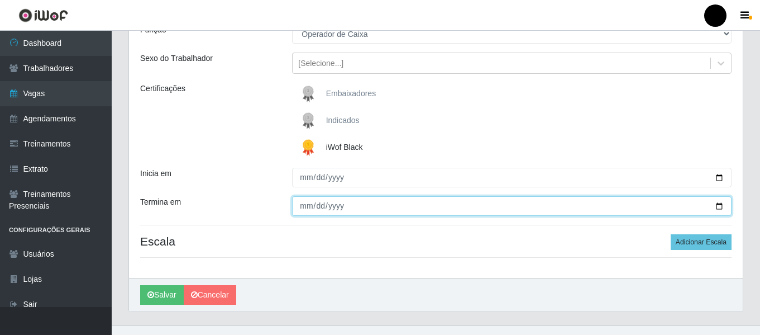
click at [720, 209] on input "Termina em" at bounding box center [512, 206] width 440 height 20
type input "2025-09-02"
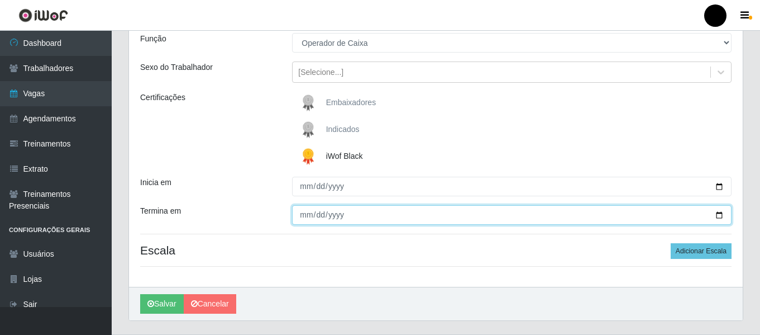
scroll to position [130, 0]
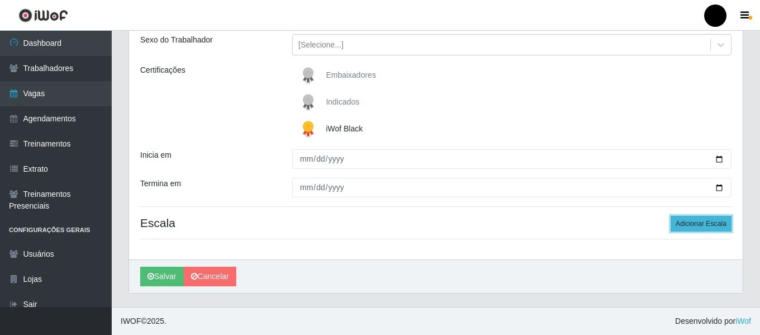
click at [701, 221] on button "Adicionar Escala" at bounding box center [701, 224] width 61 height 16
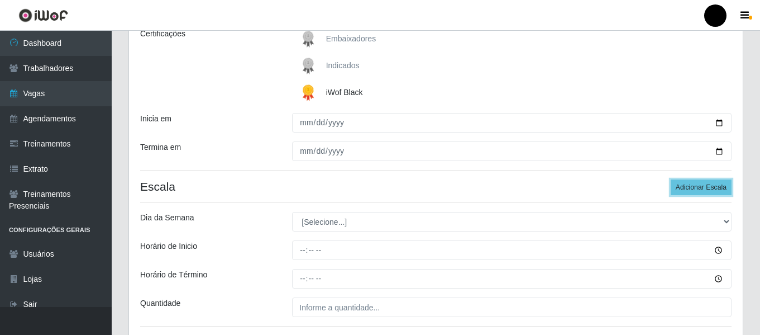
scroll to position [223, 0]
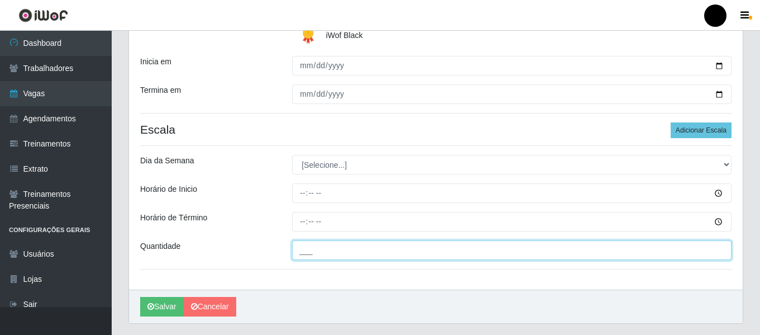
click at [337, 254] on input "___" at bounding box center [512, 250] width 440 height 20
type input "4__"
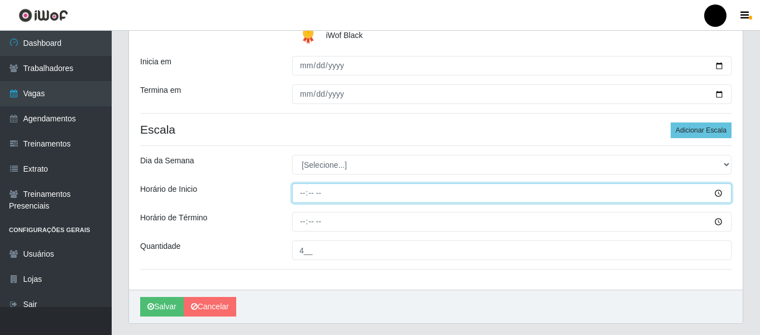
click at [299, 195] on input "Horário de Inicio" at bounding box center [512, 193] width 440 height 20
type input "16:30"
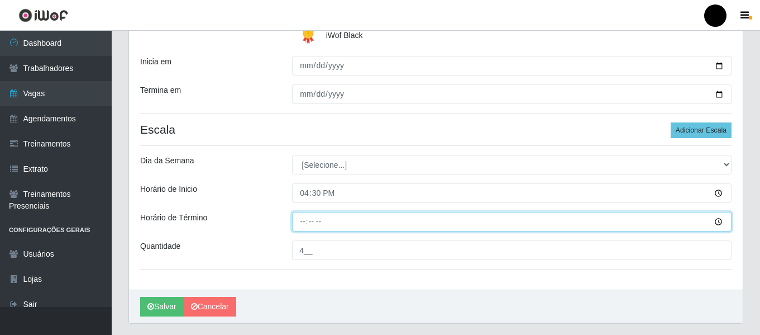
click at [306, 222] on input "Horário de Término" at bounding box center [512, 222] width 440 height 20
type input "22:30"
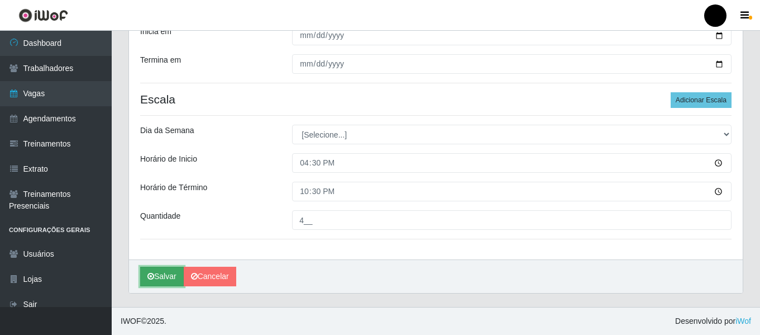
click at [177, 269] on button "Salvar" at bounding box center [162, 277] width 44 height 20
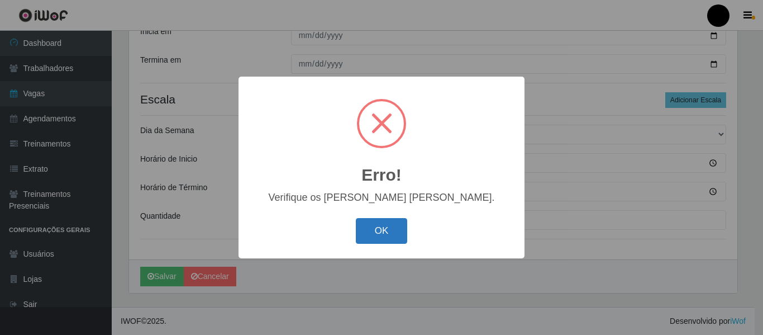
click at [376, 229] on button "OK" at bounding box center [382, 231] width 52 height 26
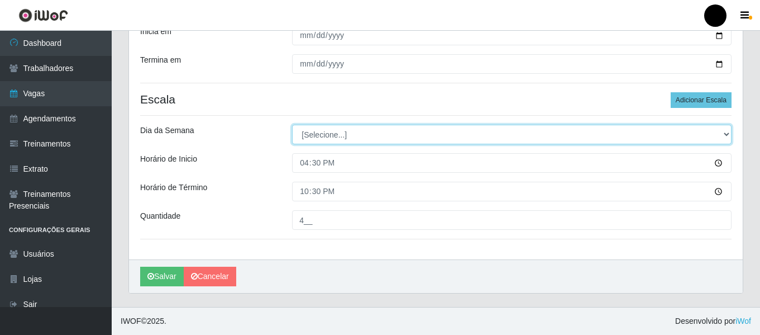
click at [726, 136] on select "[Selecione...] Segunda Terça Quarta Quinta Sexta Sábado Domingo" at bounding box center [512, 135] width 440 height 20
select select "2"
click at [292, 125] on select "[Selecione...] Segunda Terça Quarta Quinta Sexta Sábado Domingo" at bounding box center [512, 135] width 440 height 20
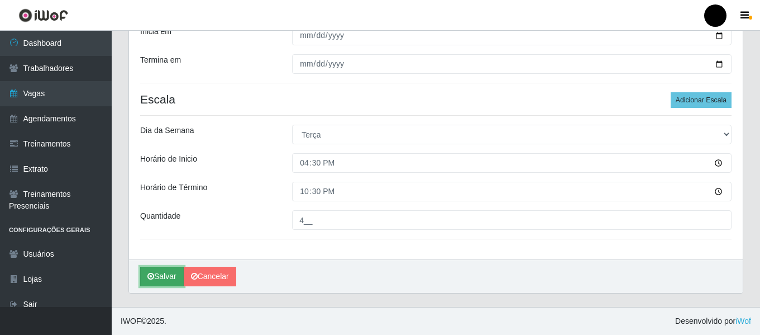
click at [171, 280] on button "Salvar" at bounding box center [162, 277] width 44 height 20
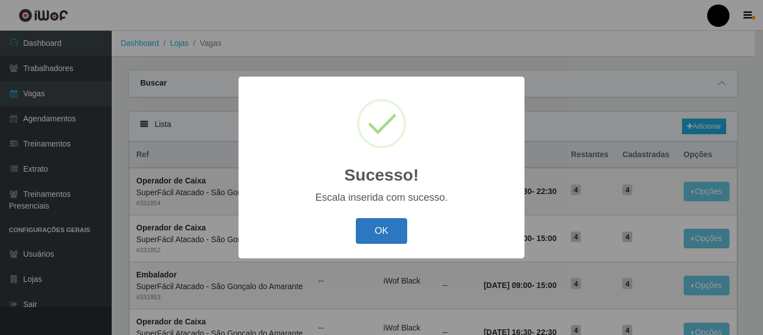
click at [389, 232] on button "OK" at bounding box center [382, 231] width 52 height 26
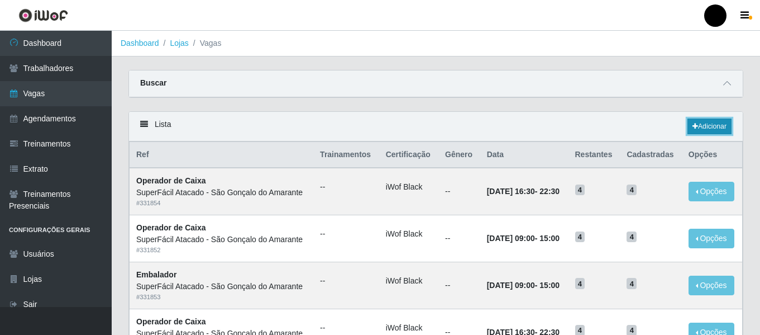
click at [727, 126] on link "Adicionar" at bounding box center [710, 126] width 44 height 16
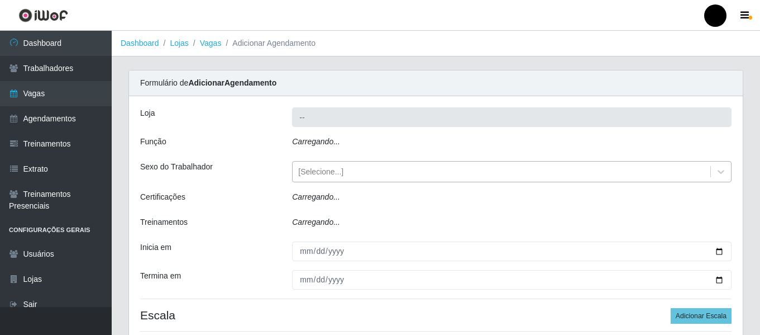
type input "SuperFácil Atacado - São Gonçalo do Amarante"
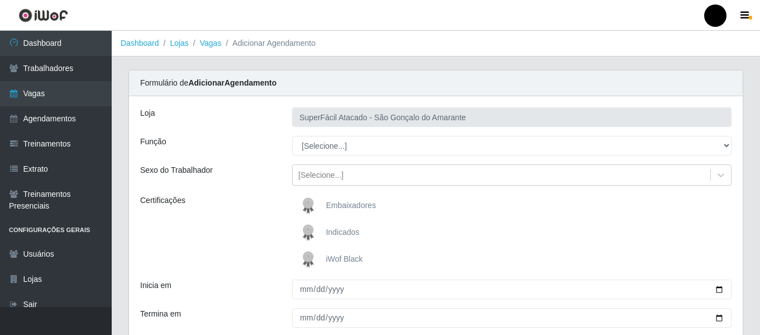
click at [337, 259] on span "iWof Black" at bounding box center [344, 258] width 37 height 9
click at [0, 0] on input "iWof Black" at bounding box center [0, 0] width 0 height 0
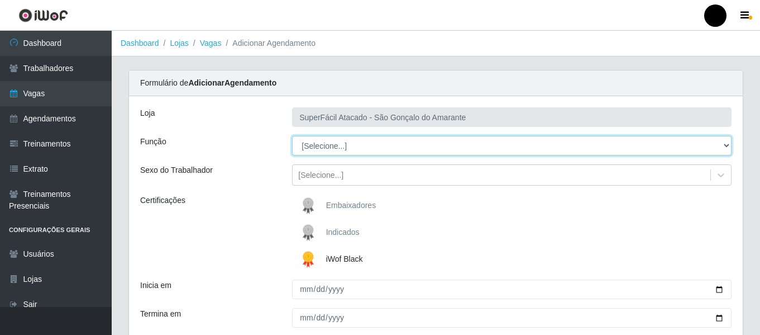
click at [726, 145] on select "[Selecione...] Auxiliar de Estacionamento Auxiliar de Estacionamento + Auxiliar…" at bounding box center [512, 146] width 440 height 20
select select "1"
click at [292, 136] on select "[Selecione...] Auxiliar de Estacionamento Auxiliar de Estacionamento + Auxiliar…" at bounding box center [512, 146] width 440 height 20
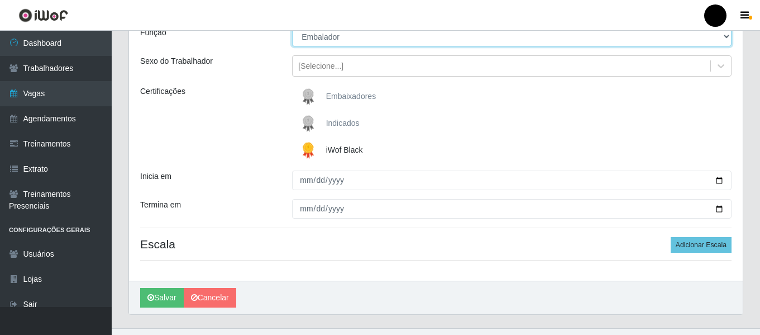
scroll to position [112, 0]
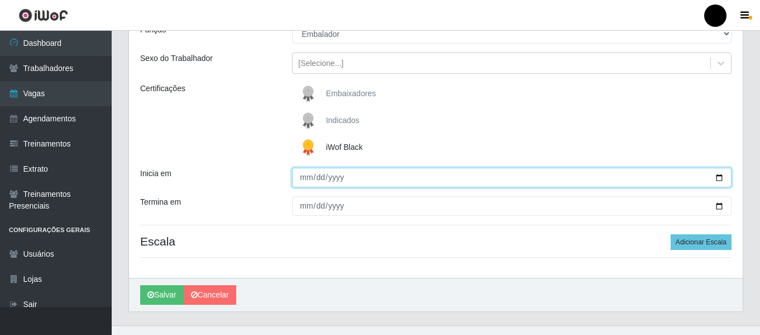
click at [717, 179] on input "Inicia em" at bounding box center [512, 178] width 440 height 20
type input "2025-09-02"
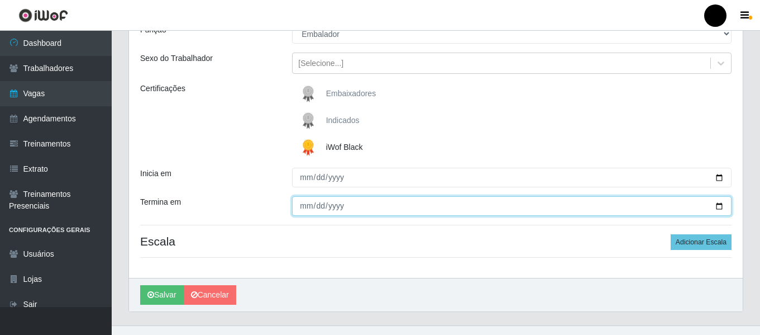
drag, startPoint x: 720, startPoint y: 209, endPoint x: 712, endPoint y: 207, distance: 7.6
click at [717, 209] on input "Termina em" at bounding box center [512, 206] width 440 height 20
type input "2025-09-02"
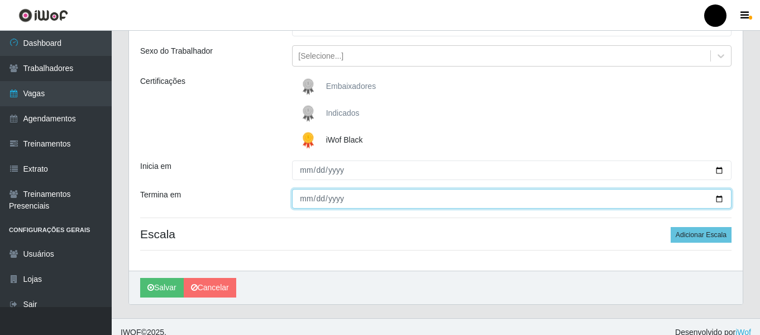
scroll to position [130, 0]
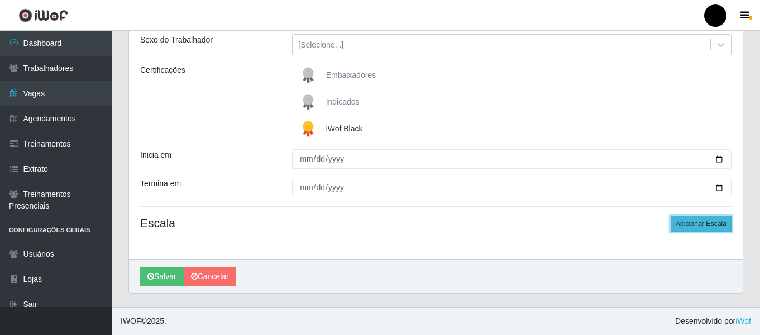
click at [692, 223] on button "Adicionar Escala" at bounding box center [701, 224] width 61 height 16
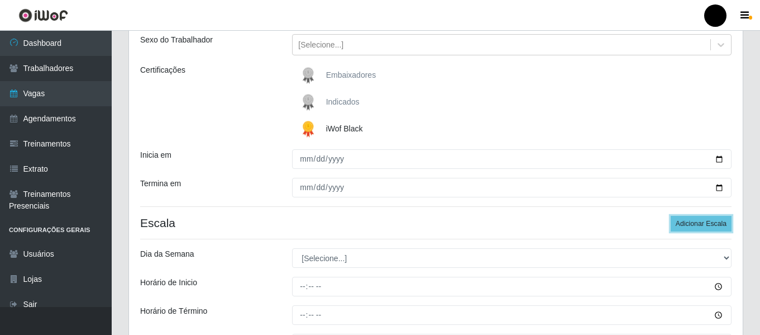
scroll to position [186, 0]
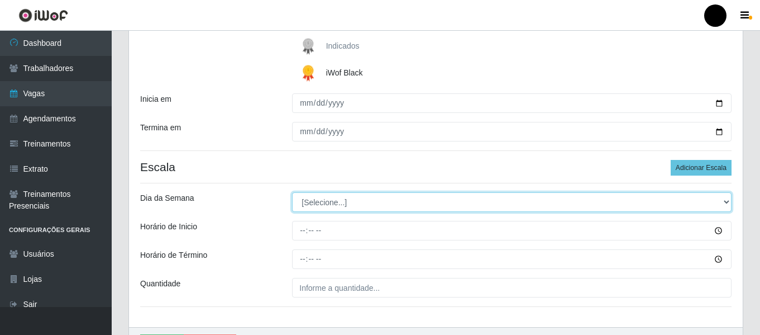
click at [724, 201] on select "[Selecione...] Segunda Terça Quarta Quinta Sexta Sábado Domingo" at bounding box center [512, 202] width 440 height 20
select select "2"
click at [292, 192] on select "[Selecione...] Segunda Terça Quarta Quinta Sexta Sábado Domingo" at bounding box center [512, 202] width 440 height 20
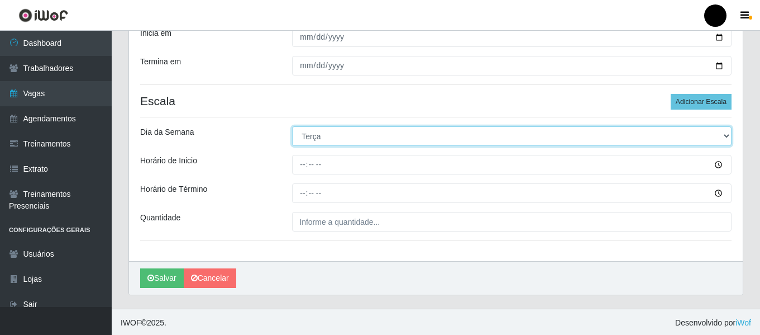
scroll to position [254, 0]
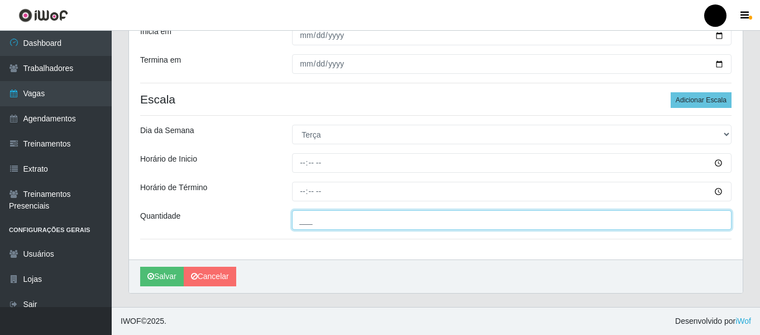
click at [493, 225] on input "___" at bounding box center [512, 220] width 440 height 20
type input "6__"
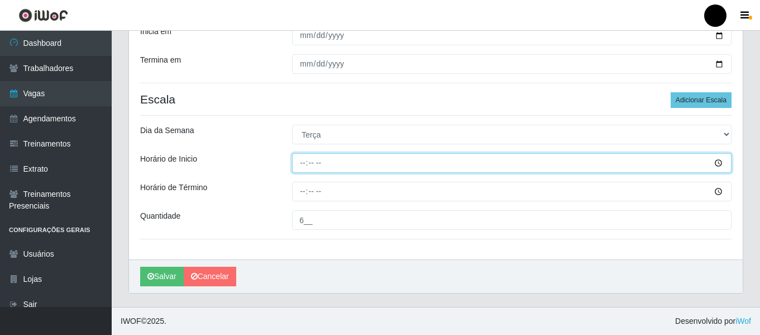
click at [301, 164] on input "Horário de Inicio" at bounding box center [512, 163] width 440 height 20
type input "16:30"
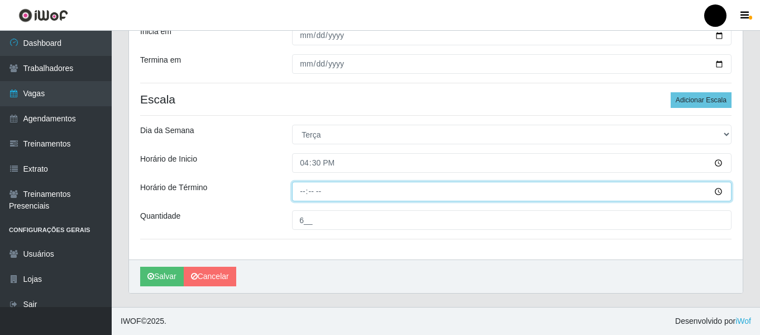
click at [306, 194] on input "Horário de Término" at bounding box center [512, 192] width 440 height 20
type input "22:30"
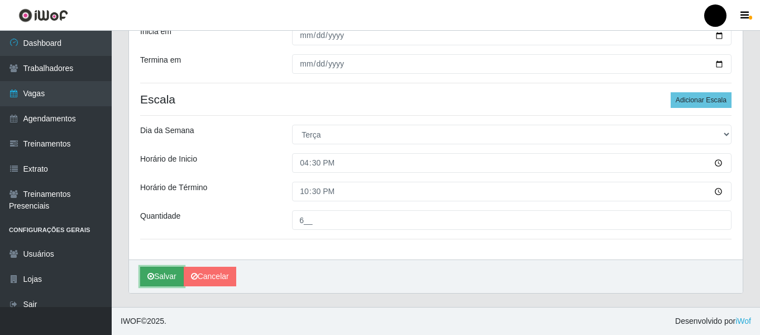
click at [170, 272] on button "Salvar" at bounding box center [162, 277] width 44 height 20
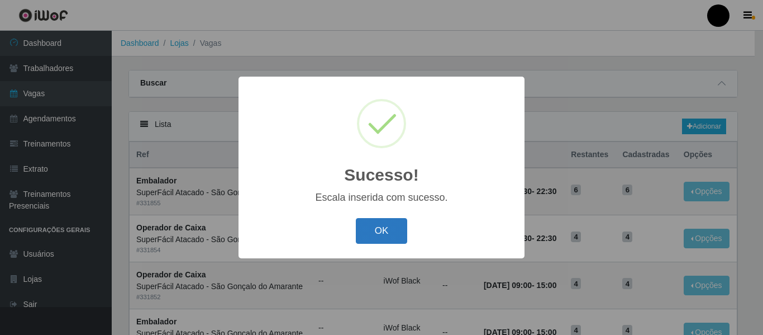
click at [378, 236] on button "OK" at bounding box center [382, 231] width 52 height 26
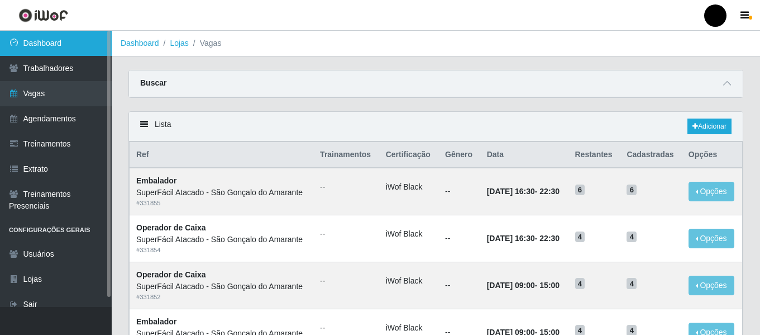
click at [18, 52] on link "Dashboard" at bounding box center [56, 43] width 112 height 25
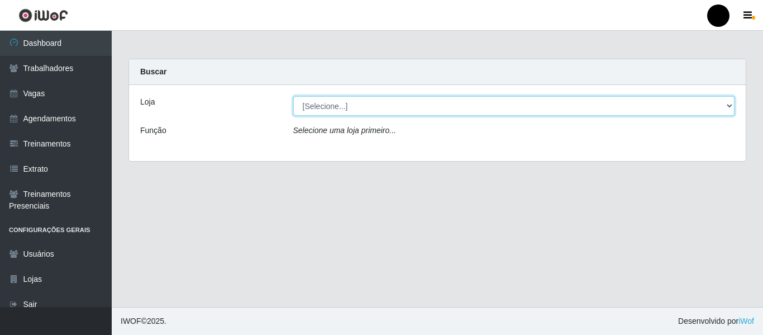
click at [731, 105] on select "[Selecione...] SuperFácil Atacado - Emaús SuperFácil Atacado - Rodoviária Super…" at bounding box center [514, 106] width 442 height 20
select select "408"
click at [293, 96] on select "[Selecione...] SuperFácil Atacado - Emaús SuperFácil Atacado - Rodoviária Super…" at bounding box center [514, 106] width 442 height 20
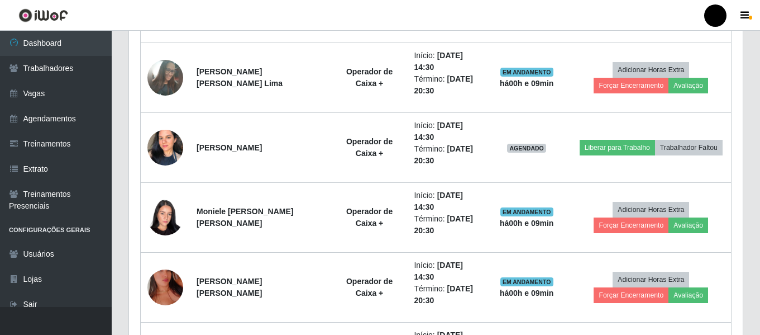
scroll to position [894, 0]
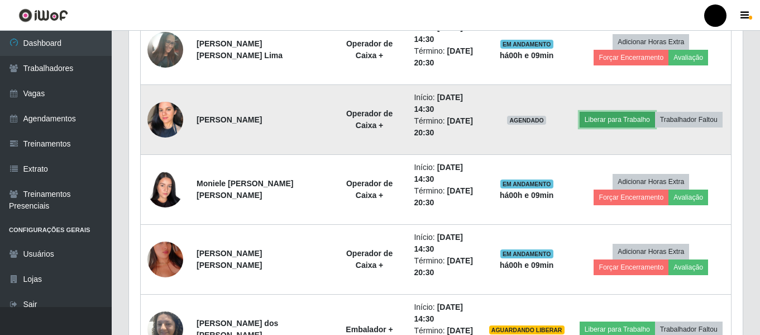
click at [617, 120] on button "Liberar para Trabalho" at bounding box center [617, 120] width 75 height 16
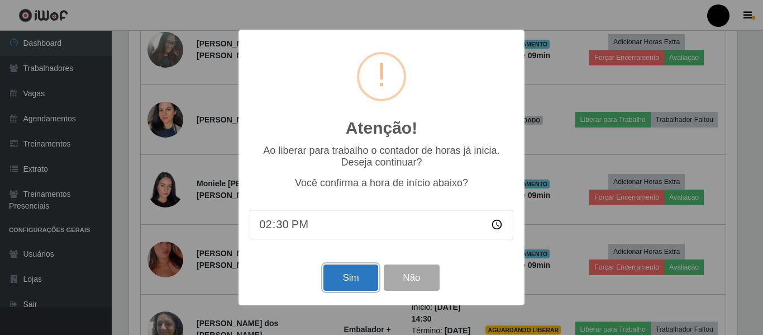
click at [363, 280] on button "Sim" at bounding box center [351, 277] width 54 height 26
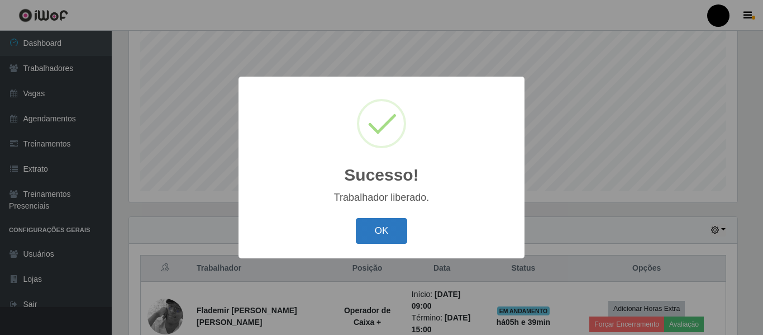
click at [390, 231] on button "OK" at bounding box center [382, 231] width 52 height 26
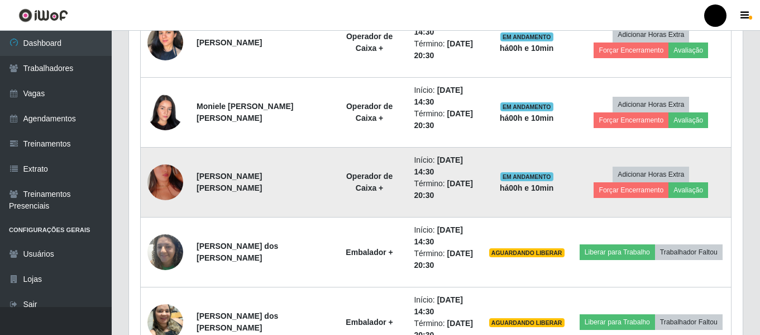
scroll to position [991, 0]
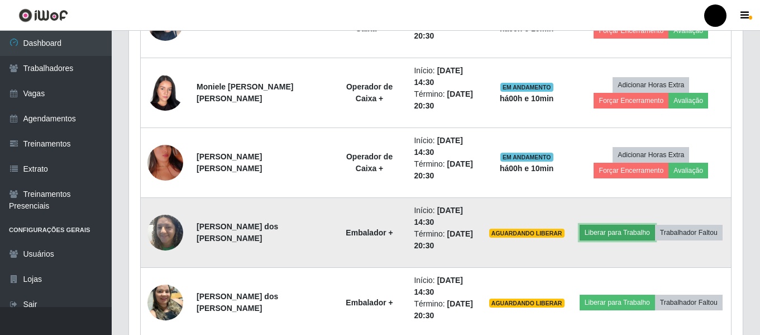
click at [597, 236] on button "Liberar para Trabalho" at bounding box center [617, 233] width 75 height 16
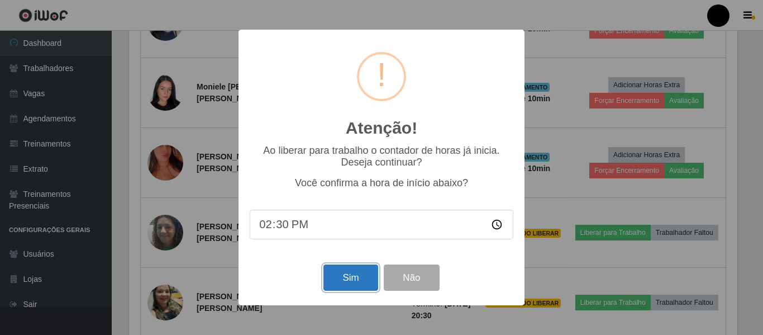
click at [334, 277] on button "Sim" at bounding box center [351, 277] width 54 height 26
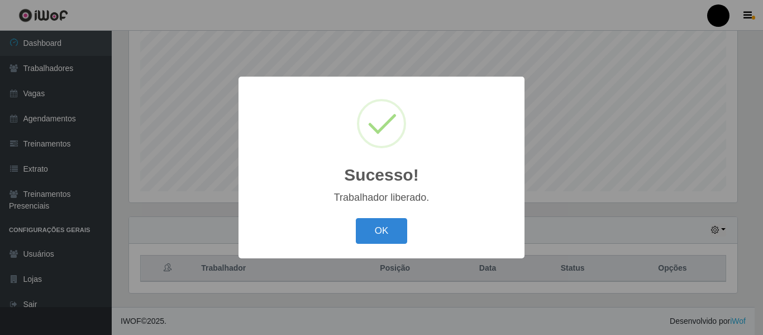
click at [380, 234] on button "OK" at bounding box center [382, 231] width 52 height 26
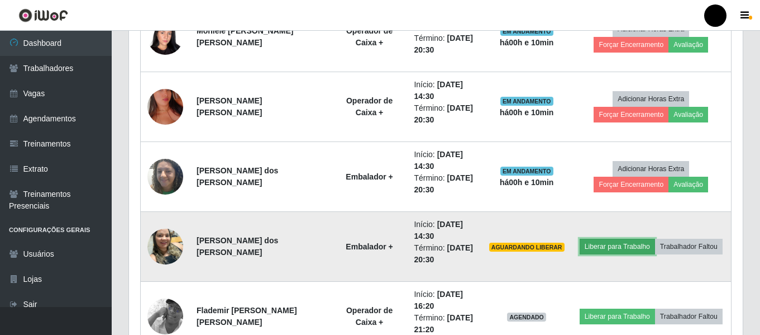
click at [608, 250] on button "Liberar para Trabalho" at bounding box center [617, 247] width 75 height 16
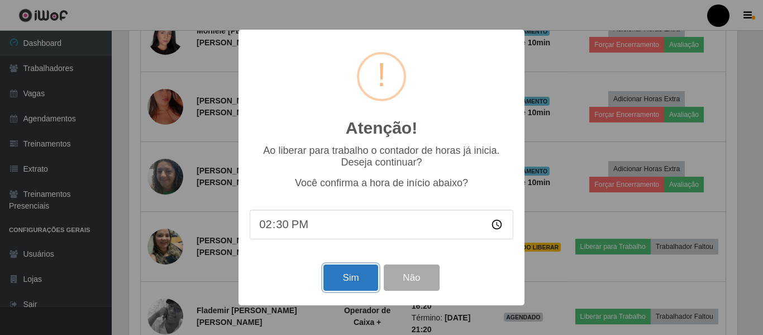
click at [358, 282] on button "Sim" at bounding box center [351, 277] width 54 height 26
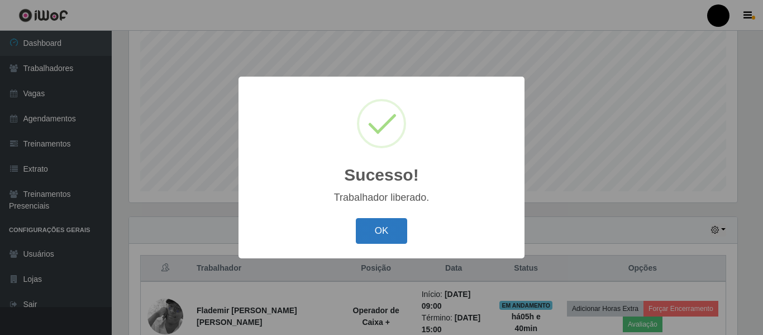
click at [374, 225] on button "OK" at bounding box center [382, 231] width 52 height 26
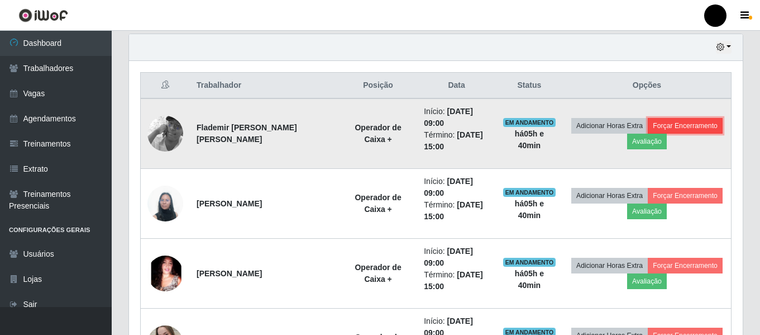
click at [668, 125] on button "Forçar Encerramento" at bounding box center [685, 126] width 75 height 16
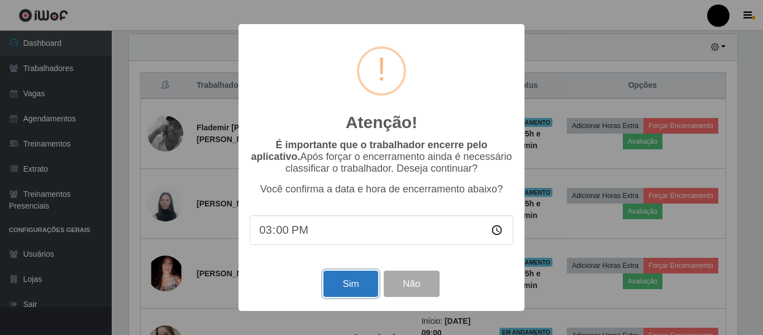
click at [362, 286] on button "Sim" at bounding box center [351, 283] width 54 height 26
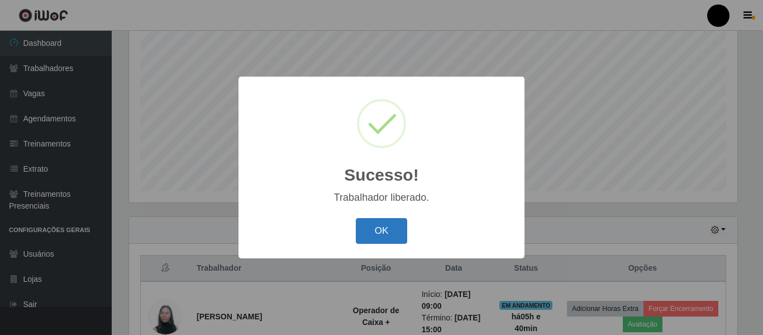
click at [399, 233] on button "OK" at bounding box center [382, 231] width 52 height 26
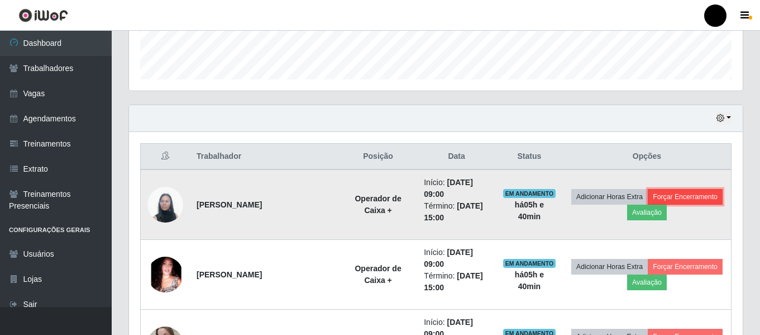
click at [659, 199] on button "Forçar Encerramento" at bounding box center [685, 197] width 75 height 16
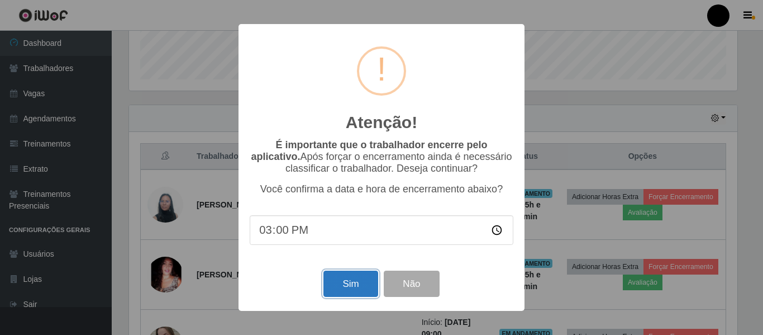
click at [344, 287] on button "Sim" at bounding box center [351, 283] width 54 height 26
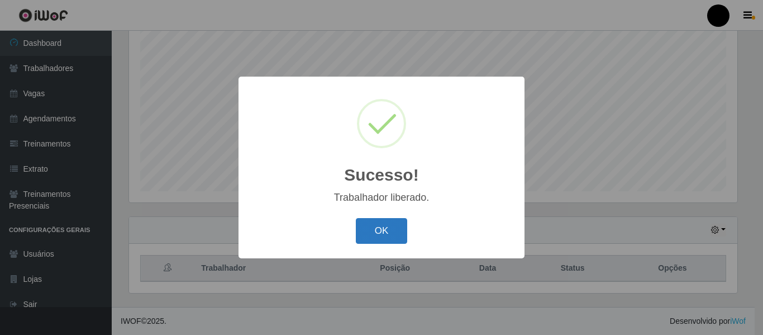
click at [388, 232] on button "OK" at bounding box center [382, 231] width 52 height 26
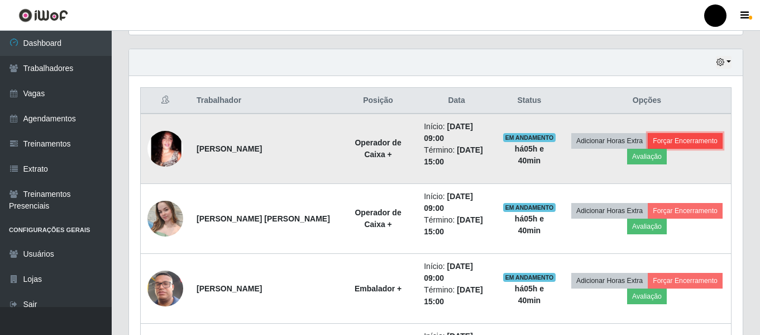
click at [667, 141] on button "Forçar Encerramento" at bounding box center [685, 141] width 75 height 16
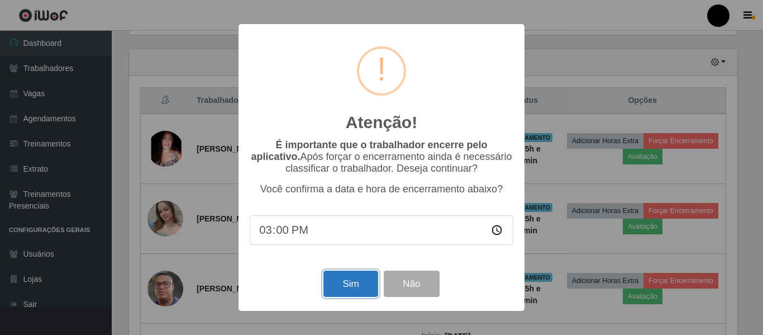
click at [338, 286] on button "Sim" at bounding box center [351, 283] width 54 height 26
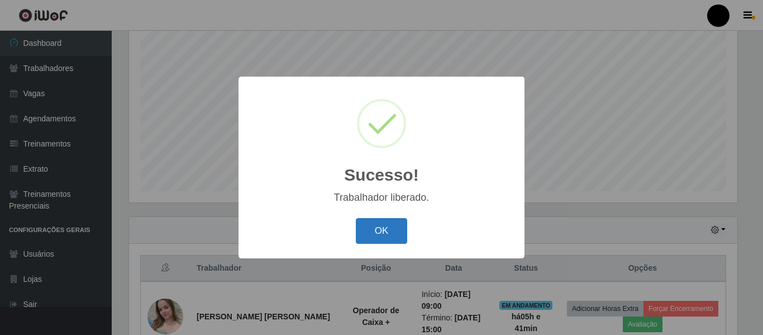
click at [367, 227] on button "OK" at bounding box center [382, 231] width 52 height 26
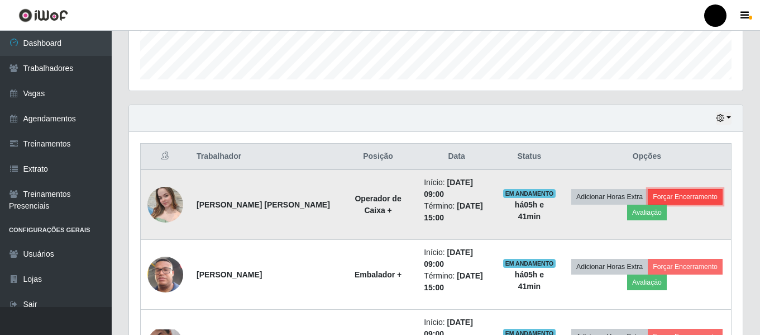
click at [677, 193] on button "Forçar Encerramento" at bounding box center [685, 197] width 75 height 16
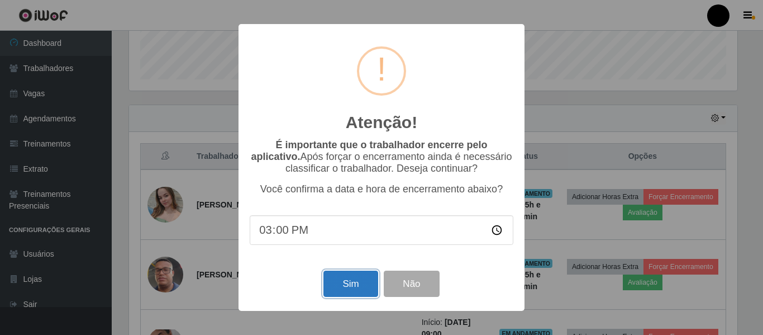
click at [344, 285] on button "Sim" at bounding box center [351, 283] width 54 height 26
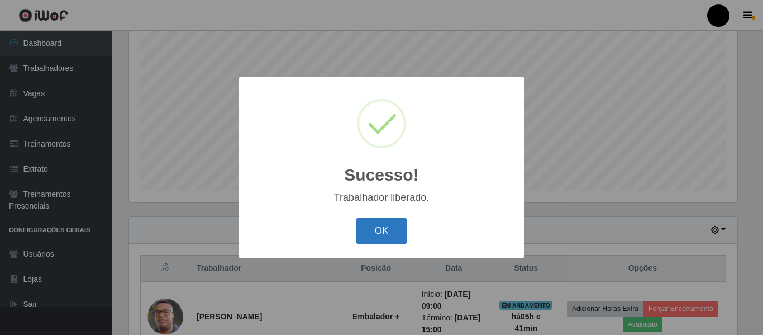
click at [372, 227] on button "OK" at bounding box center [382, 231] width 52 height 26
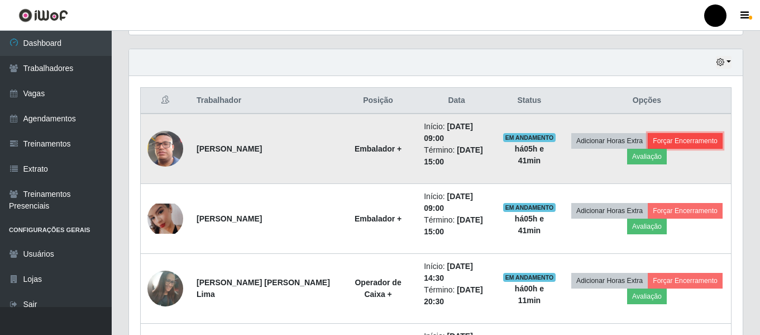
click at [688, 140] on button "Forçar Encerramento" at bounding box center [685, 141] width 75 height 16
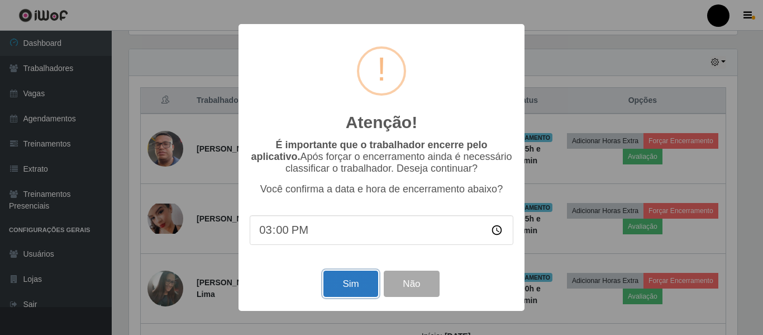
click at [365, 282] on button "Sim" at bounding box center [351, 283] width 54 height 26
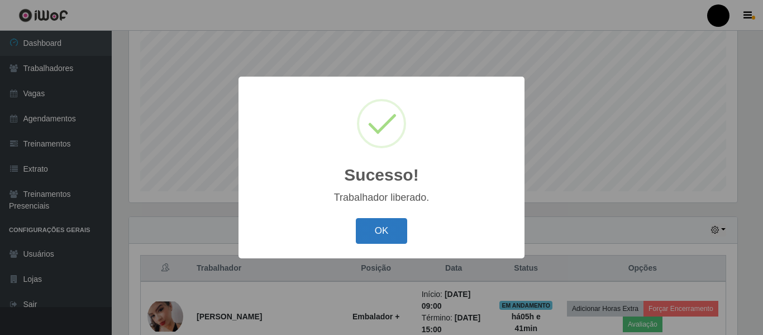
click at [381, 237] on button "OK" at bounding box center [382, 231] width 52 height 26
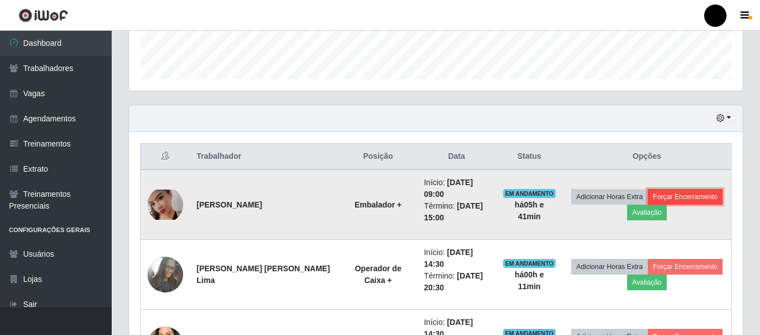
click at [668, 192] on button "Forçar Encerramento" at bounding box center [685, 197] width 75 height 16
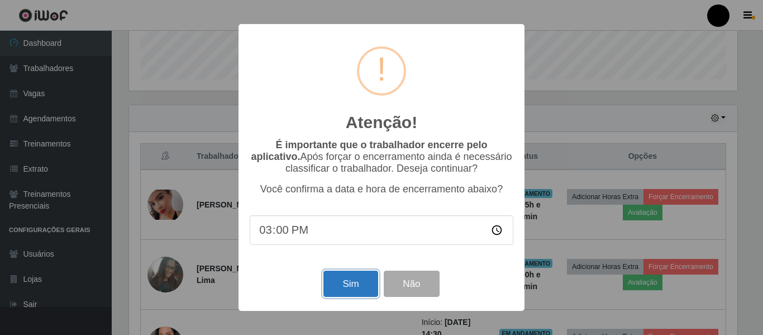
click at [361, 288] on button "Sim" at bounding box center [351, 283] width 54 height 26
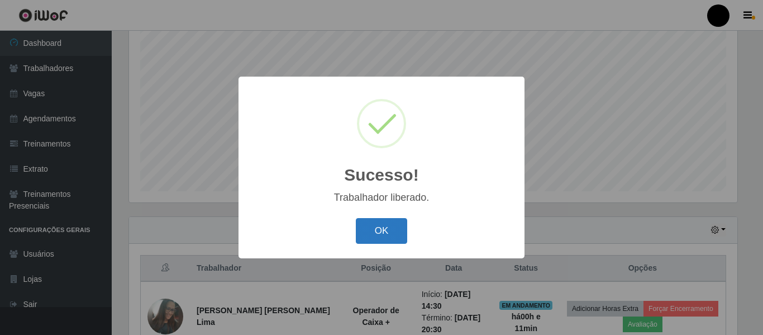
click at [371, 234] on button "OK" at bounding box center [382, 231] width 52 height 26
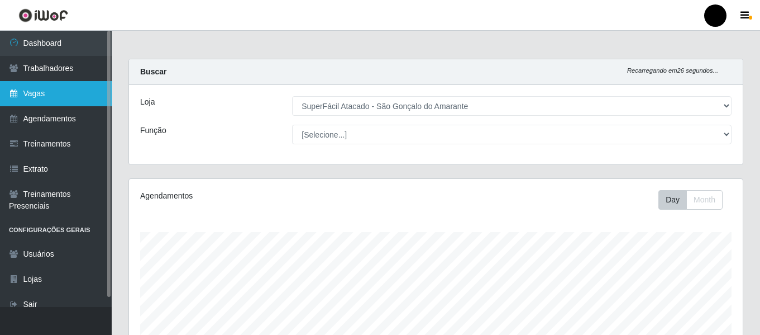
click at [31, 95] on link "Vagas" at bounding box center [56, 93] width 112 height 25
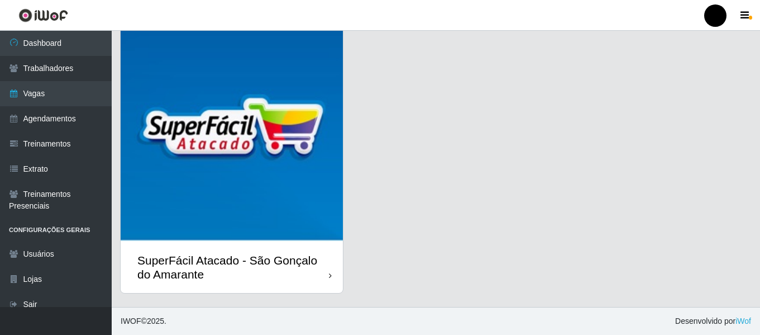
click at [319, 263] on div "SuperFácil Atacado - São Gonçalo do Amarante" at bounding box center [233, 267] width 192 height 28
